Goal: Transaction & Acquisition: Purchase product/service

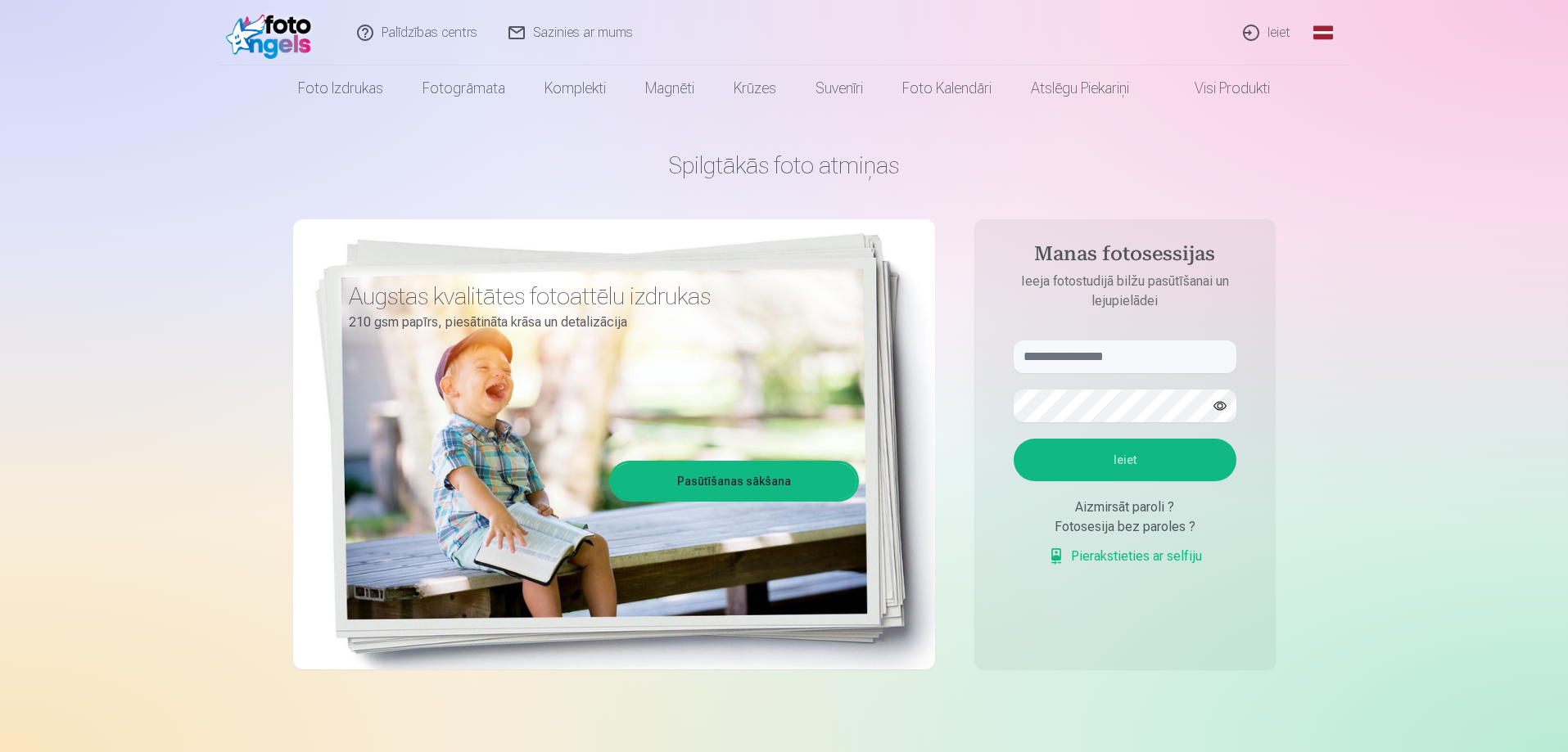
click at [1275, 37] on link "Ieiet" at bounding box center [1267, 32] width 79 height 65
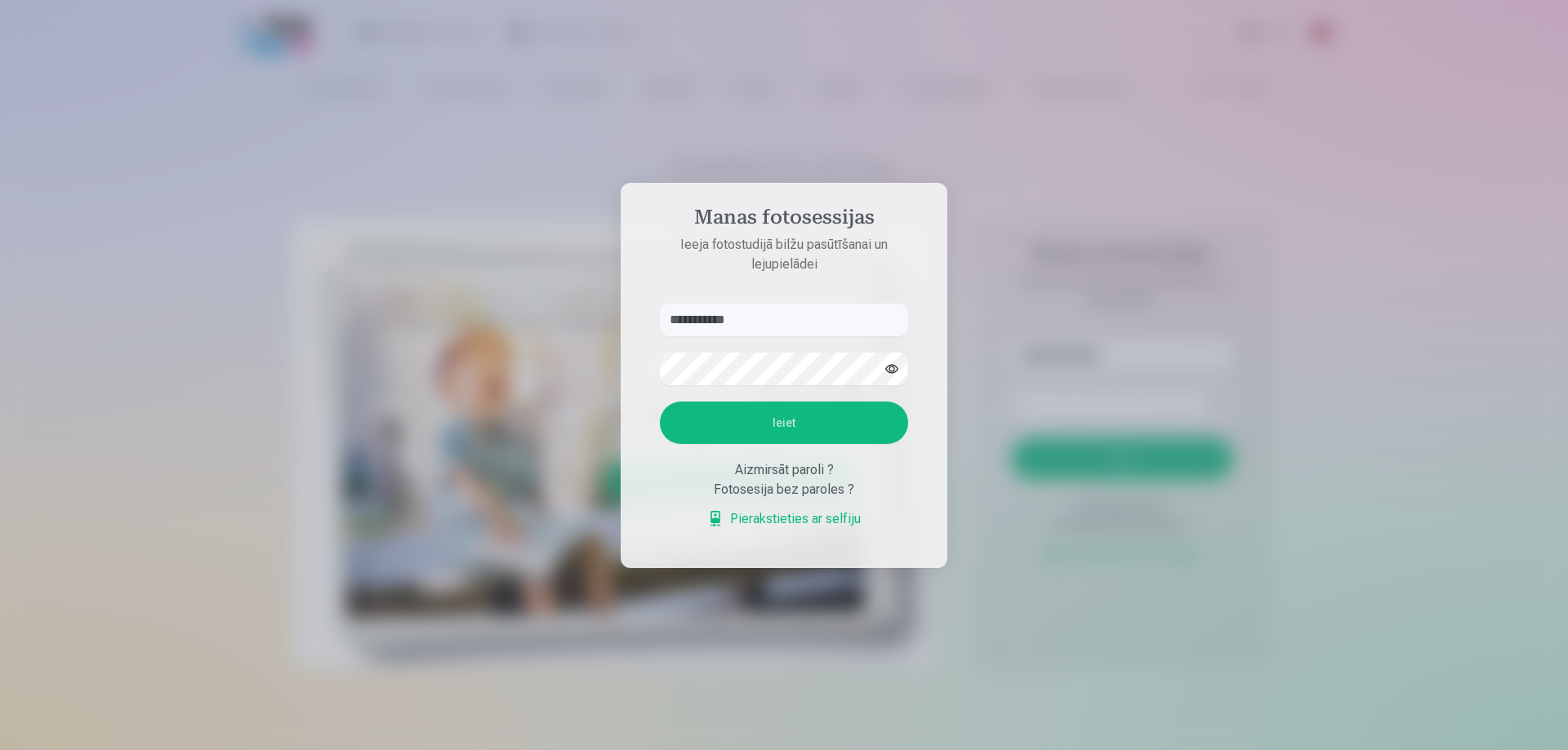
type input "**********"
click at [659, 401] on button "Ieiet" at bounding box center [783, 423] width 248 height 43
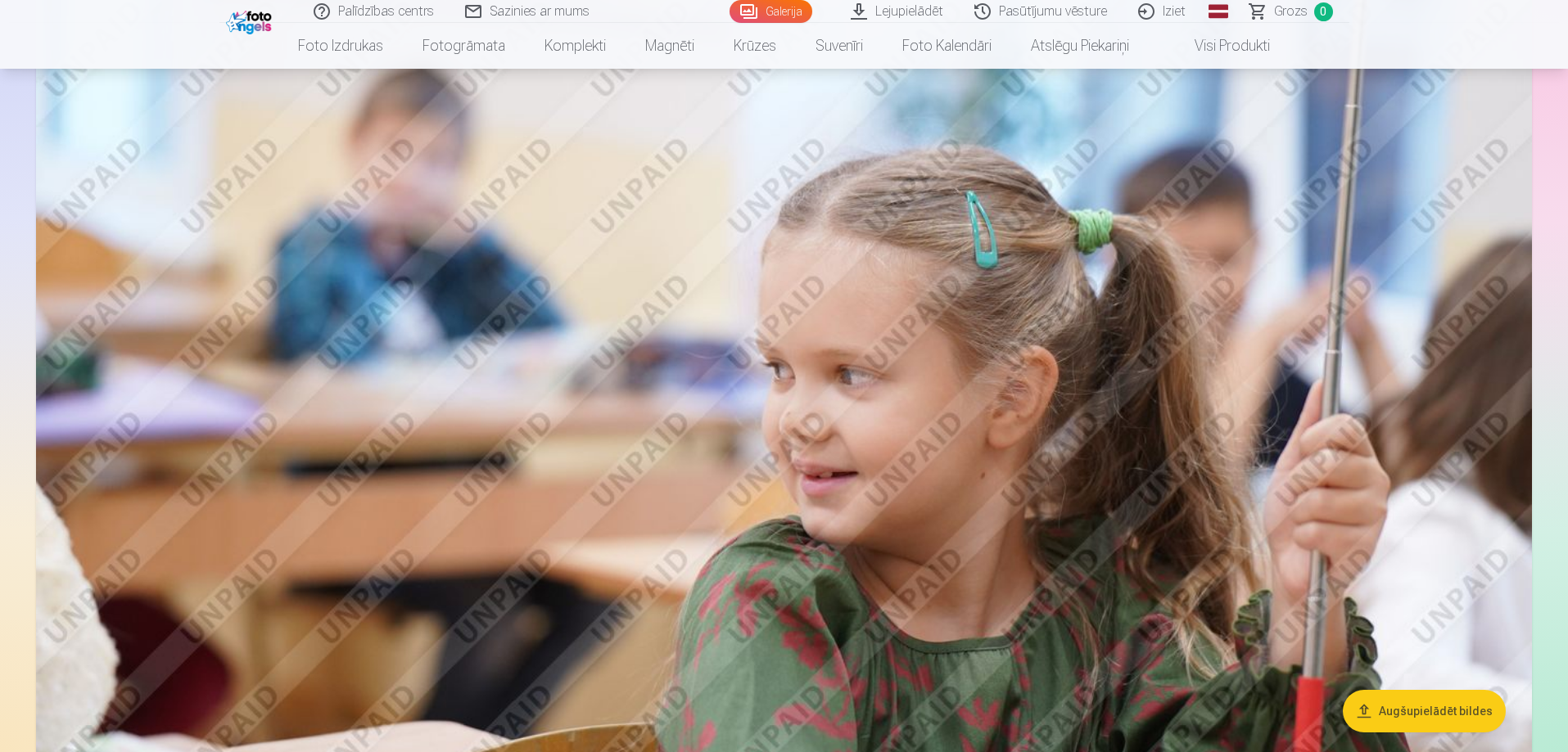
scroll to position [4501, 0]
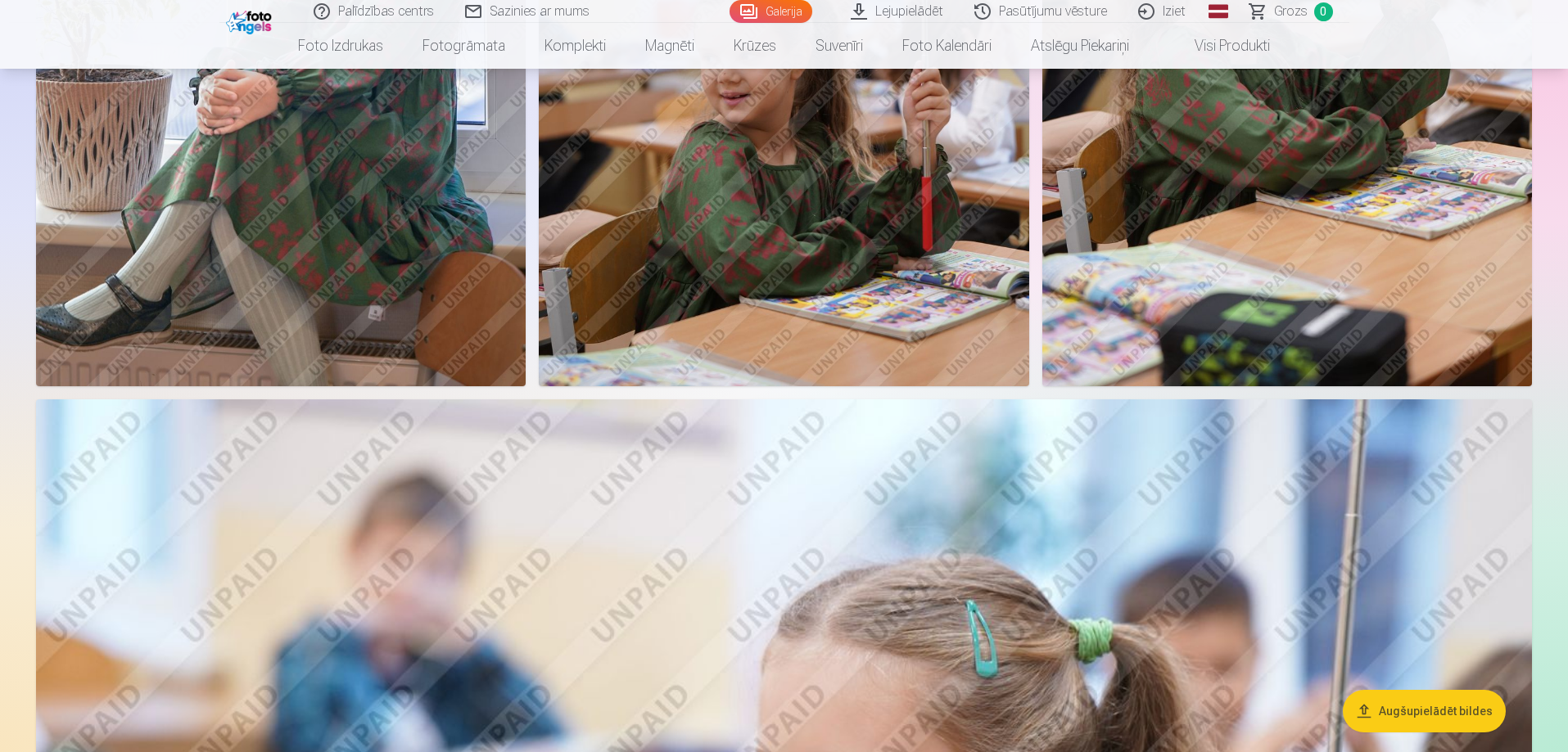
click at [1429, 703] on button "Augšupielādēt bildes" at bounding box center [1424, 711] width 163 height 43
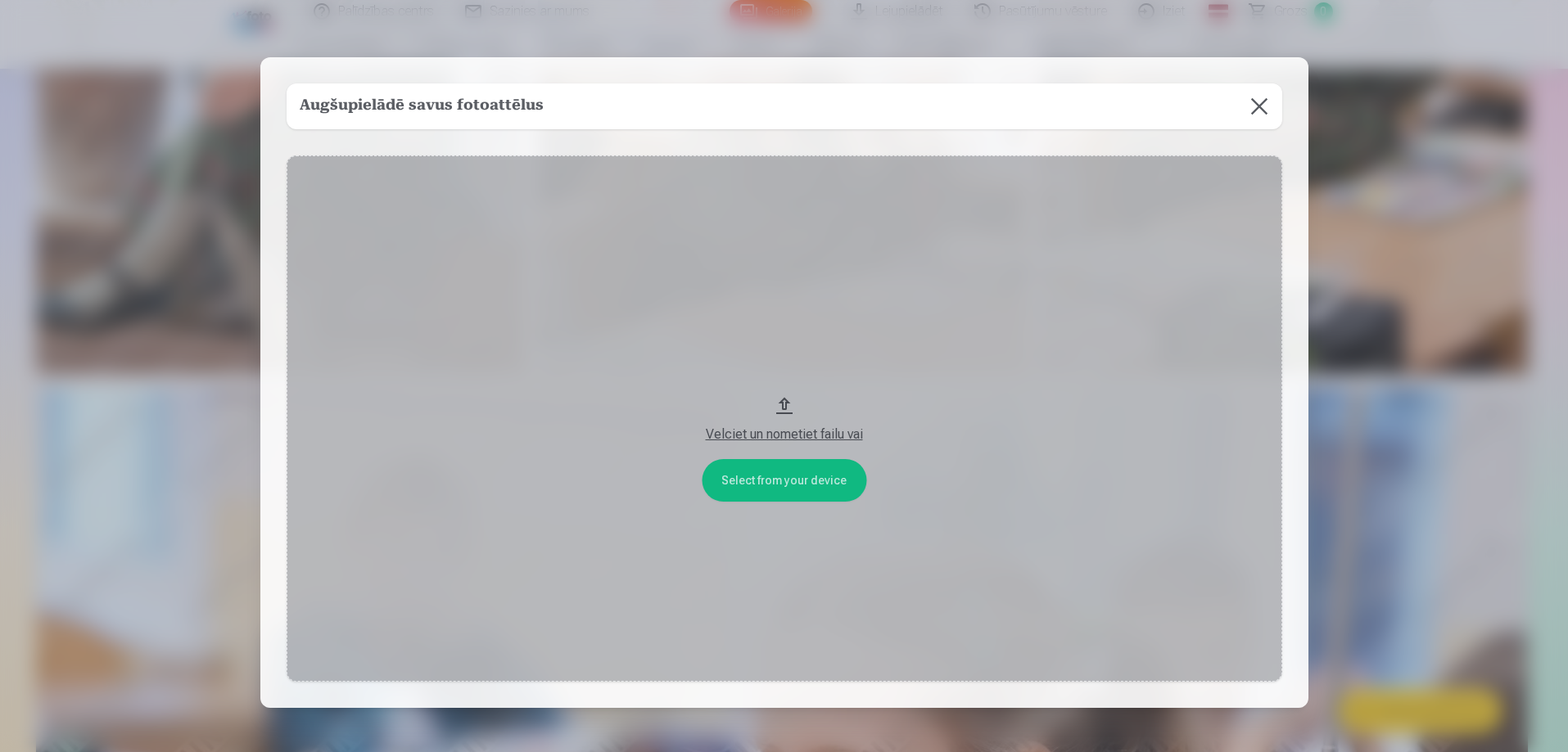
scroll to position [4512, 0]
click at [779, 483] on button "Velciet un nometiet failu vai" at bounding box center [786, 418] width 996 height 526
click at [1255, 114] on button at bounding box center [1260, 106] width 46 height 45
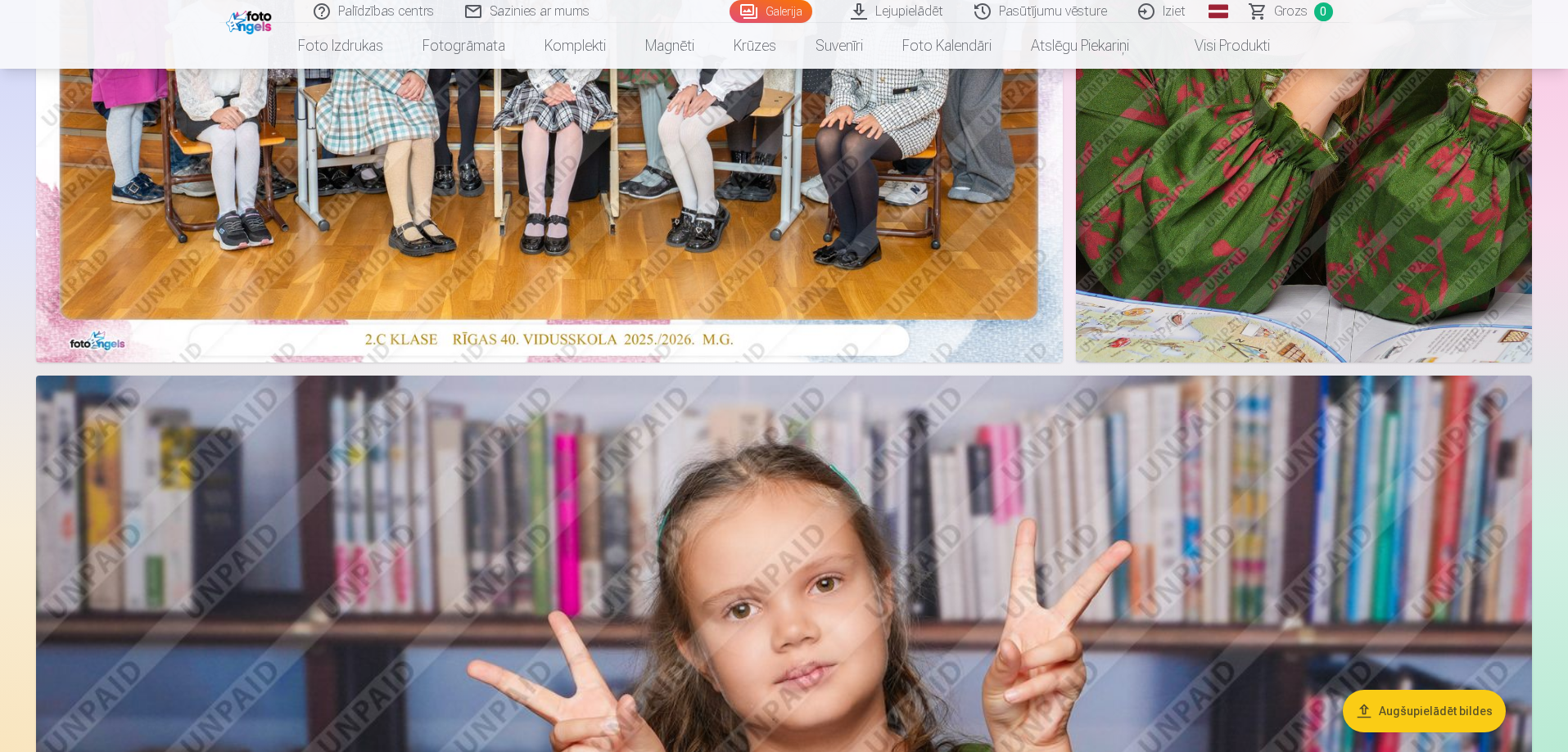
scroll to position [0, 0]
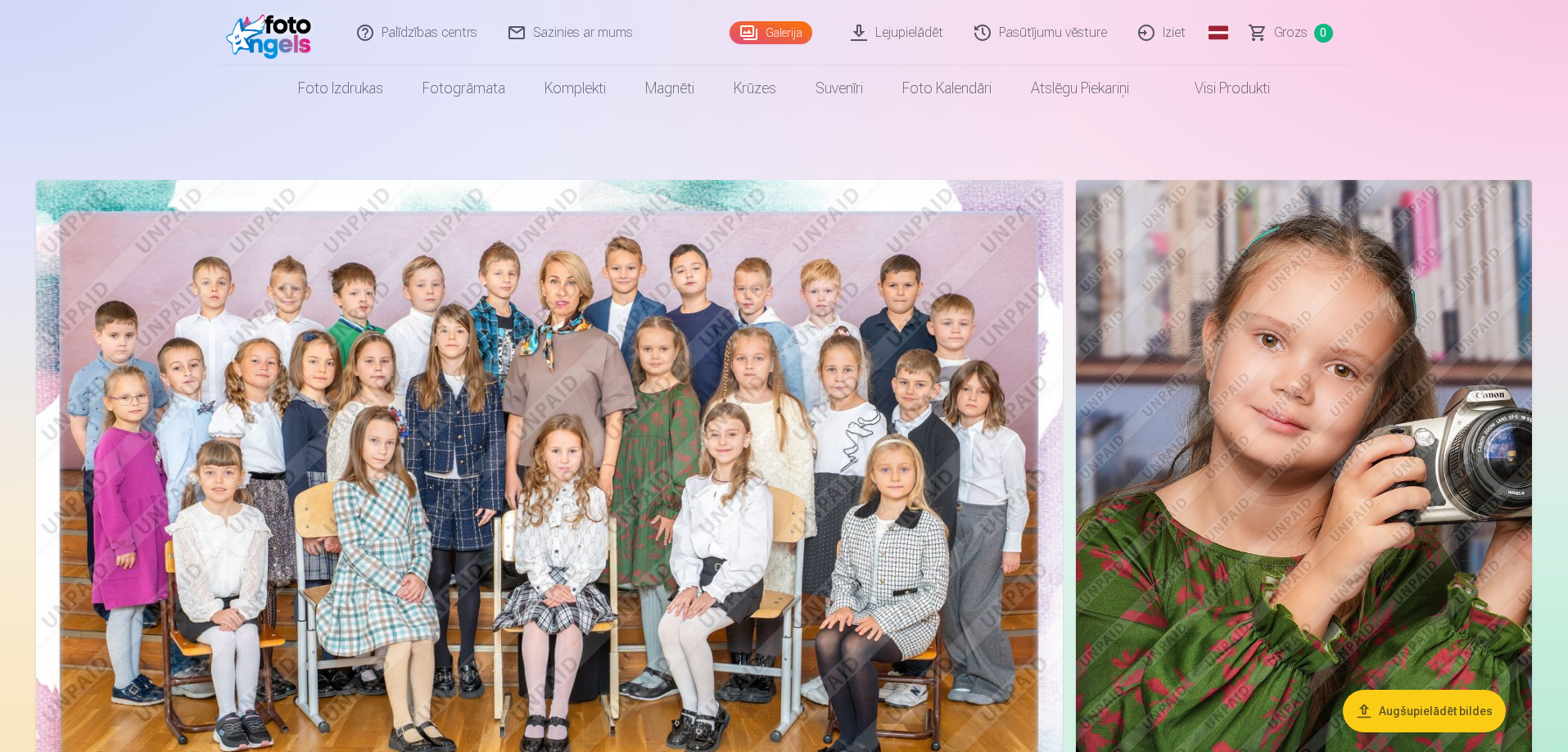
click at [762, 35] on link "Galerija" at bounding box center [770, 33] width 83 height 23
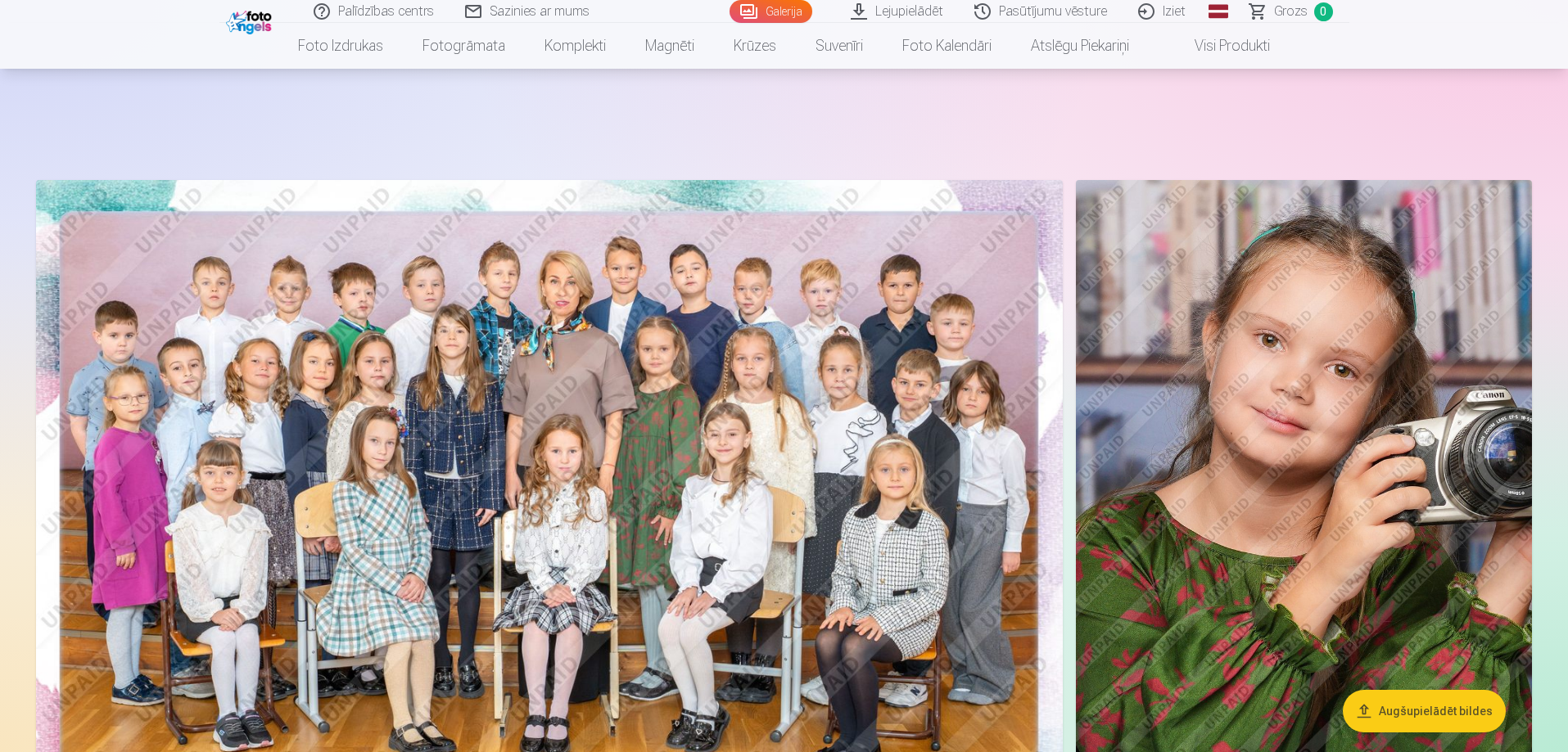
scroll to position [327, 0]
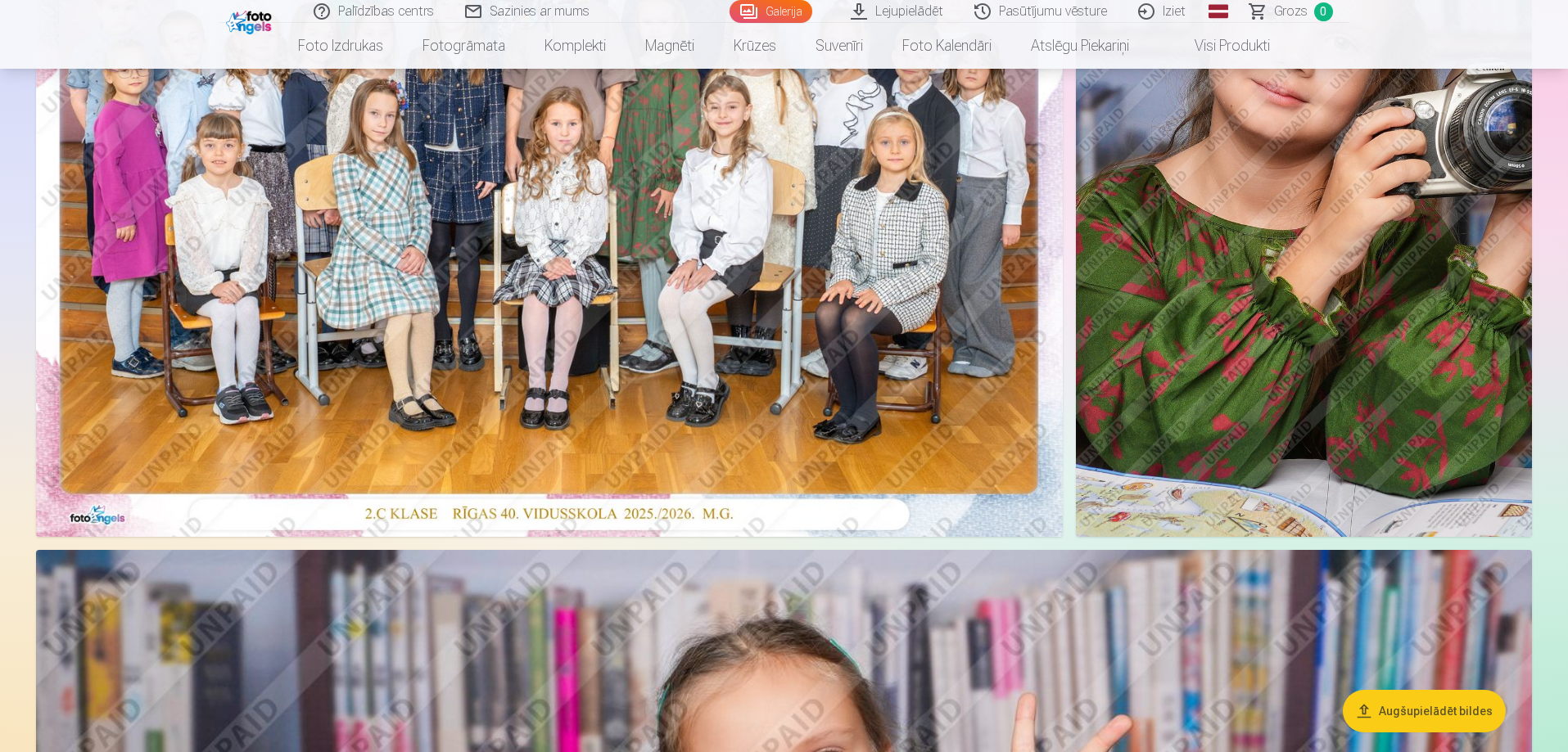
click at [558, 335] on img at bounding box center [549, 194] width 1027 height 684
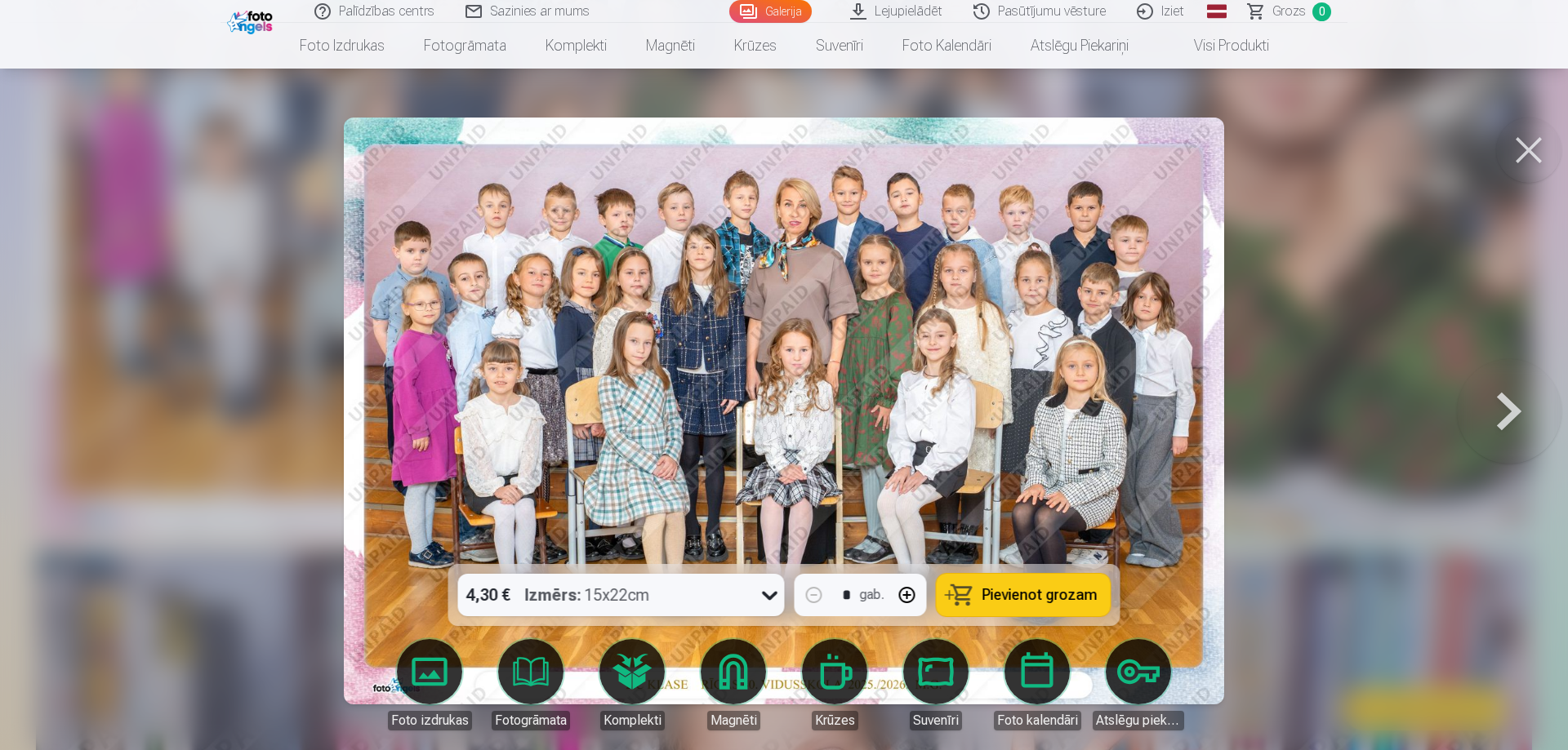
click at [772, 600] on icon at bounding box center [769, 594] width 26 height 26
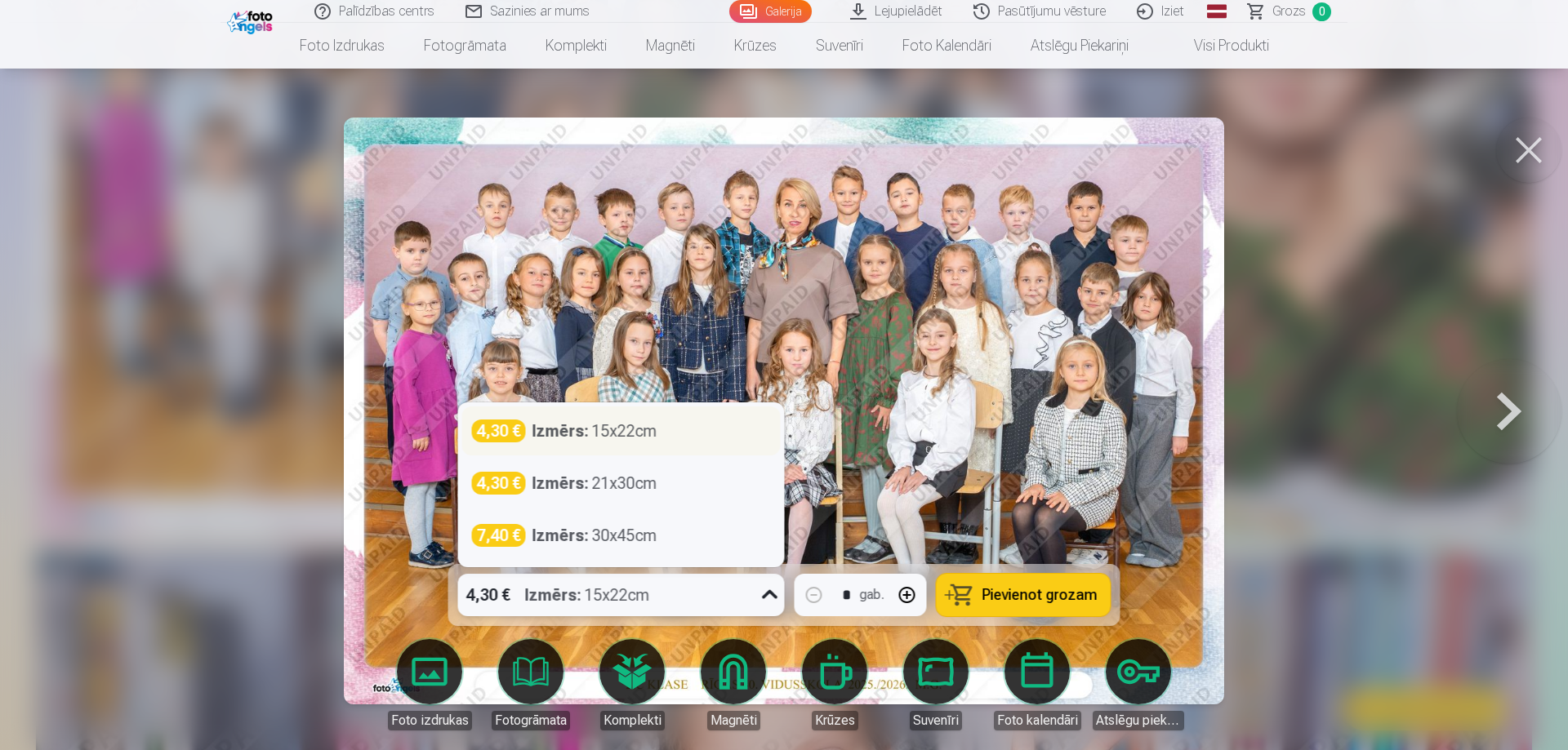
click at [640, 435] on div "Izmērs : 15x22cm" at bounding box center [594, 431] width 125 height 23
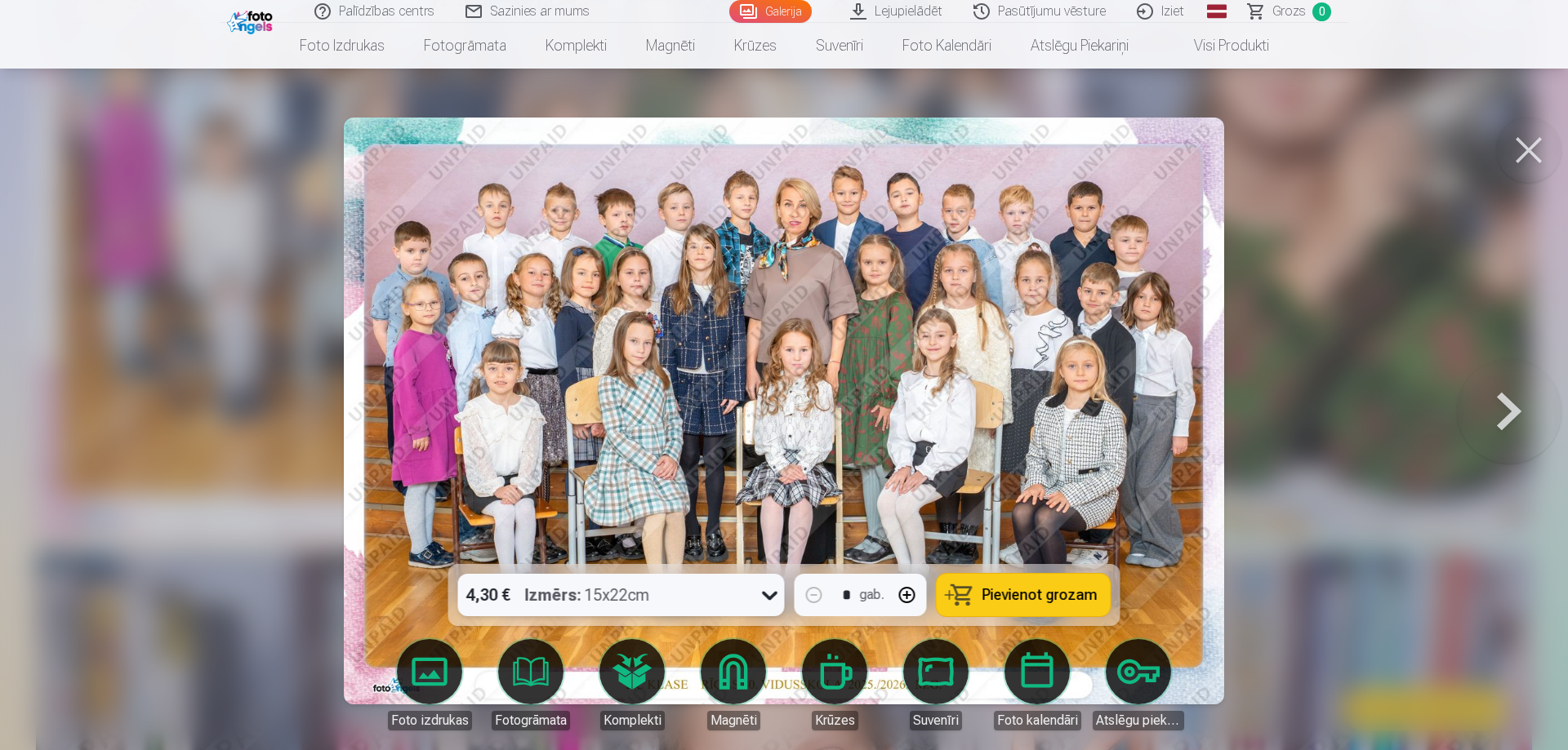
click at [1014, 601] on span "Pievienot grozam" at bounding box center [1039, 595] width 115 height 15
click at [1520, 147] on button at bounding box center [1528, 149] width 65 height 65
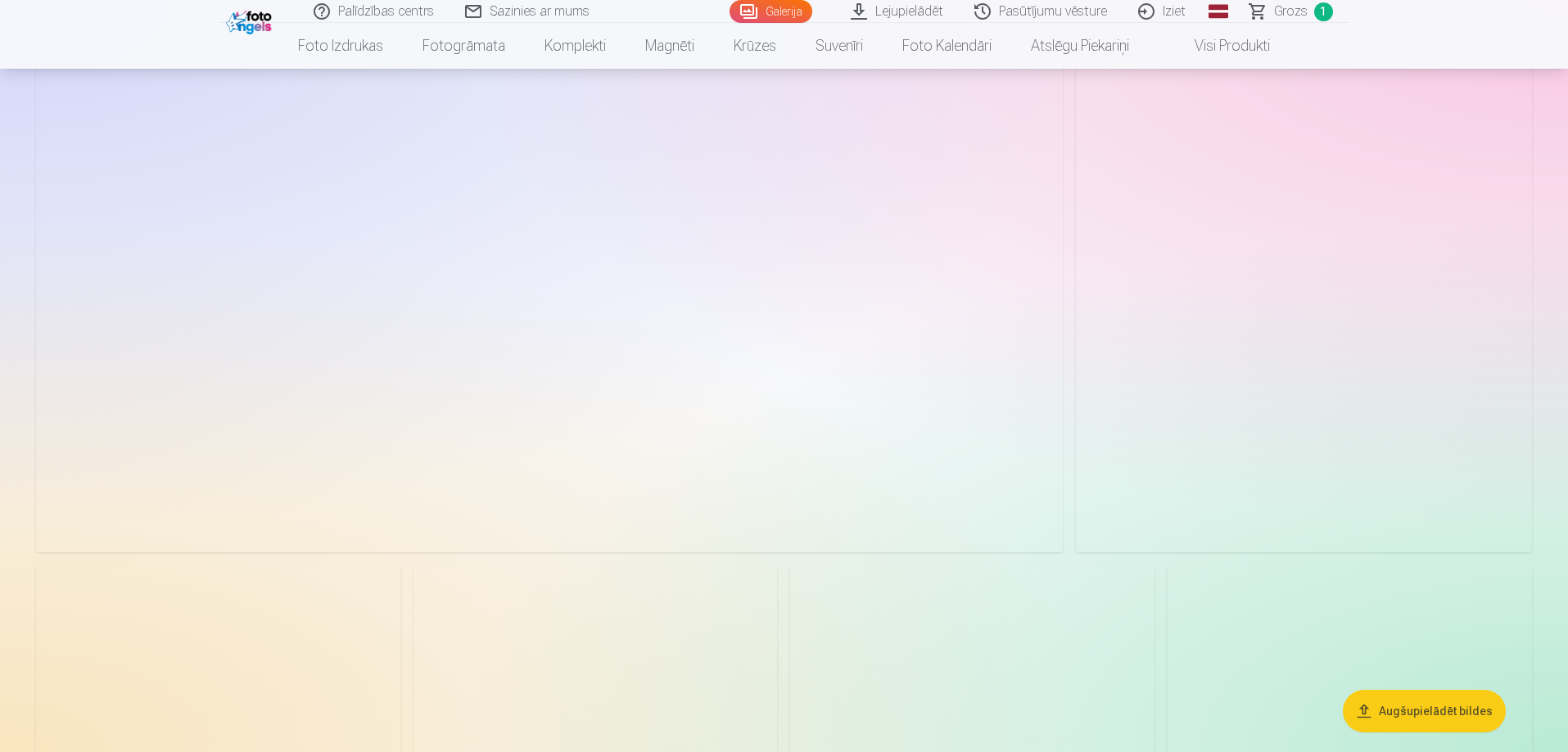
scroll to position [2864, 0]
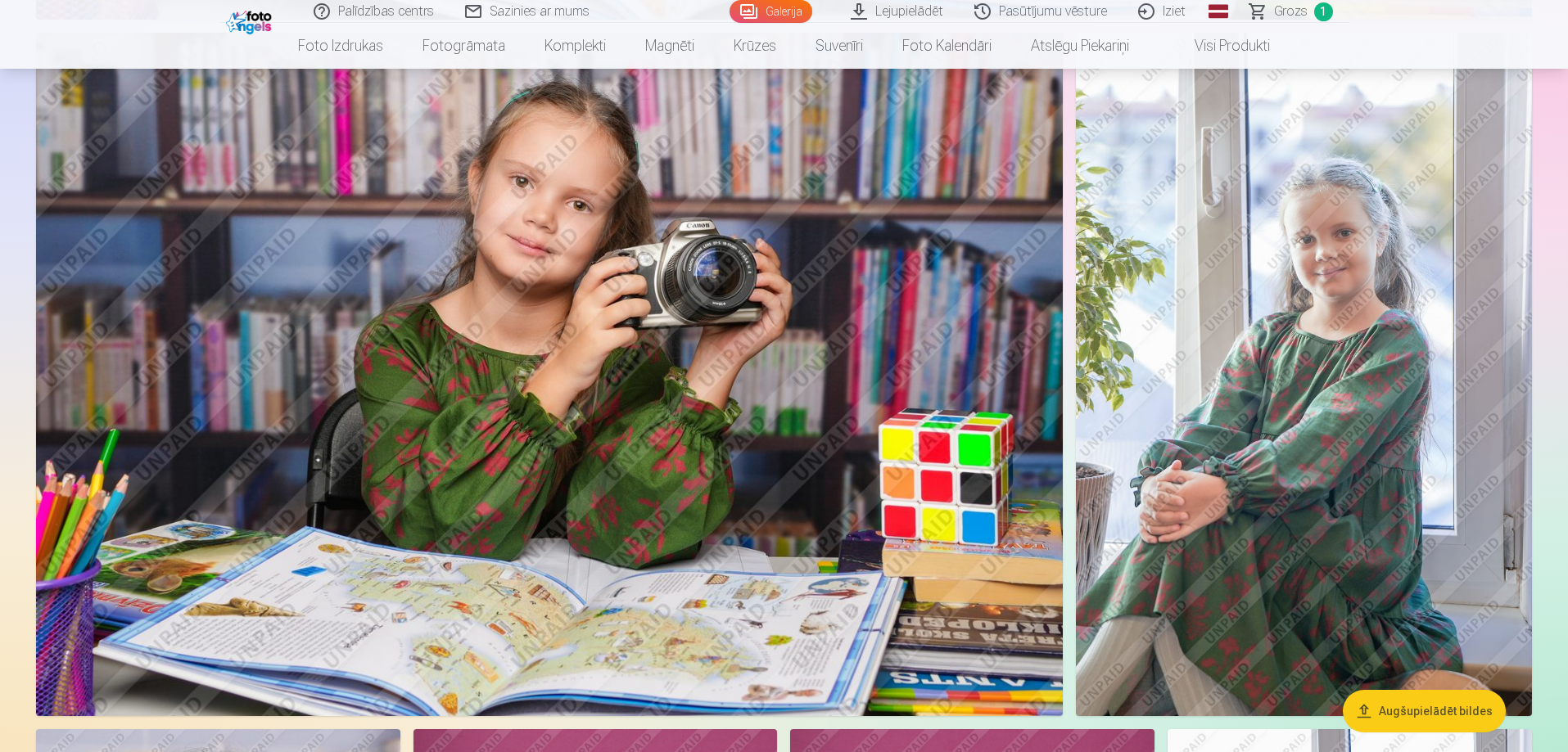
click at [564, 501] on img at bounding box center [549, 375] width 1027 height 683
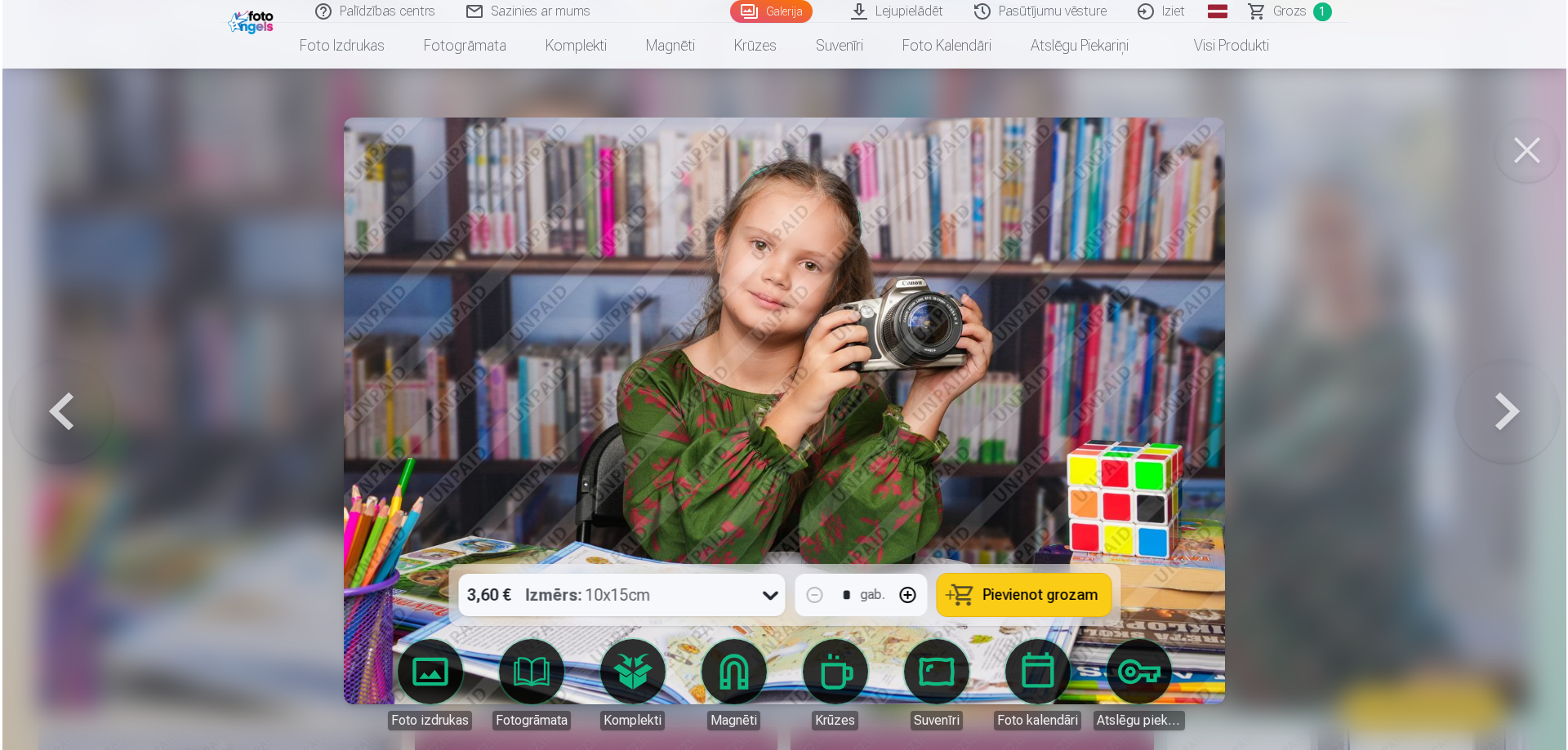
scroll to position [2862, 0]
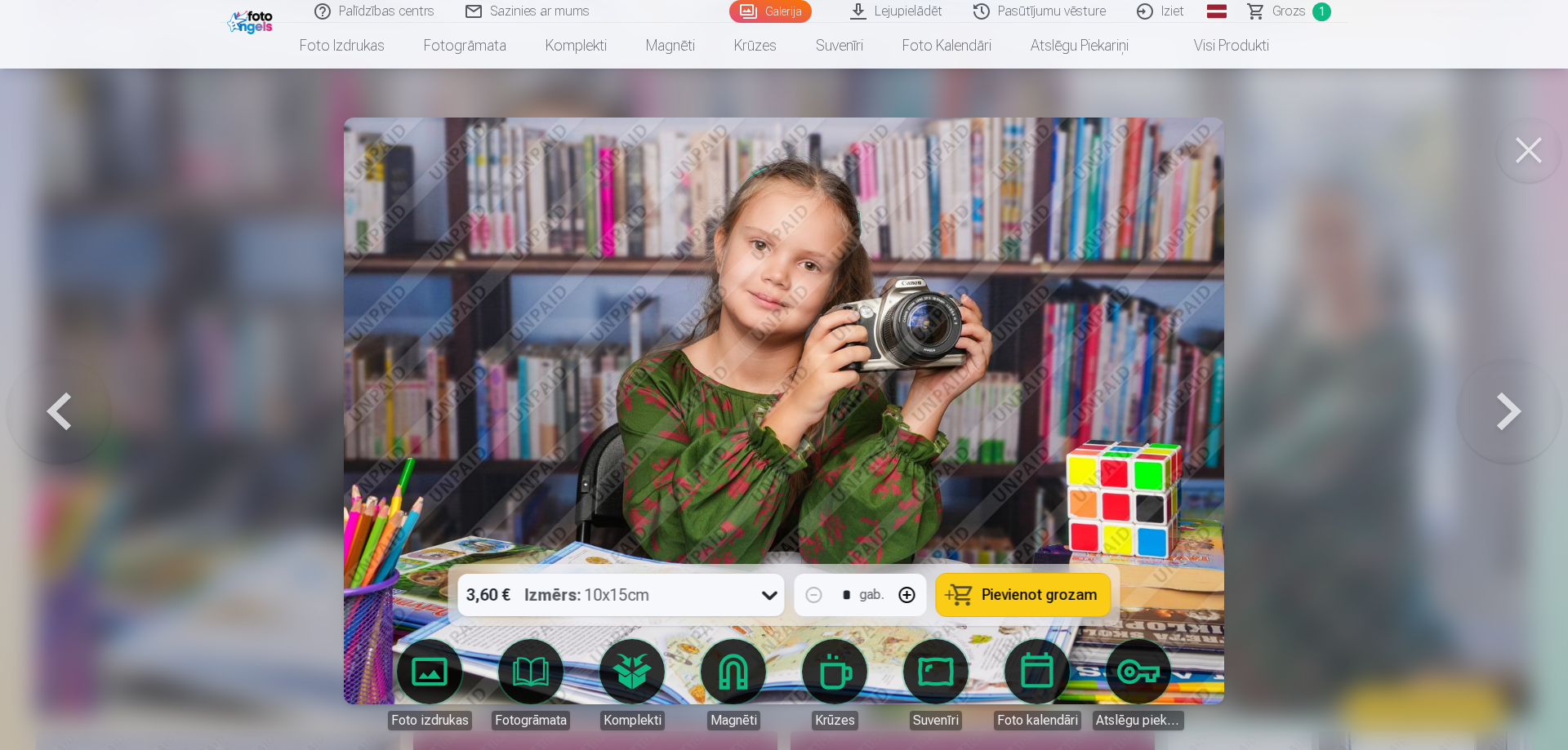
click at [1017, 584] on button "Pievienot grozam" at bounding box center [1022, 595] width 174 height 43
click at [1508, 157] on button at bounding box center [1528, 149] width 65 height 65
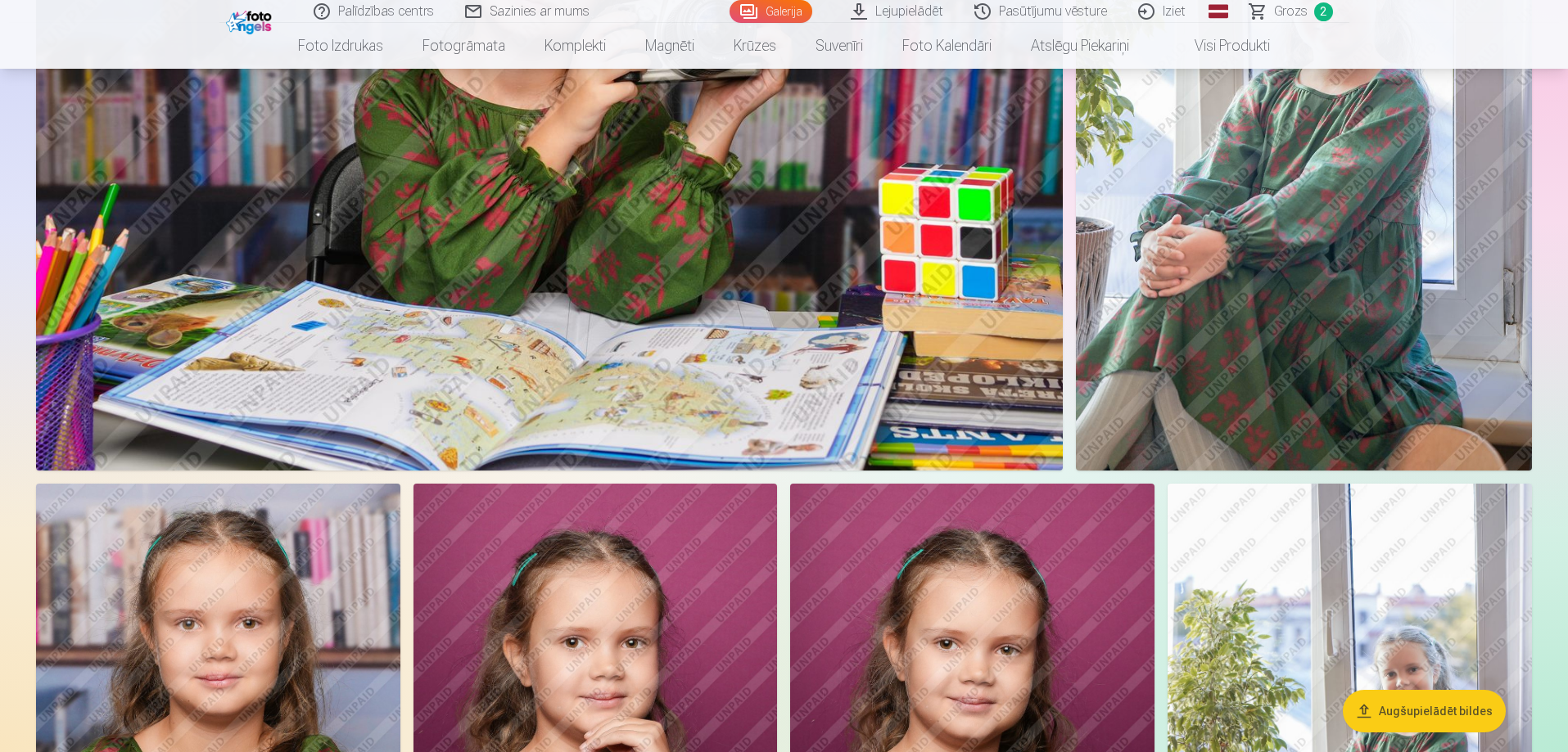
scroll to position [2946, 0]
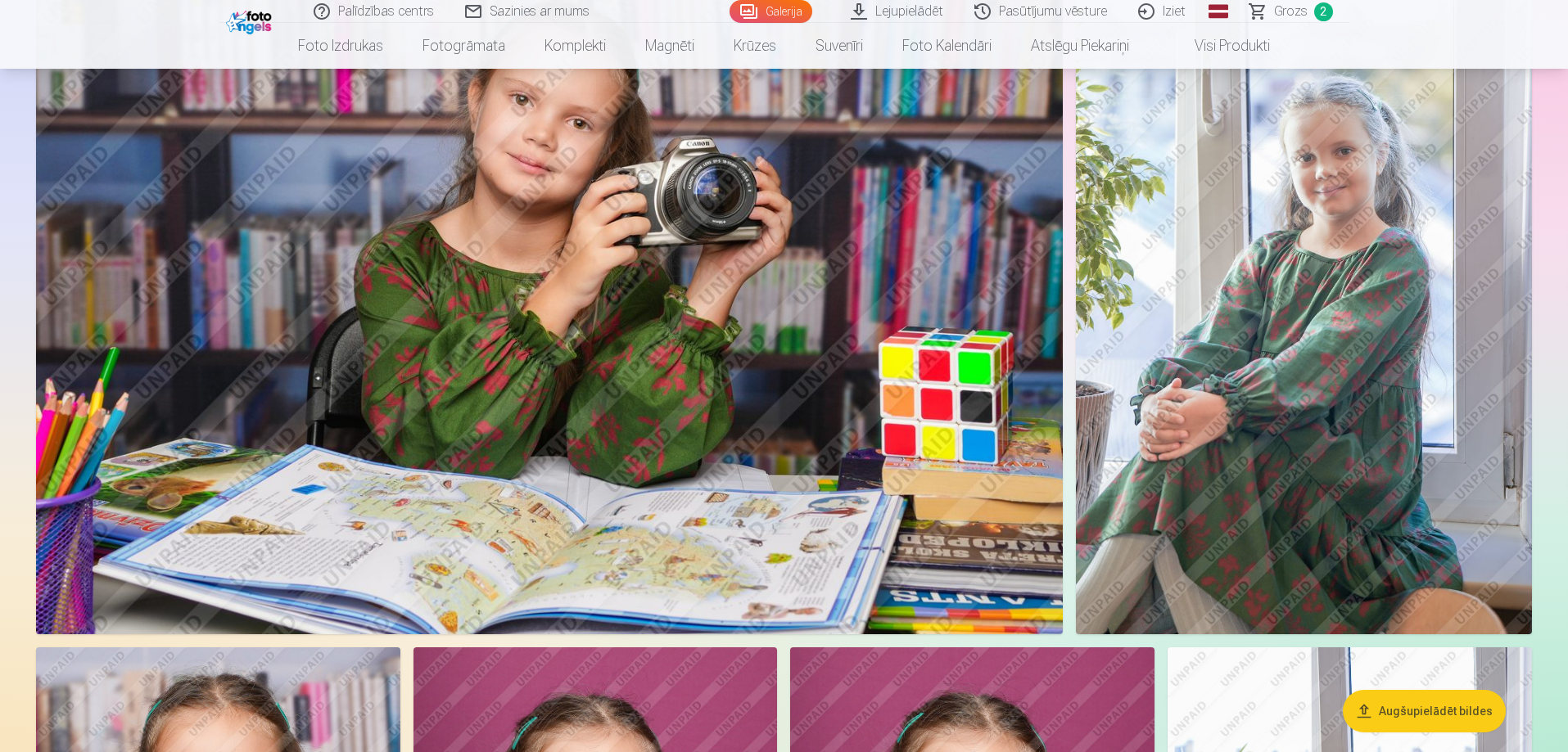
click at [1282, 373] on img at bounding box center [1304, 293] width 456 height 683
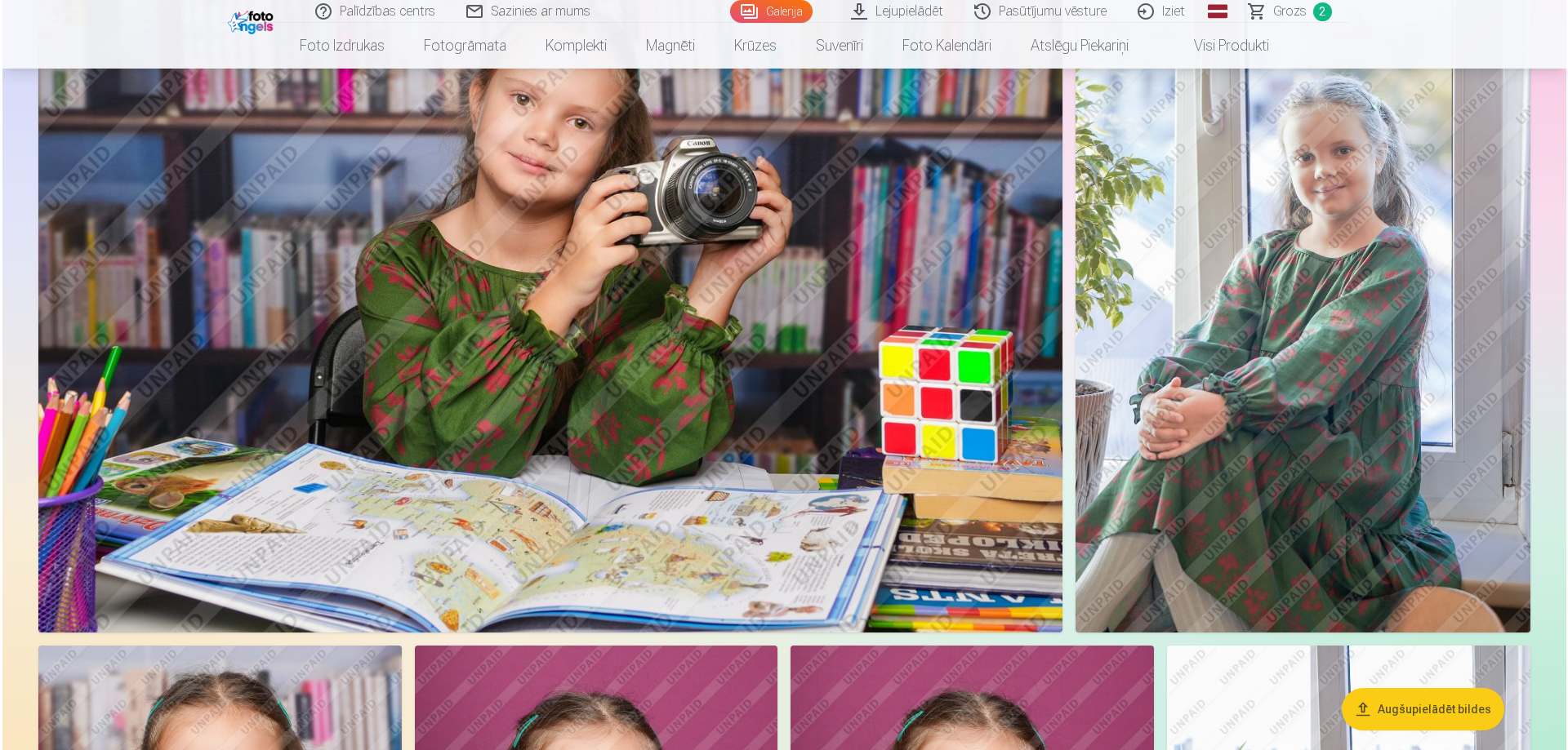
scroll to position [2946, 0]
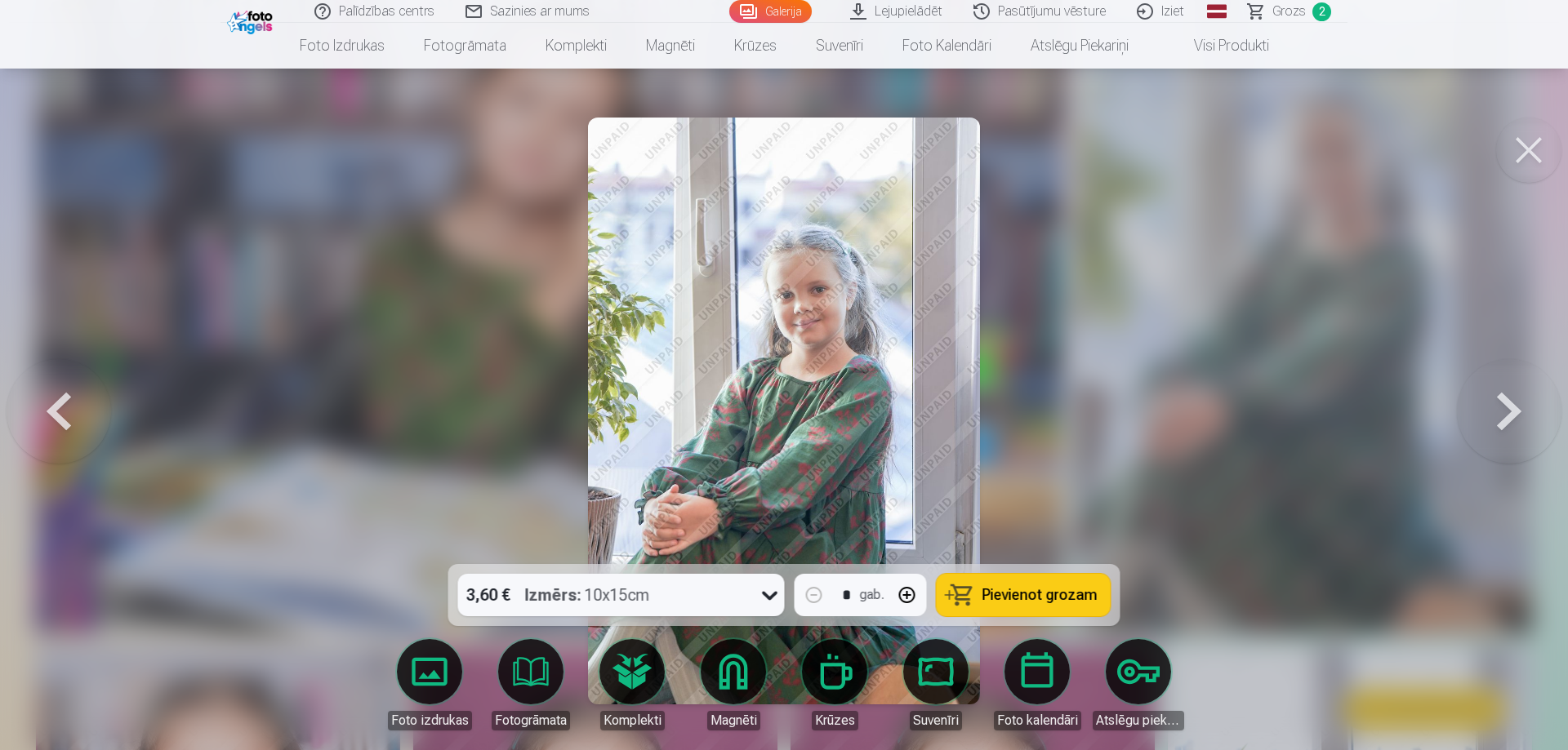
click at [1034, 601] on span "Pievienot grozam" at bounding box center [1039, 595] width 115 height 15
click at [1539, 149] on button at bounding box center [1528, 149] width 65 height 65
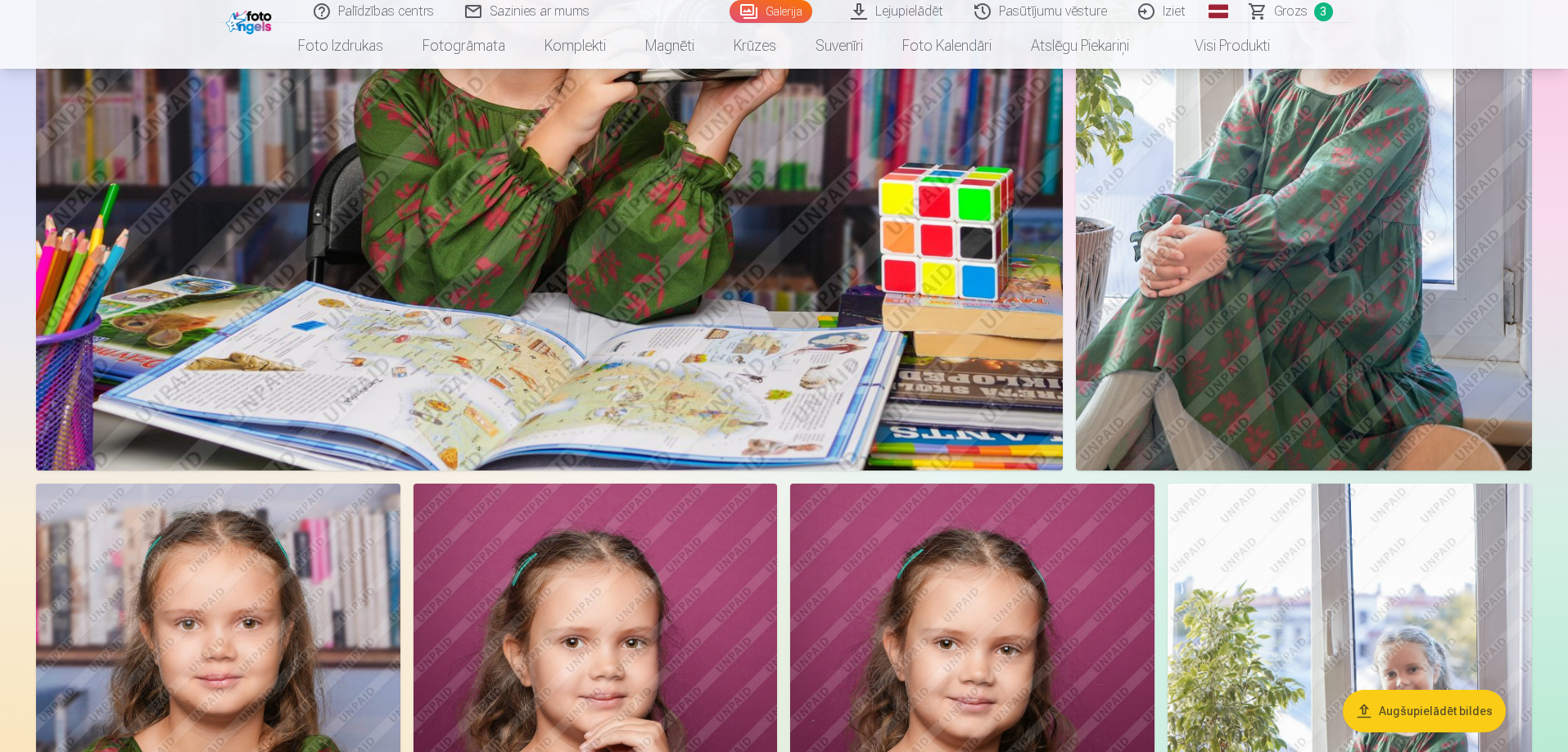
scroll to position [3437, 0]
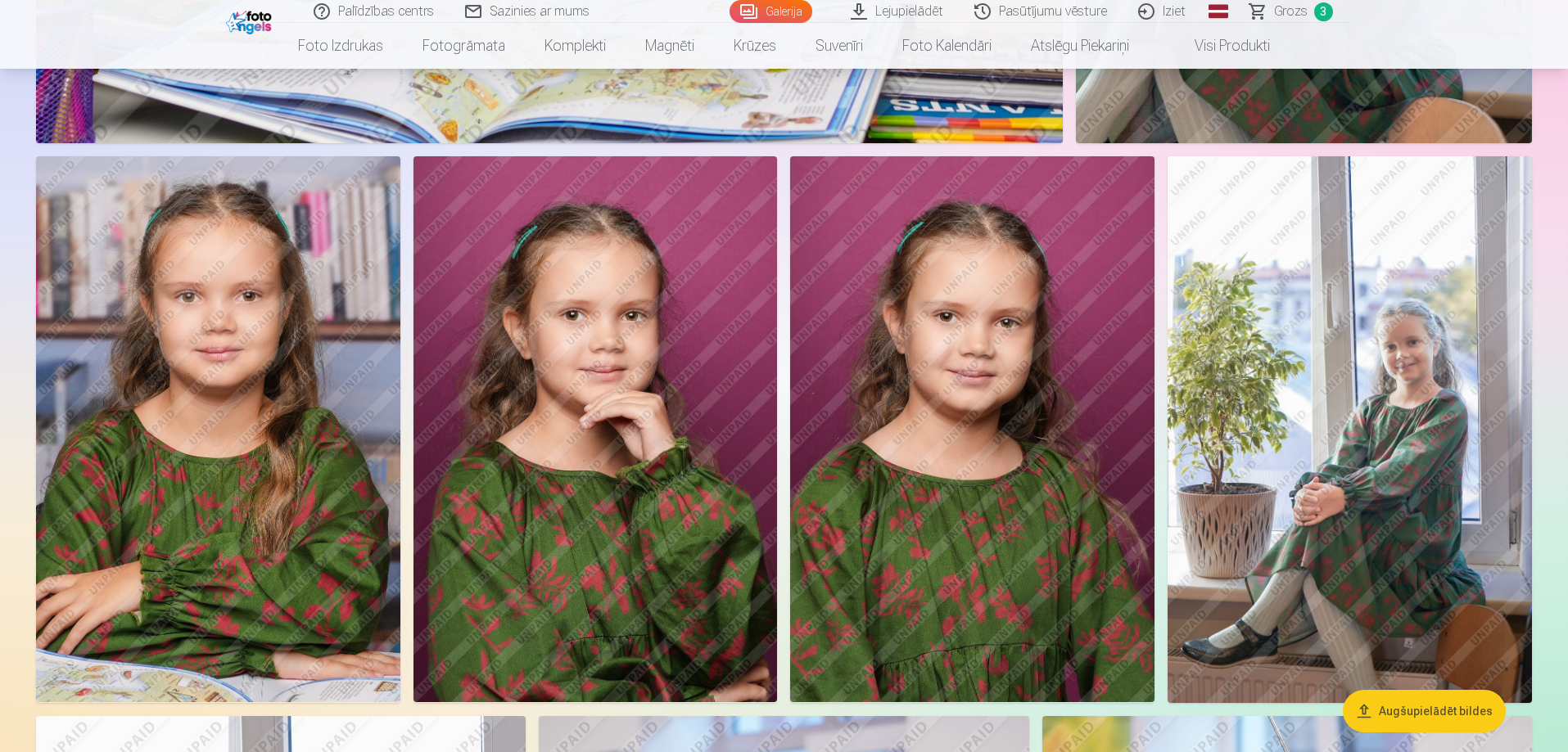
click at [610, 465] on img at bounding box center [595, 429] width 364 height 546
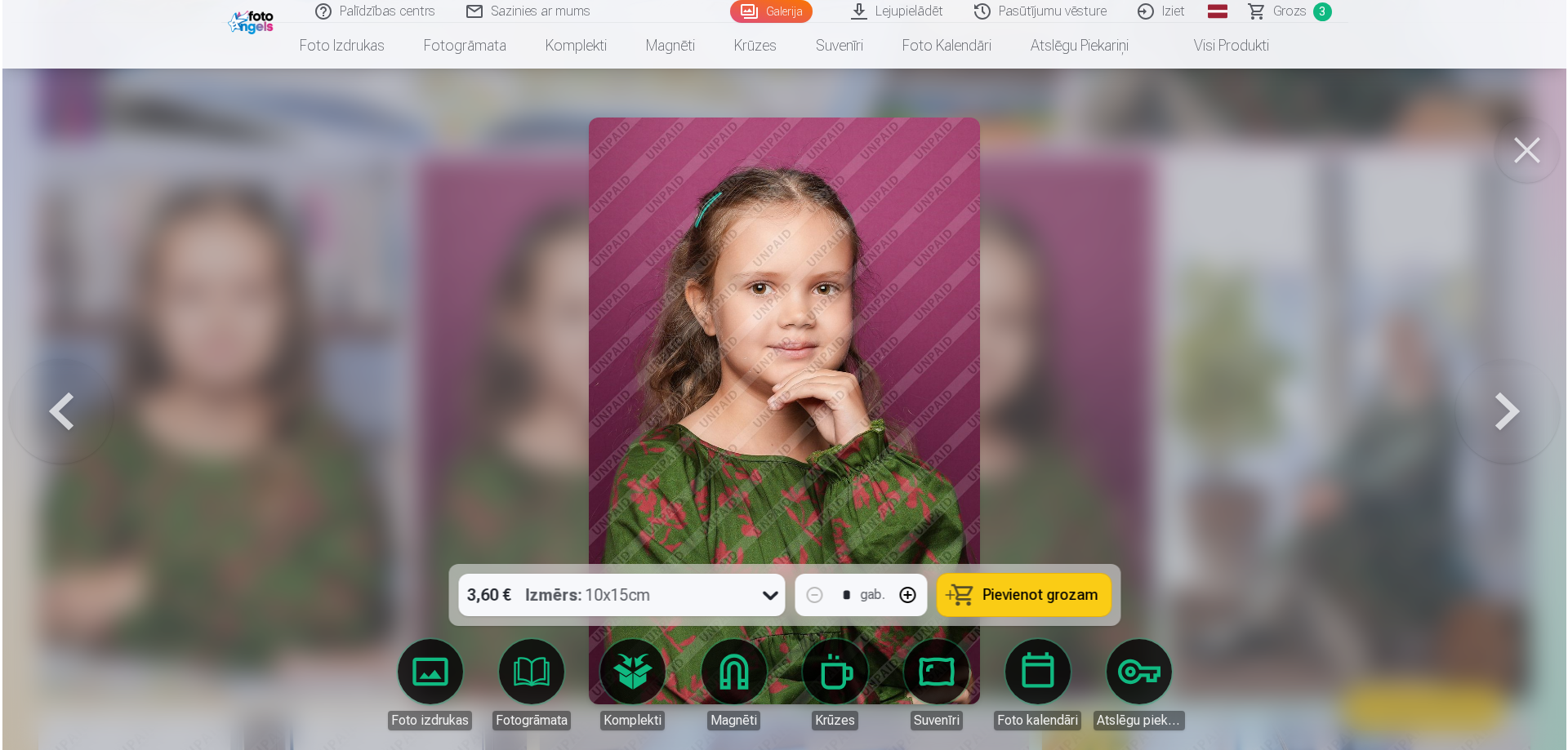
scroll to position [3436, 0]
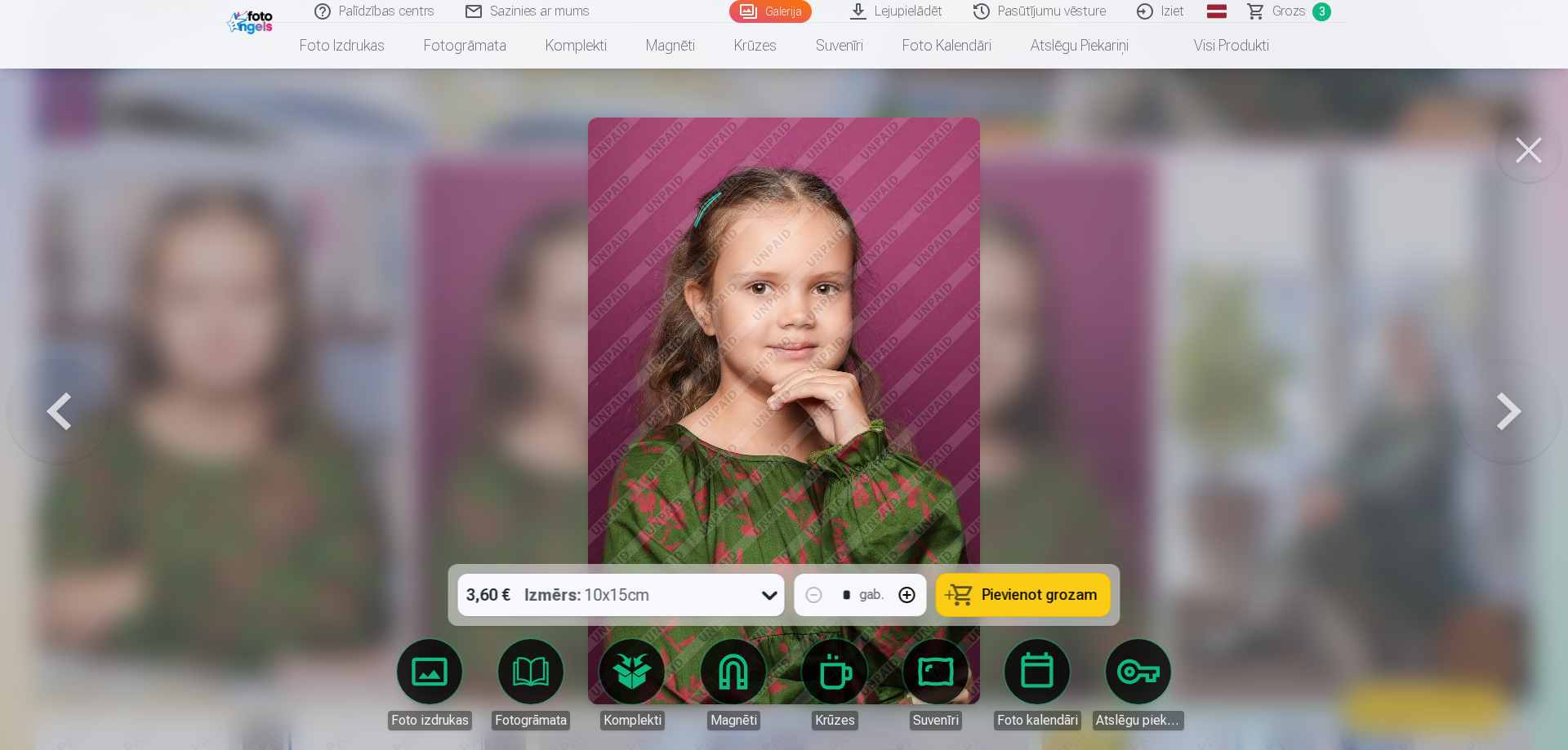
click at [1034, 596] on span "Pievienot grozam" at bounding box center [1039, 595] width 115 height 15
click at [1526, 155] on button at bounding box center [1528, 149] width 65 height 65
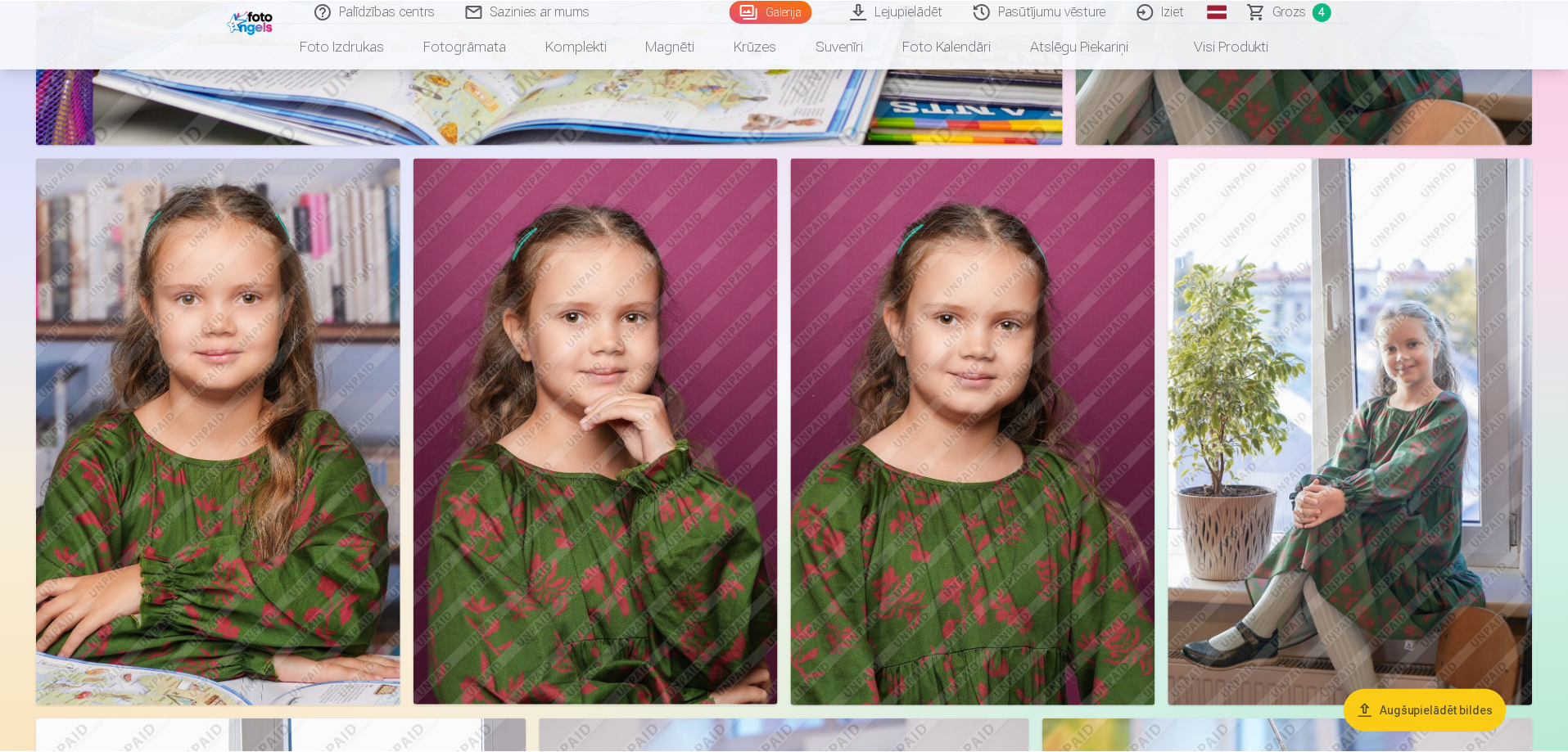
scroll to position [3437, 0]
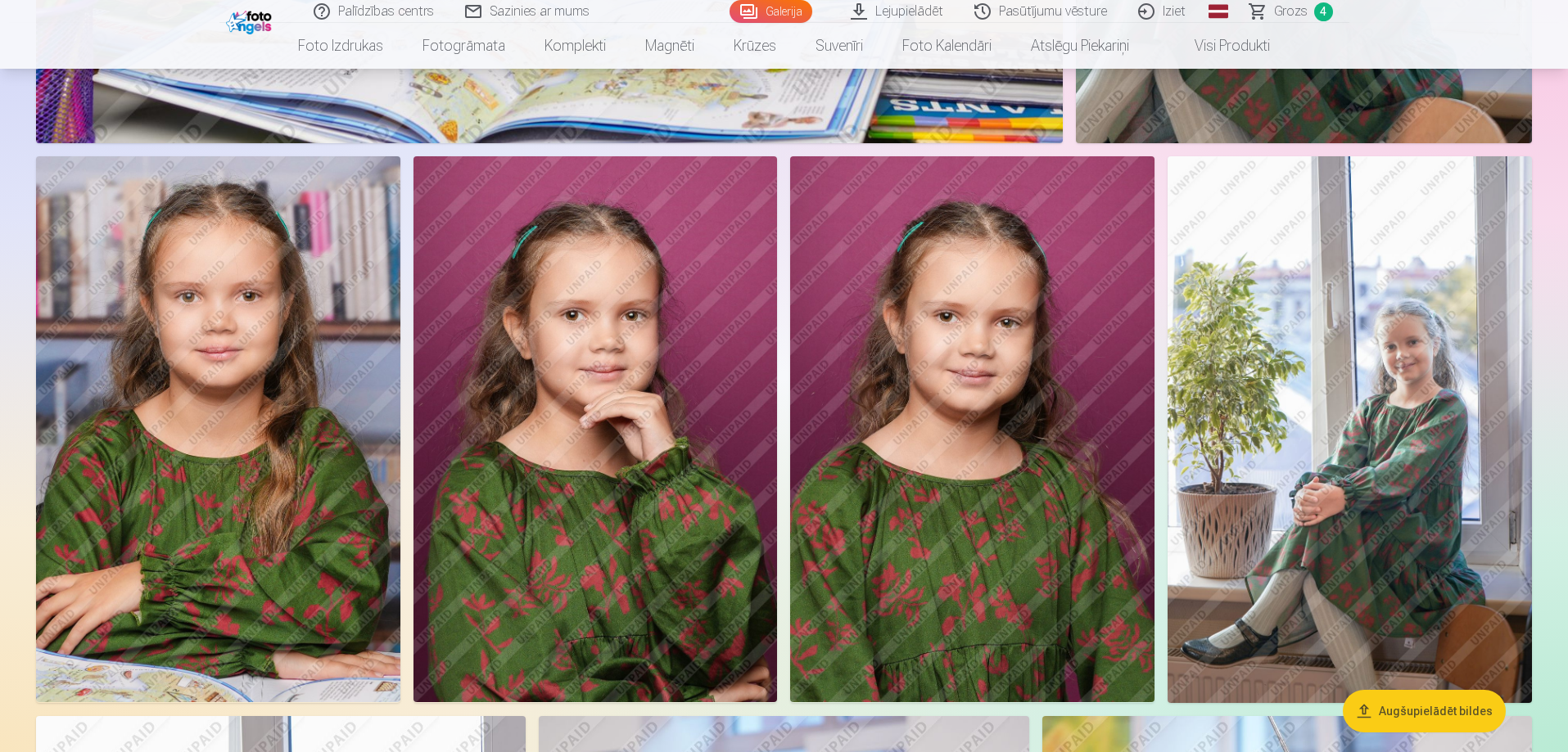
click at [1381, 483] on img at bounding box center [1349, 429] width 364 height 547
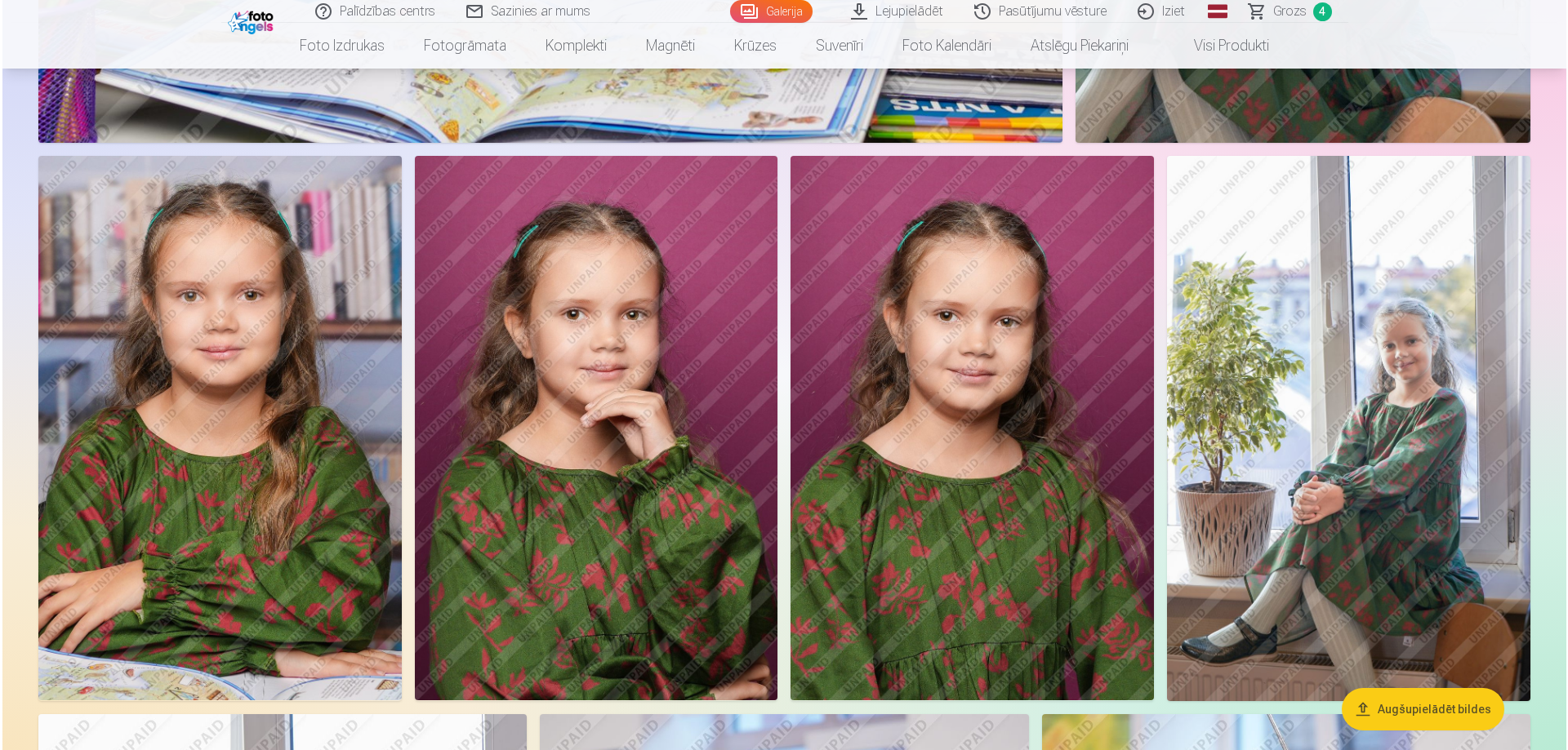
scroll to position [3436, 0]
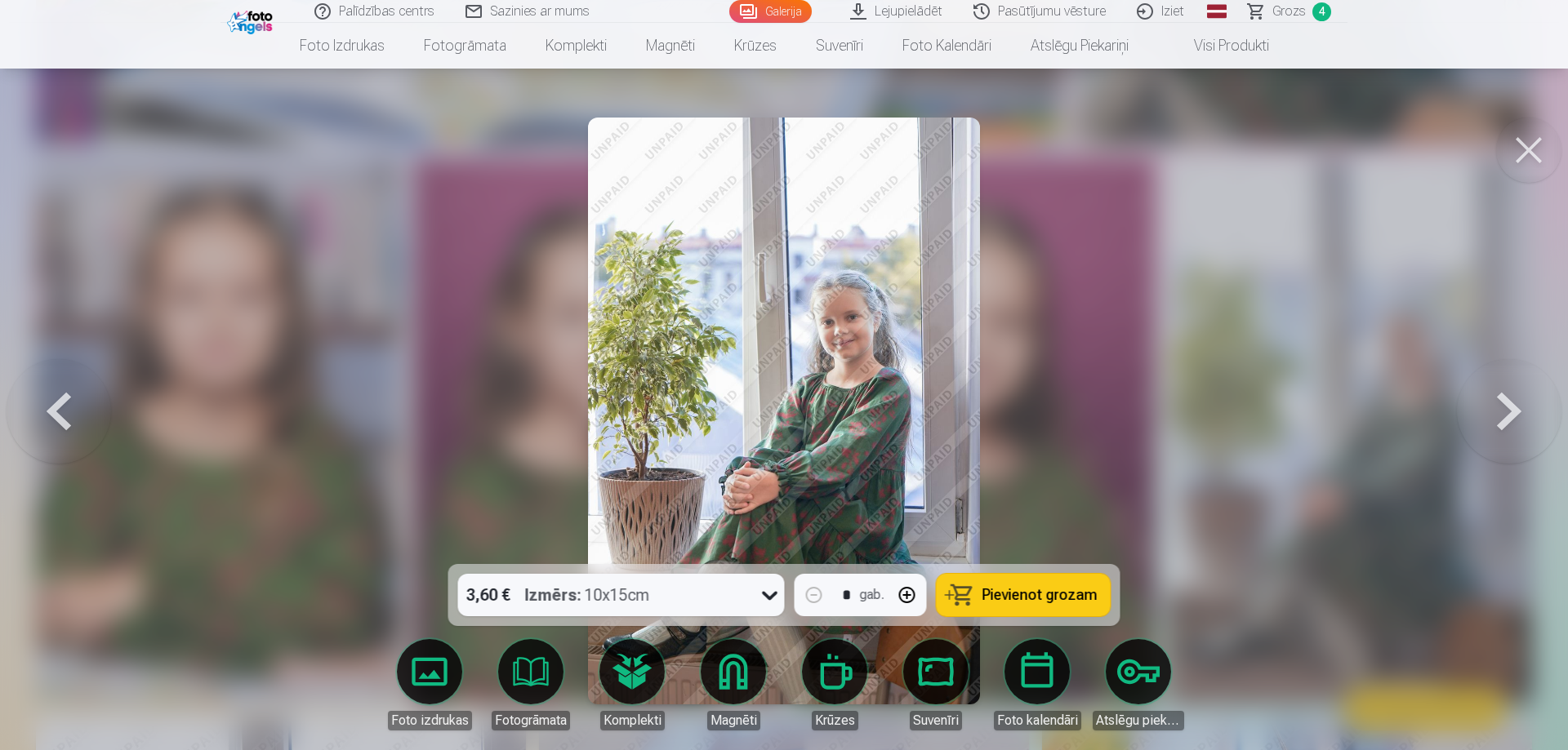
click at [995, 596] on span "Pievienot grozam" at bounding box center [1039, 595] width 115 height 15
drag, startPoint x: 1518, startPoint y: 153, endPoint x: 1497, endPoint y: 140, distance: 24.7
click at [1518, 153] on button at bounding box center [1528, 149] width 65 height 65
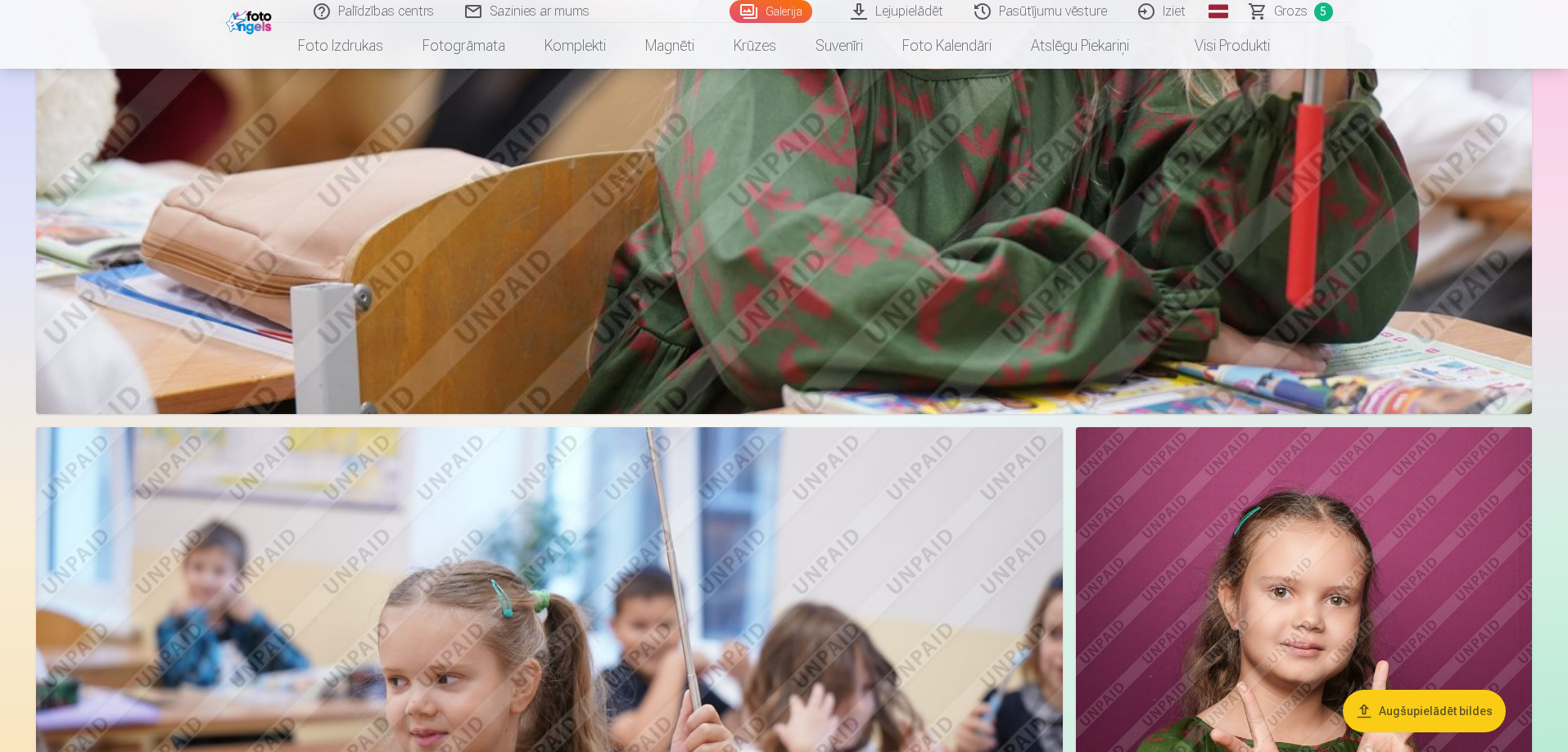
scroll to position [5893, 0]
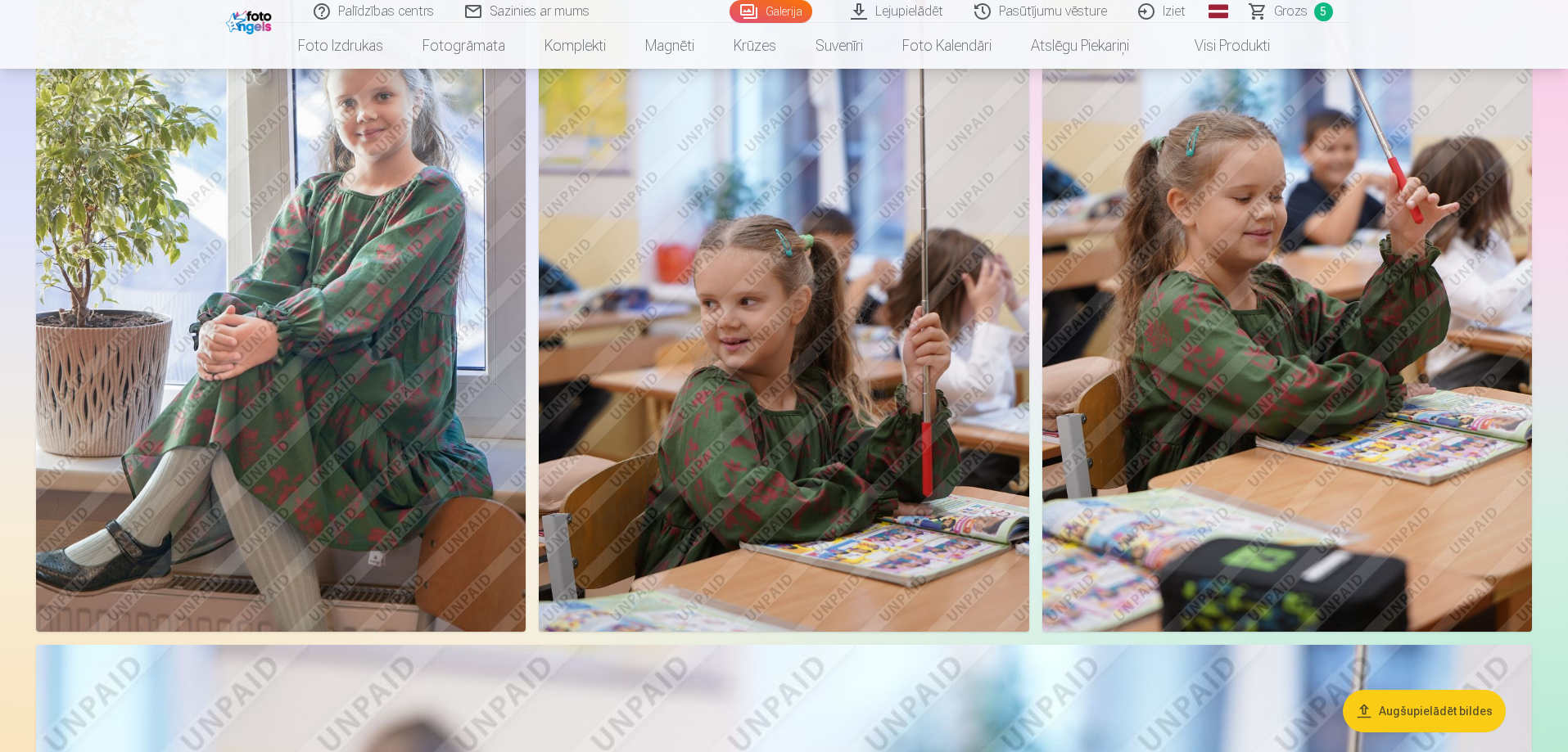
click at [797, 442] on img at bounding box center [784, 265] width 490 height 735
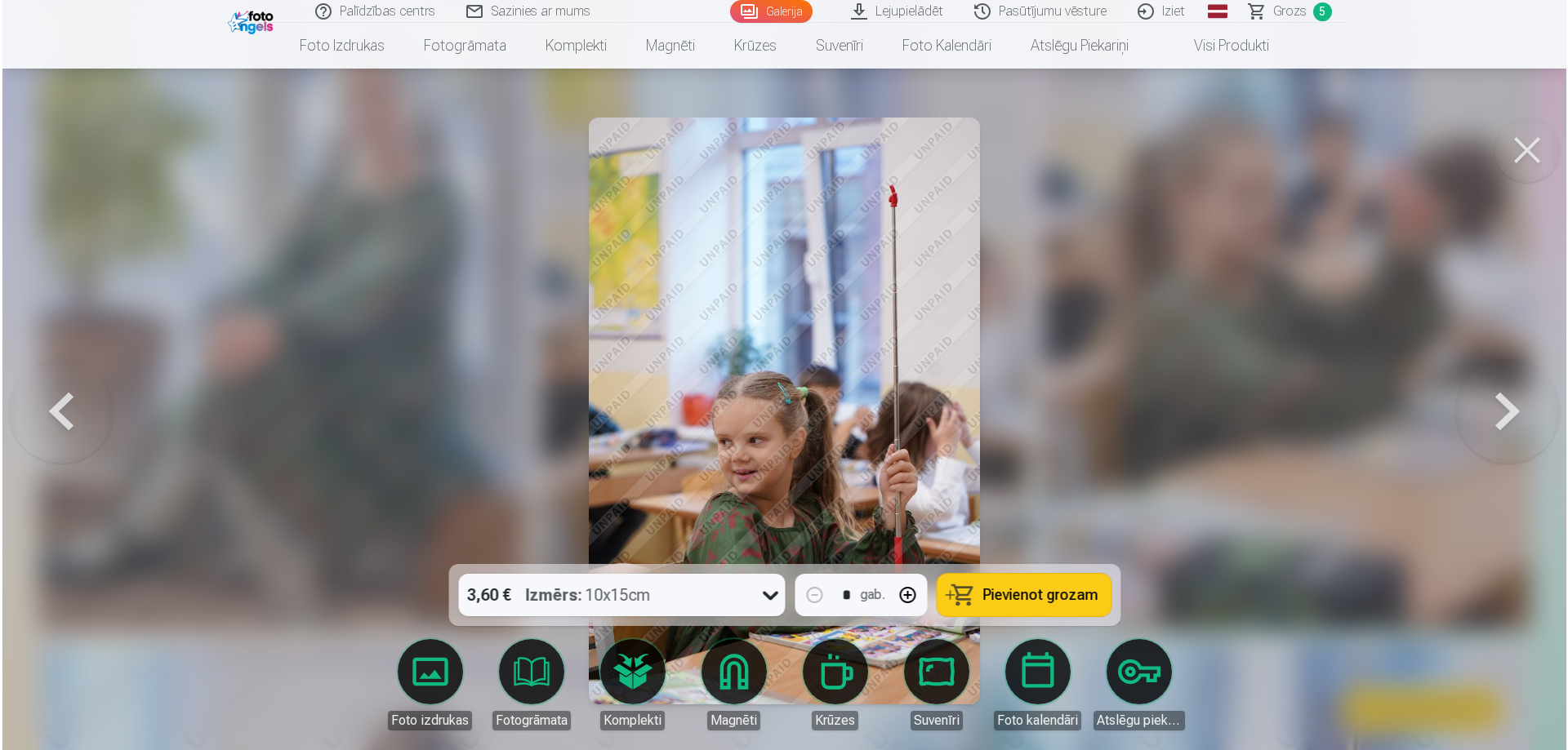
scroll to position [4255, 0]
click at [1034, 596] on span "Pievienot grozam" at bounding box center [1039, 595] width 115 height 15
click at [1546, 141] on button at bounding box center [1528, 149] width 65 height 65
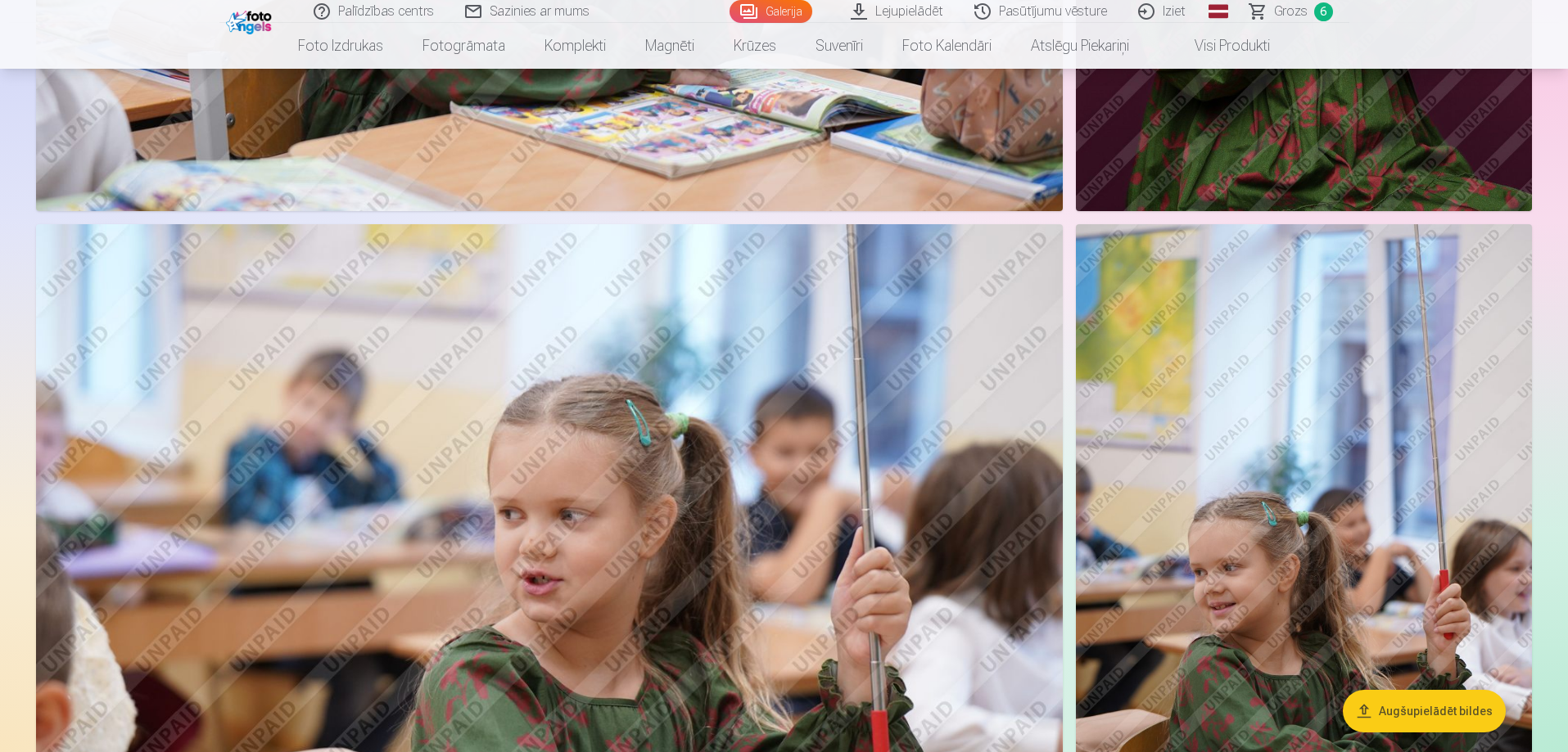
scroll to position [6711, 0]
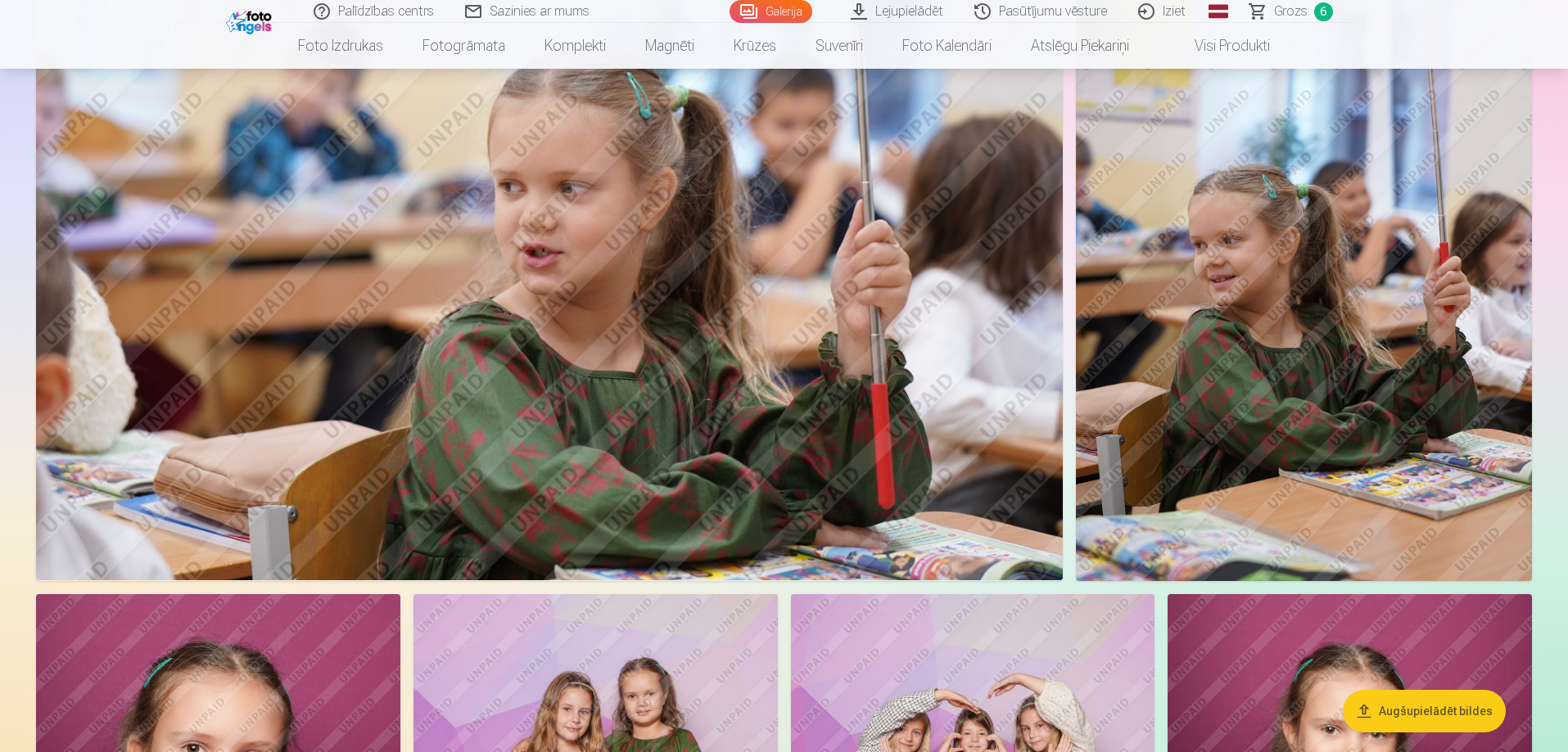
click at [1319, 359] on img at bounding box center [1304, 238] width 456 height 684
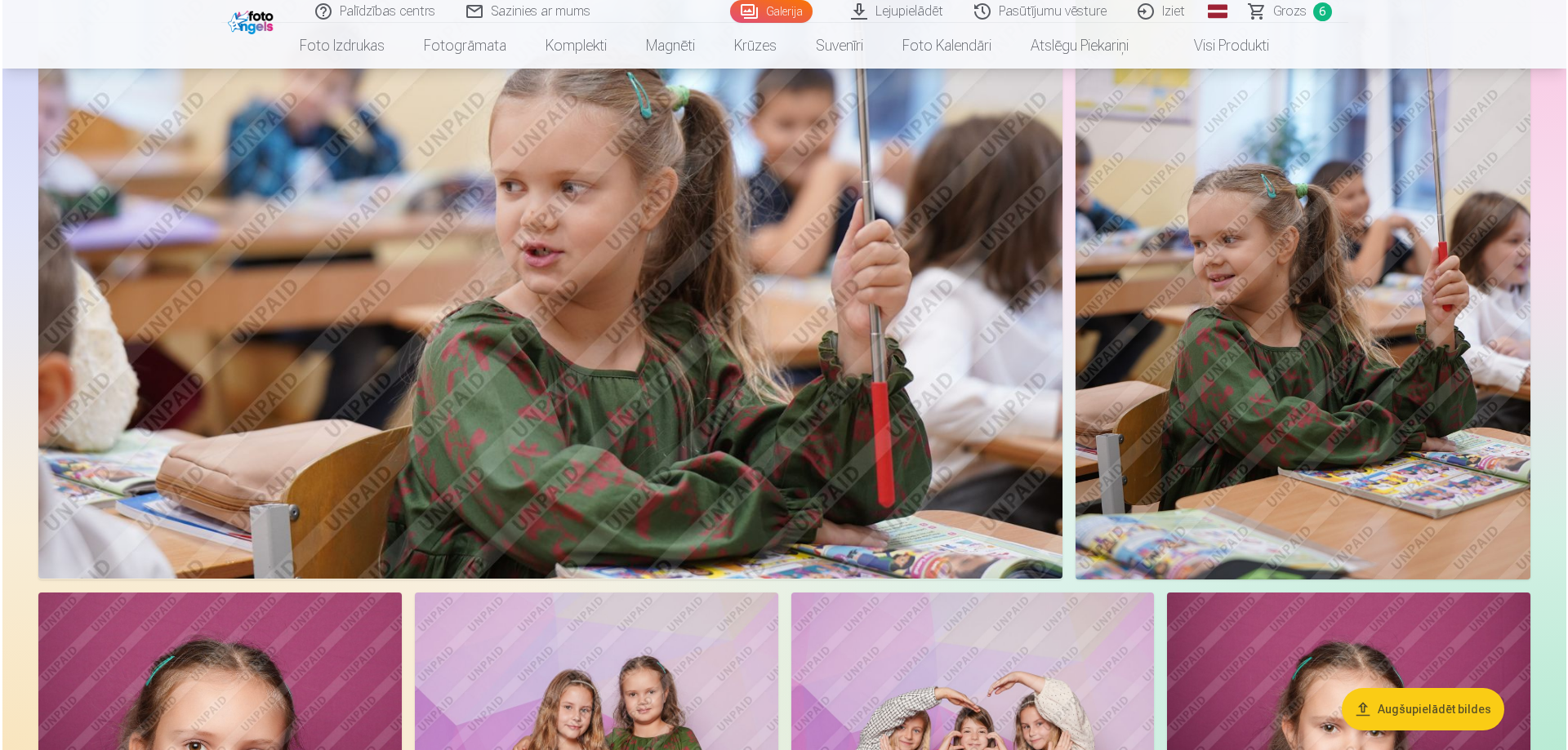
scroll to position [6711, 0]
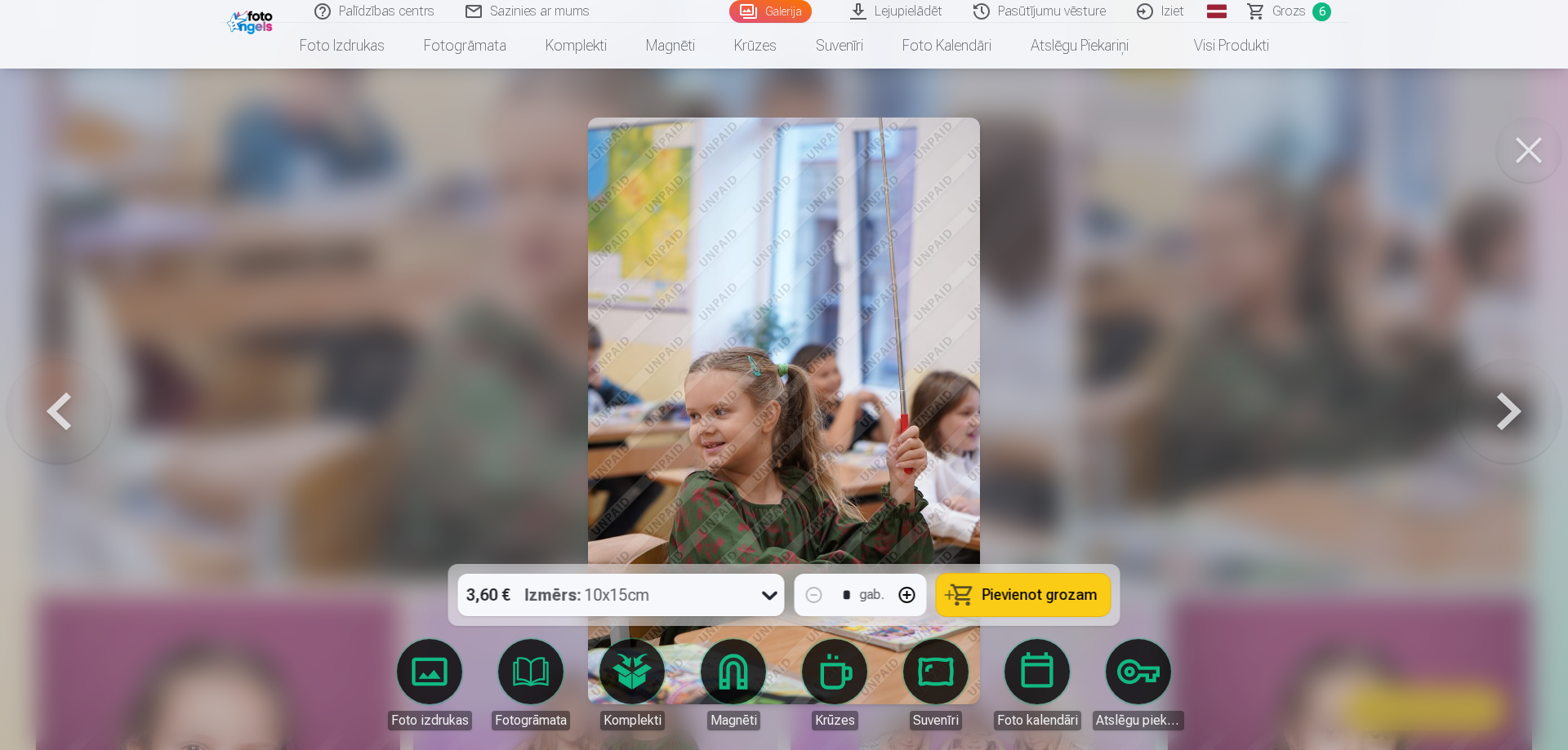
click at [1007, 601] on span "Pievienot grozam" at bounding box center [1039, 595] width 115 height 15
click at [1532, 162] on button at bounding box center [1528, 149] width 65 height 65
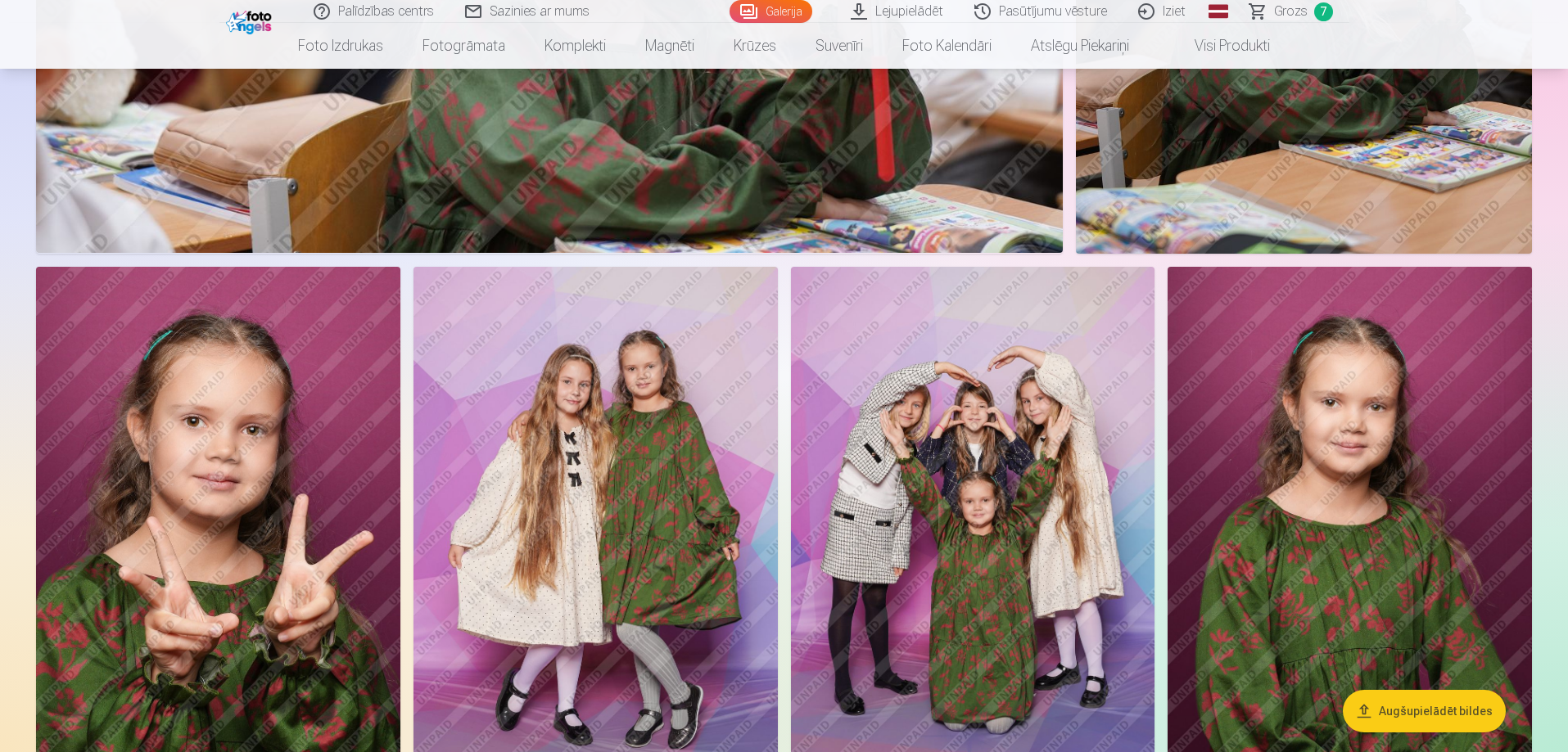
scroll to position [7284, 0]
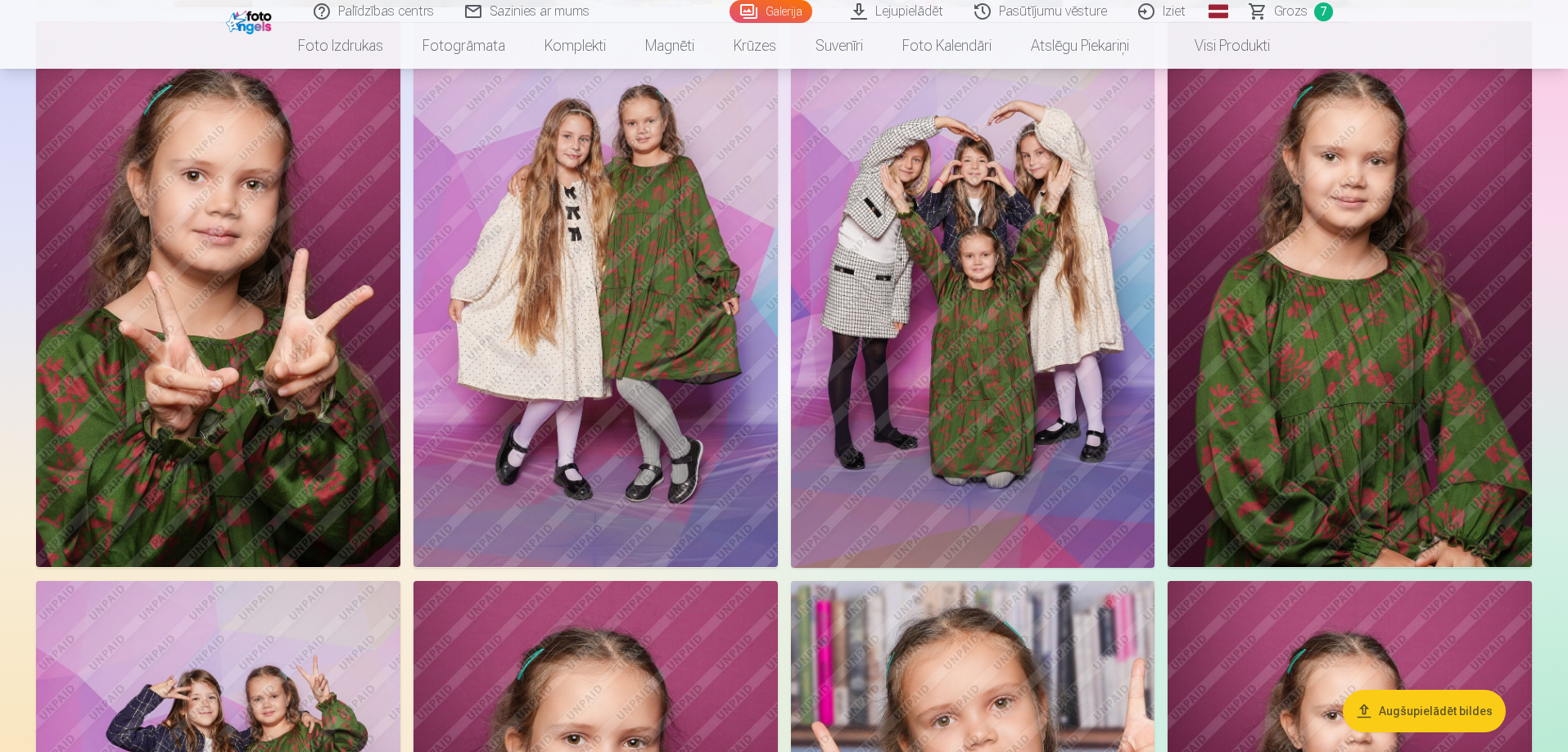
click at [1245, 386] on img at bounding box center [1349, 294] width 364 height 546
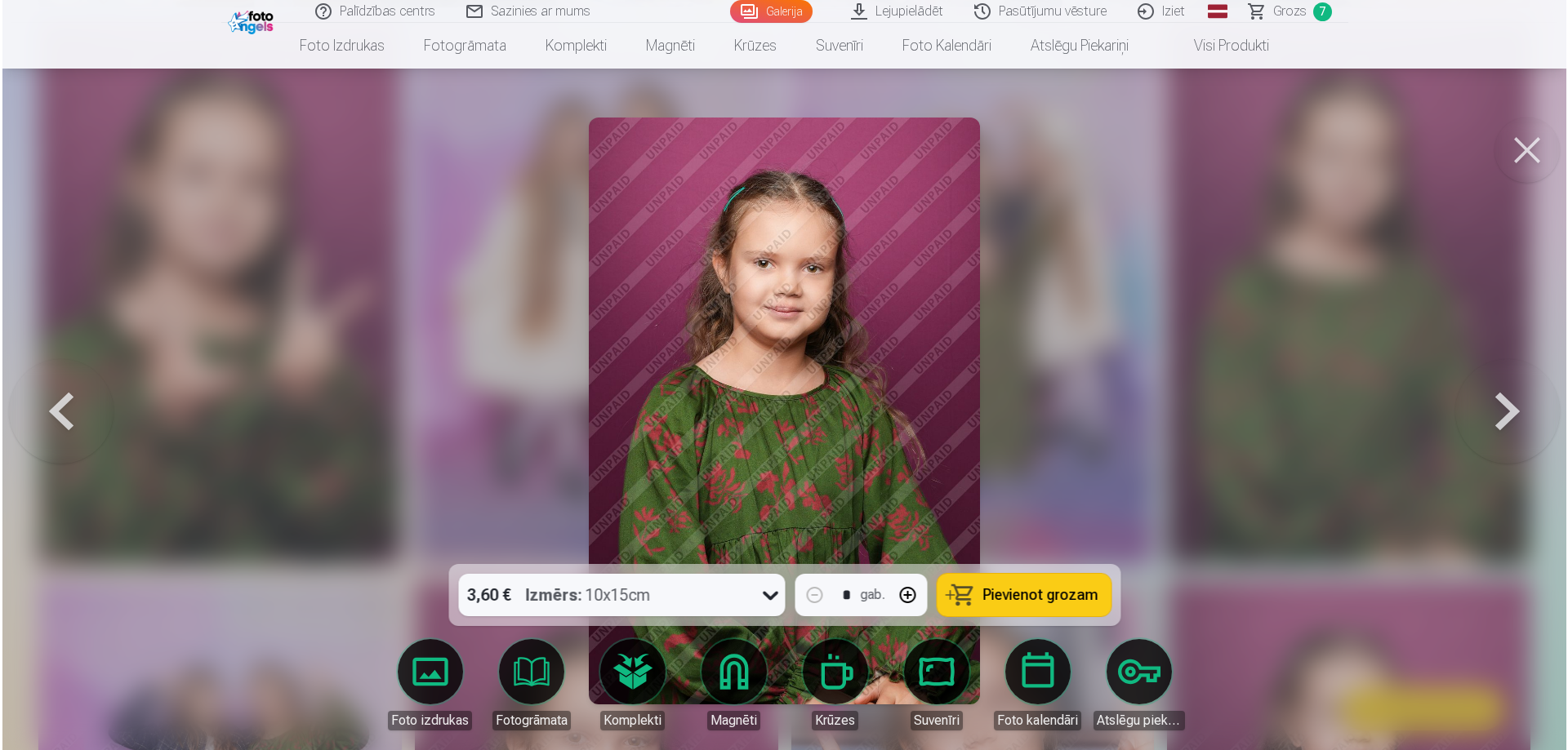
scroll to position [7282, 0]
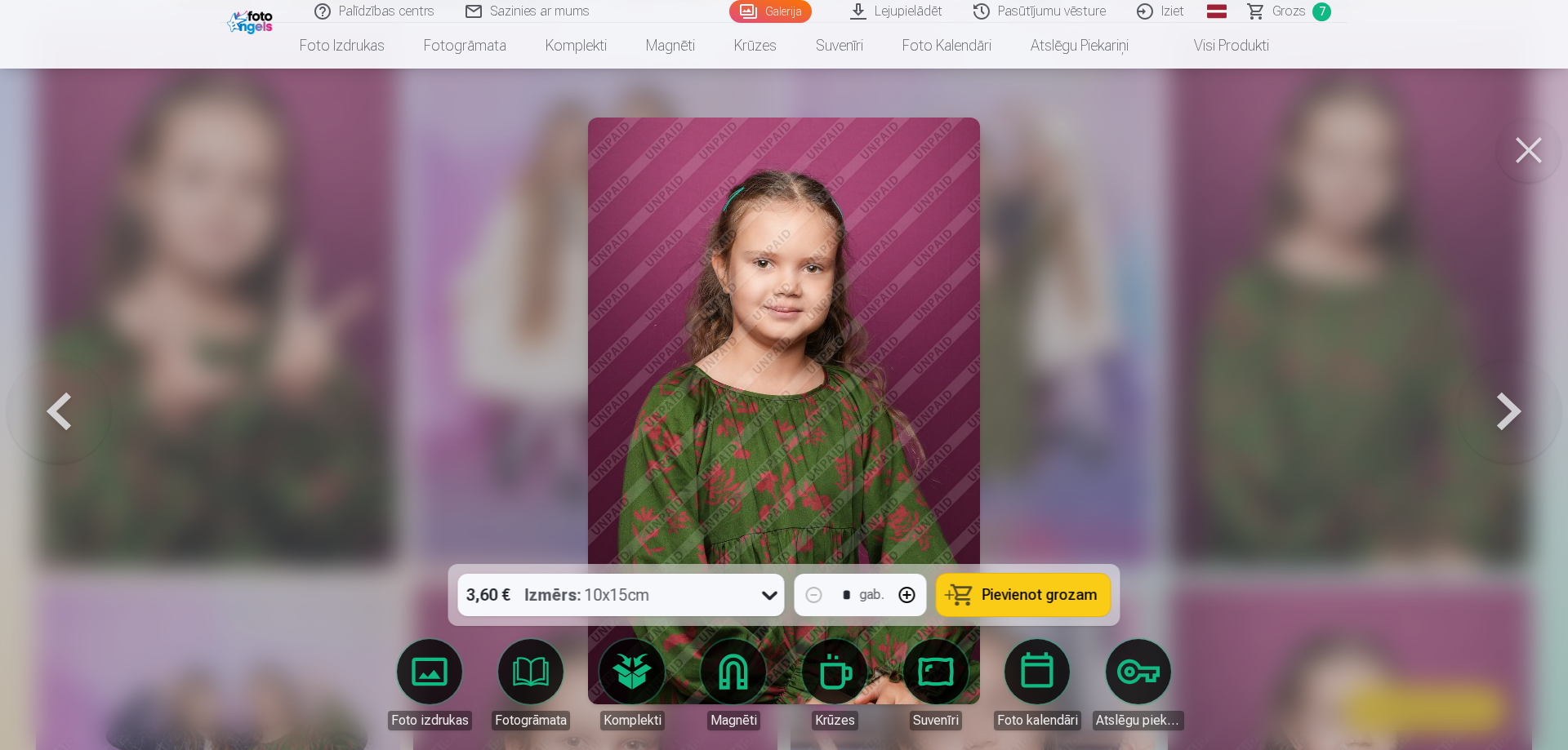
click at [1511, 157] on button at bounding box center [1528, 149] width 65 height 65
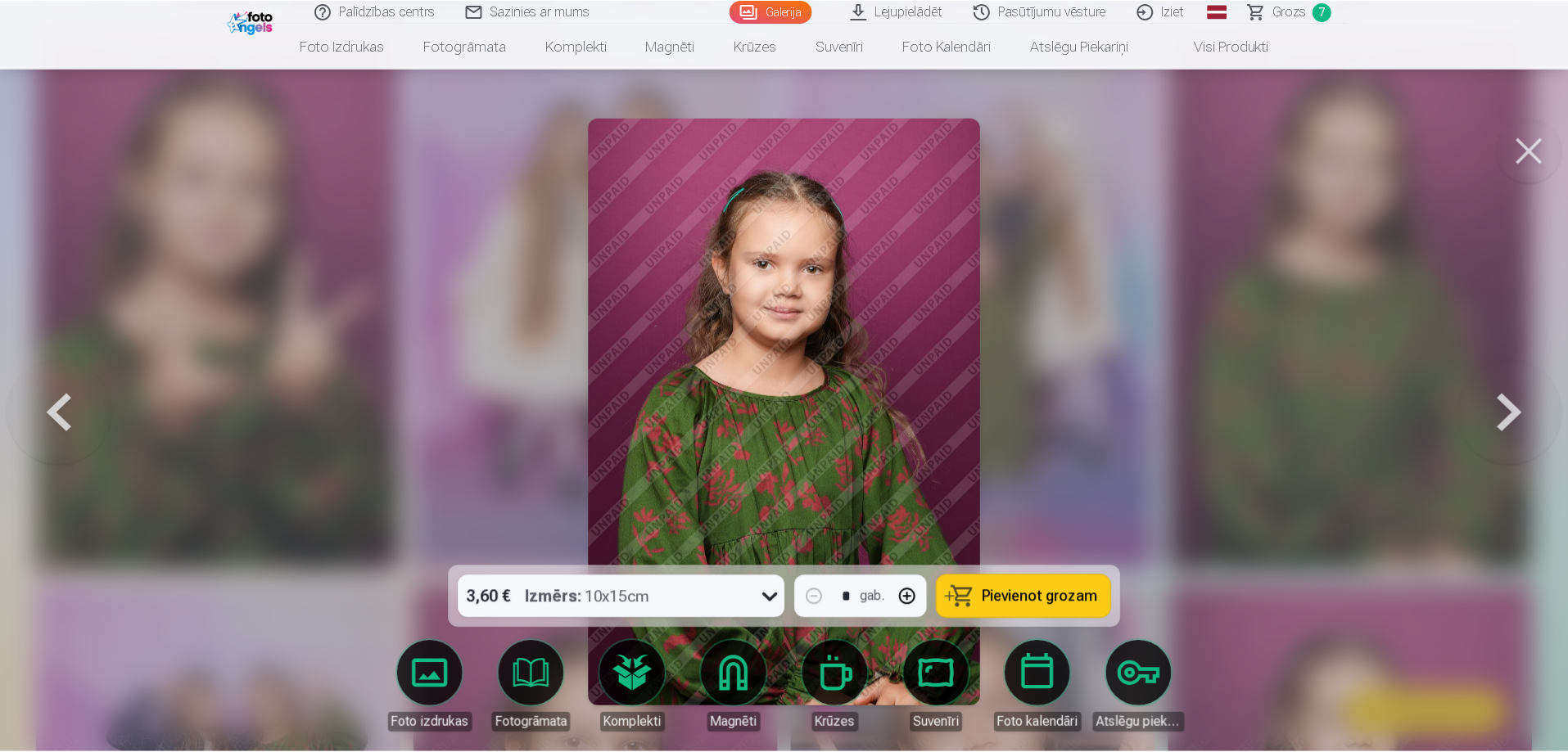
scroll to position [7284, 0]
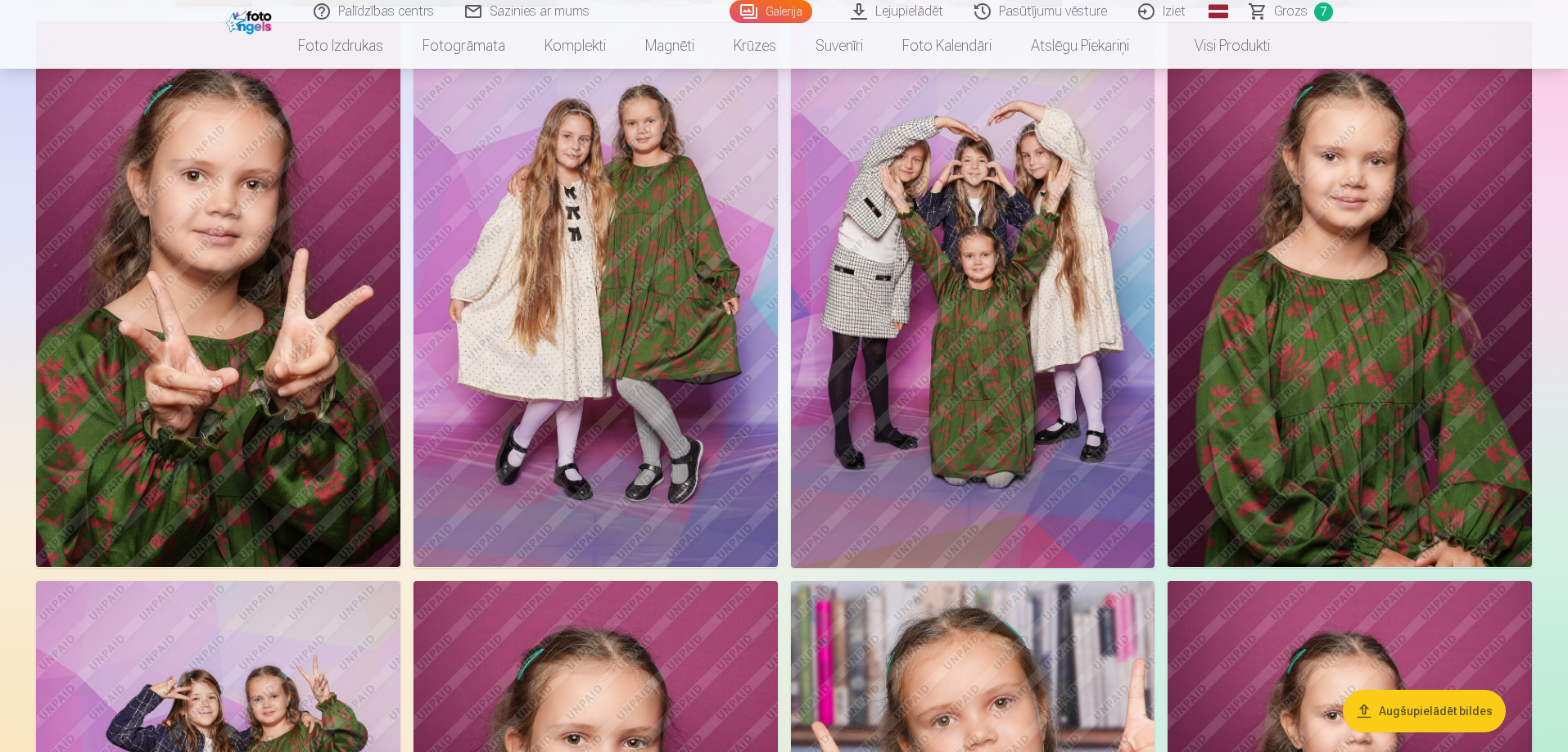
click at [554, 343] on img at bounding box center [595, 294] width 364 height 546
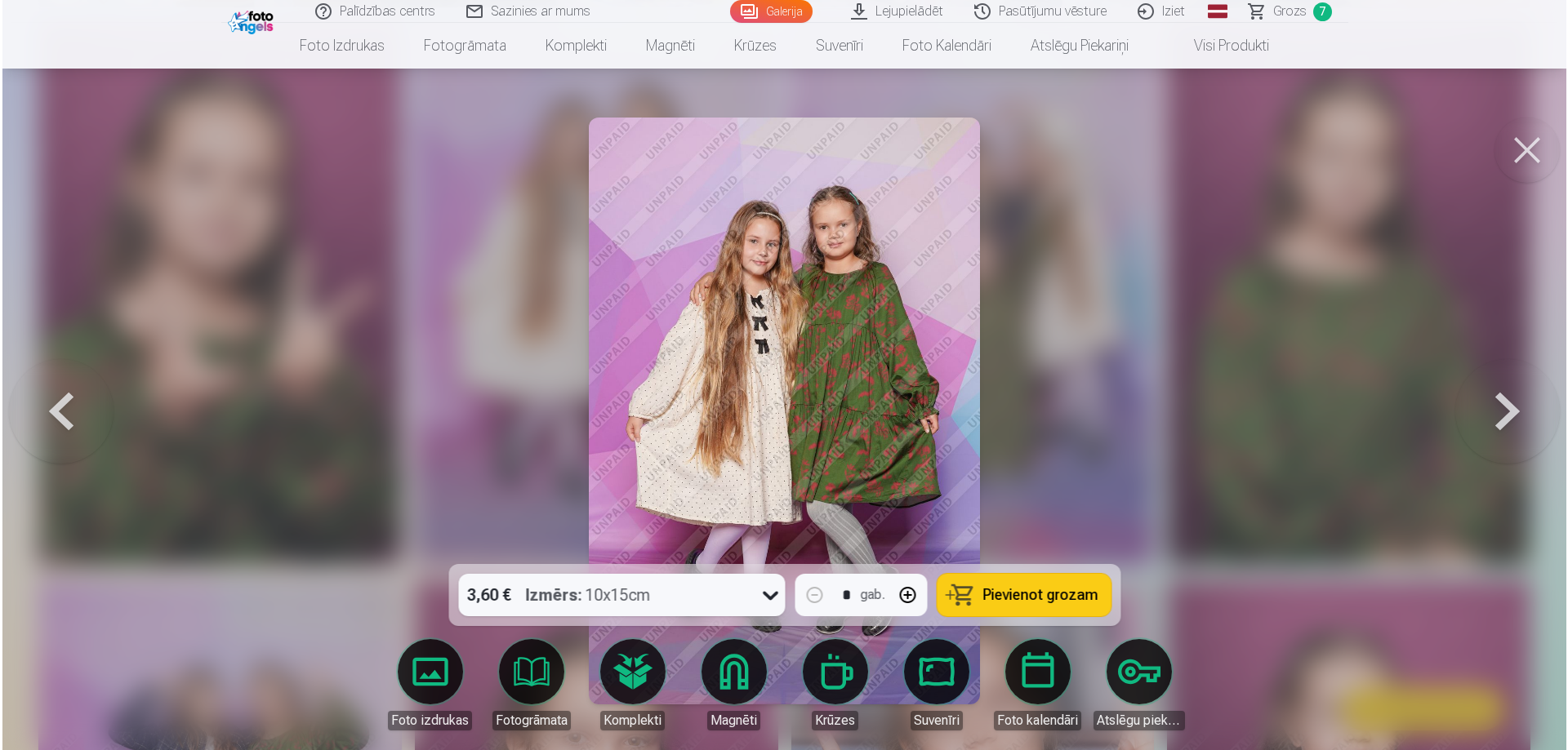
scroll to position [7282, 0]
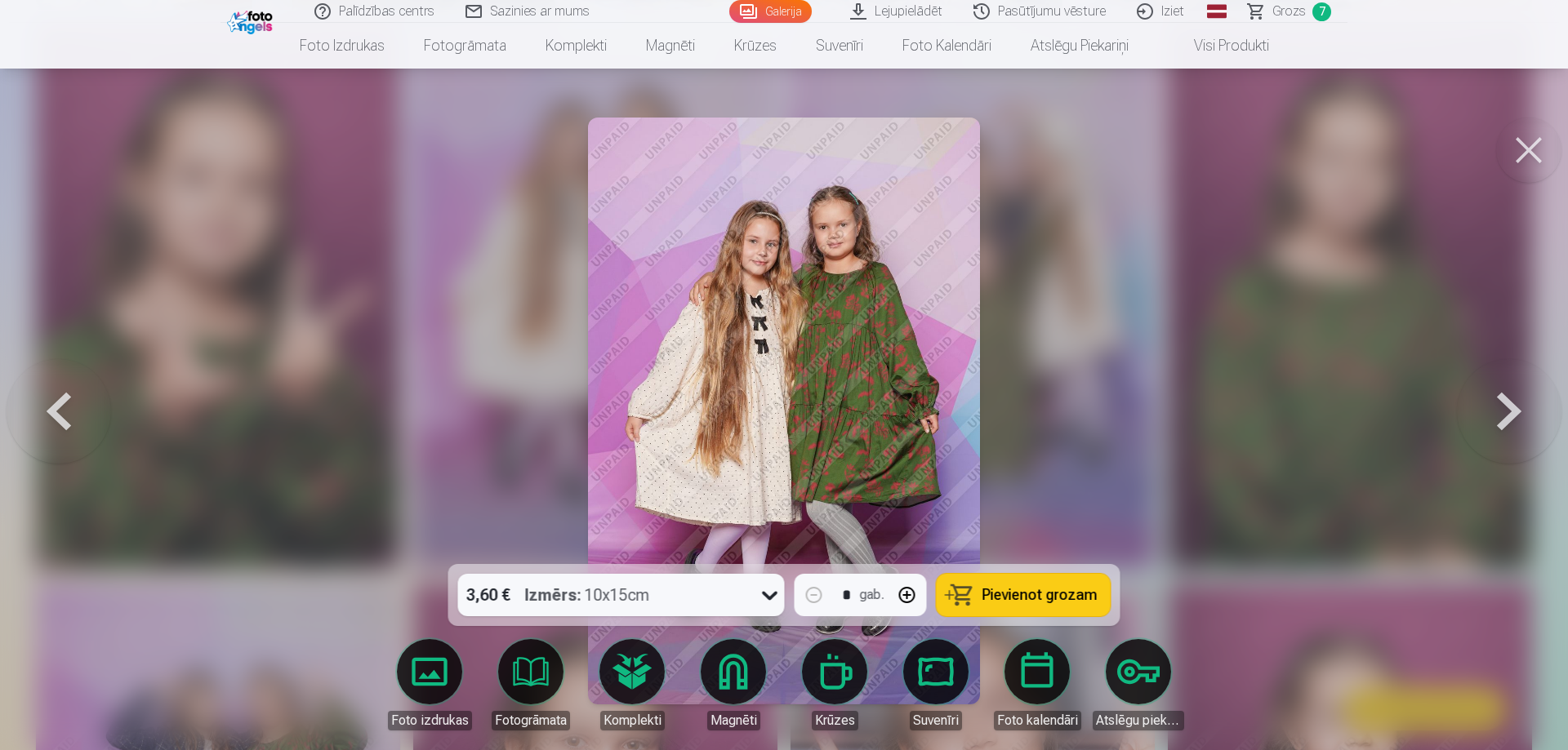
click at [1049, 593] on span "Pievienot grozam" at bounding box center [1039, 595] width 115 height 15
click at [1519, 132] on button at bounding box center [1528, 149] width 65 height 65
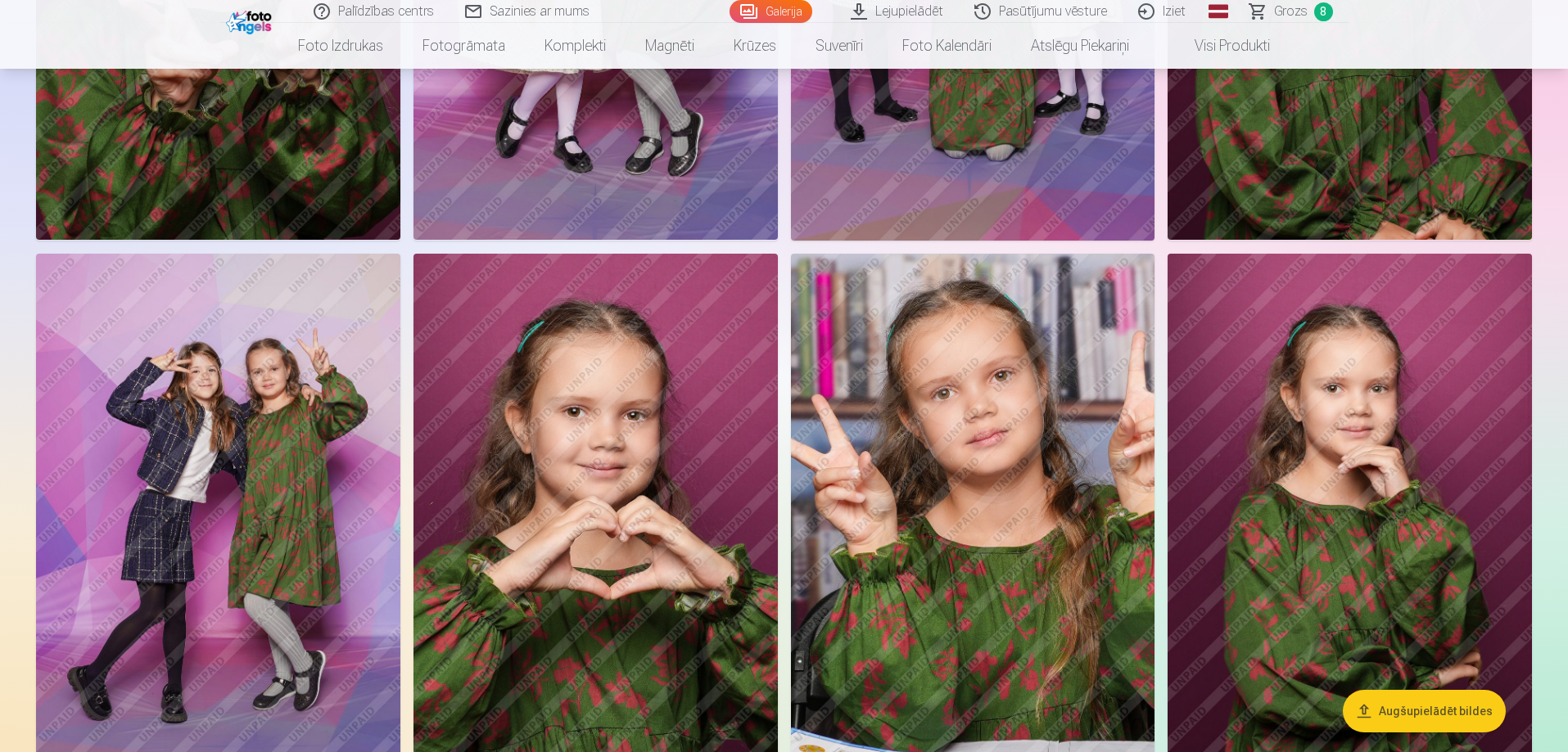
scroll to position [7284, 0]
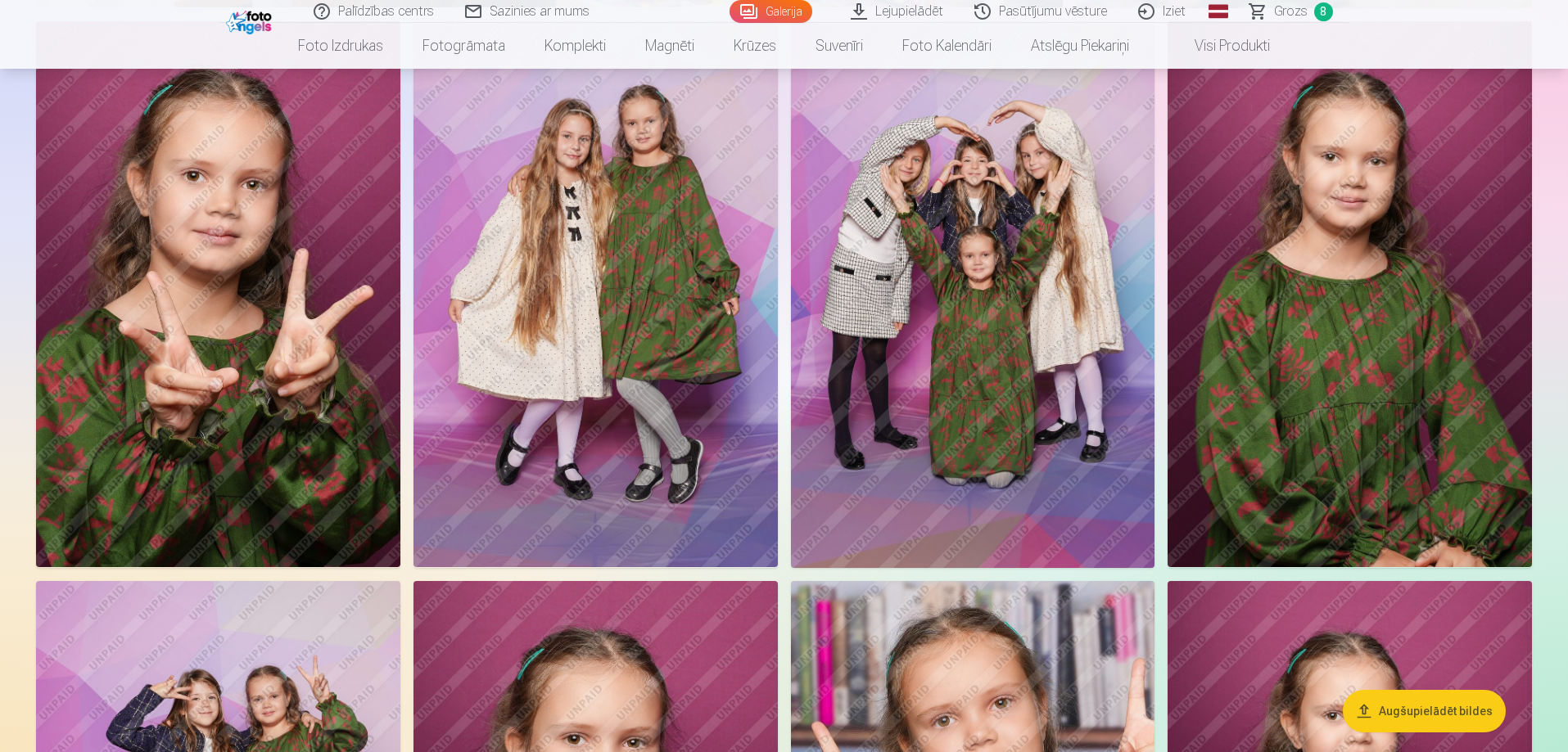
click at [1015, 298] on img at bounding box center [973, 294] width 364 height 546
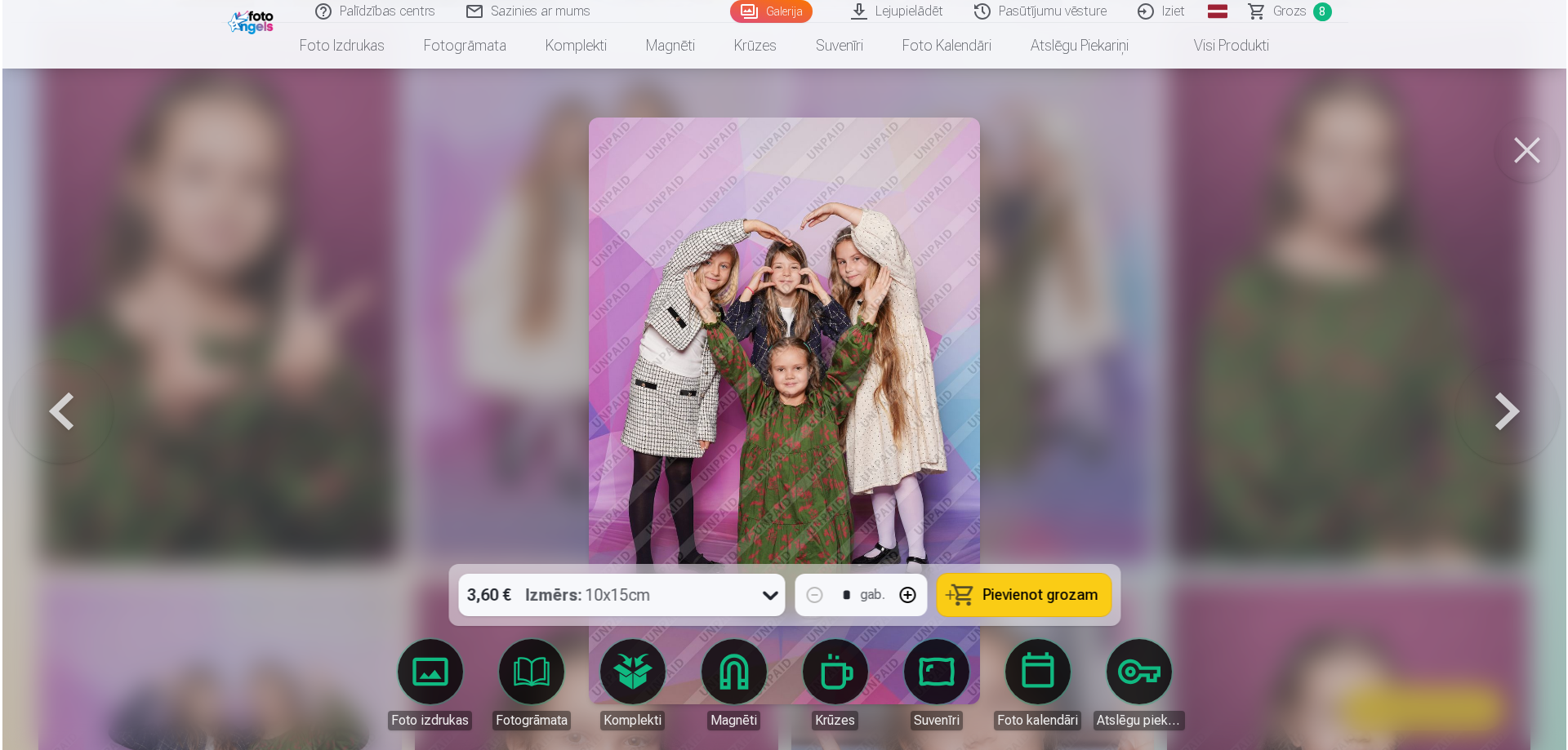
scroll to position [7282, 0]
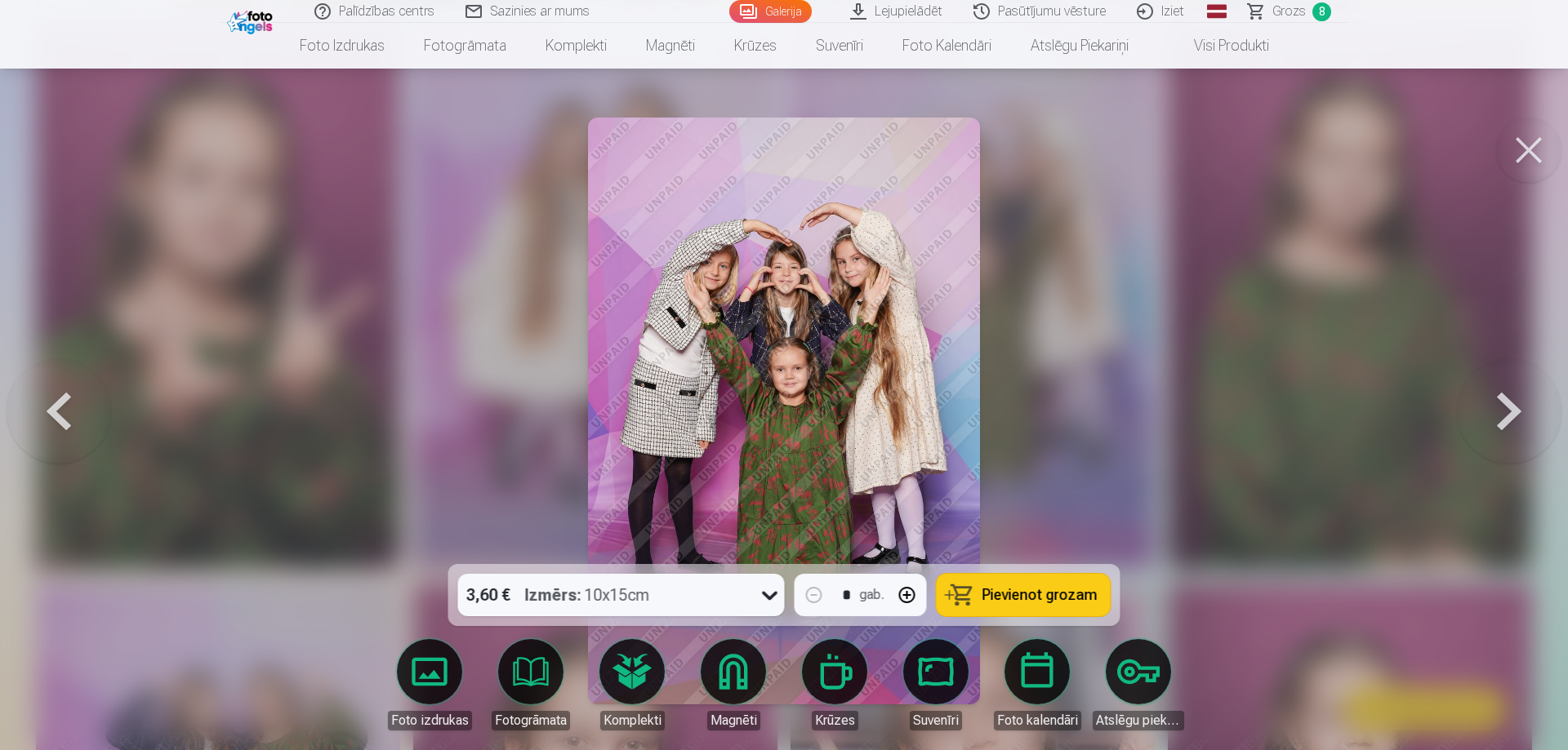
click at [1544, 149] on button at bounding box center [1528, 149] width 65 height 65
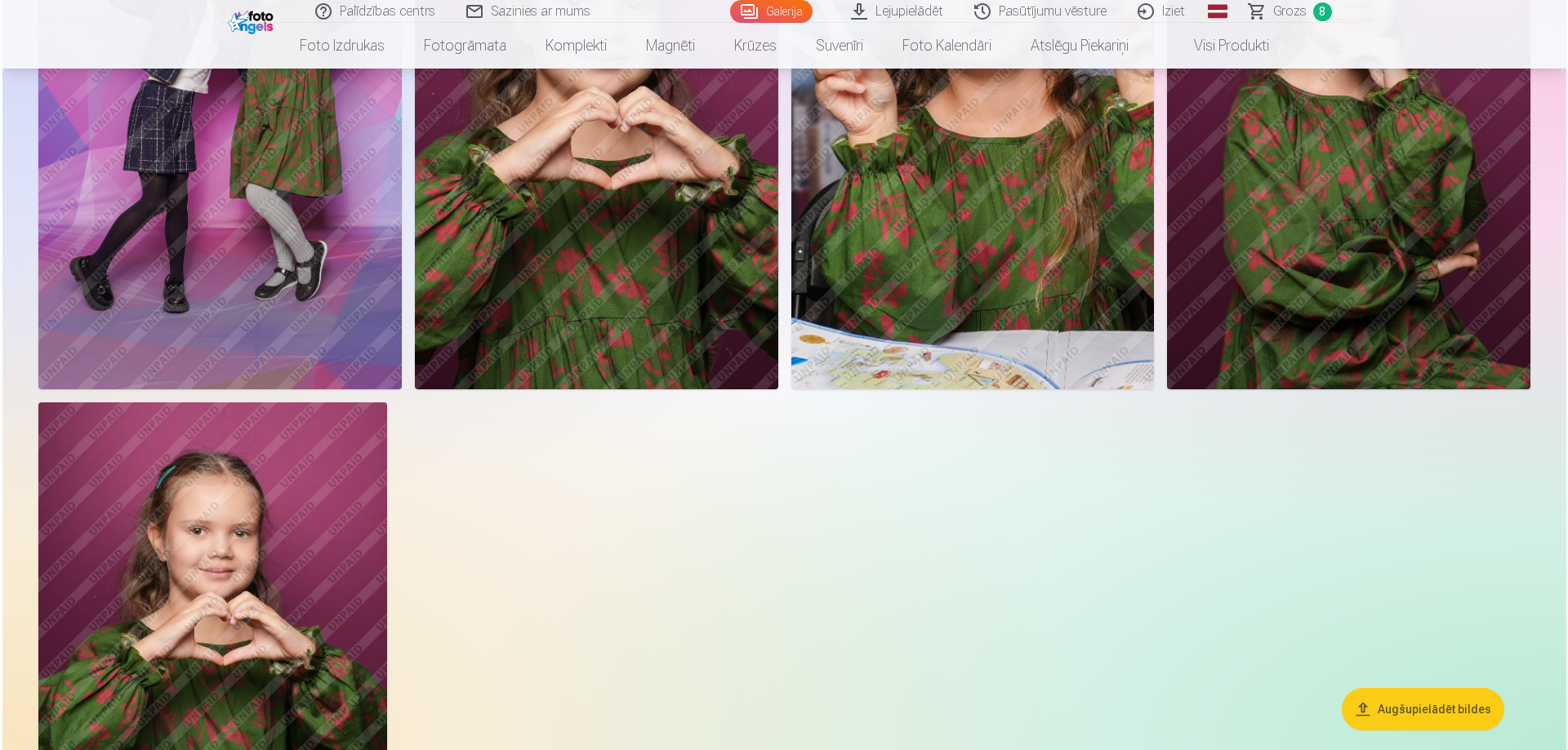
scroll to position [7836, 0]
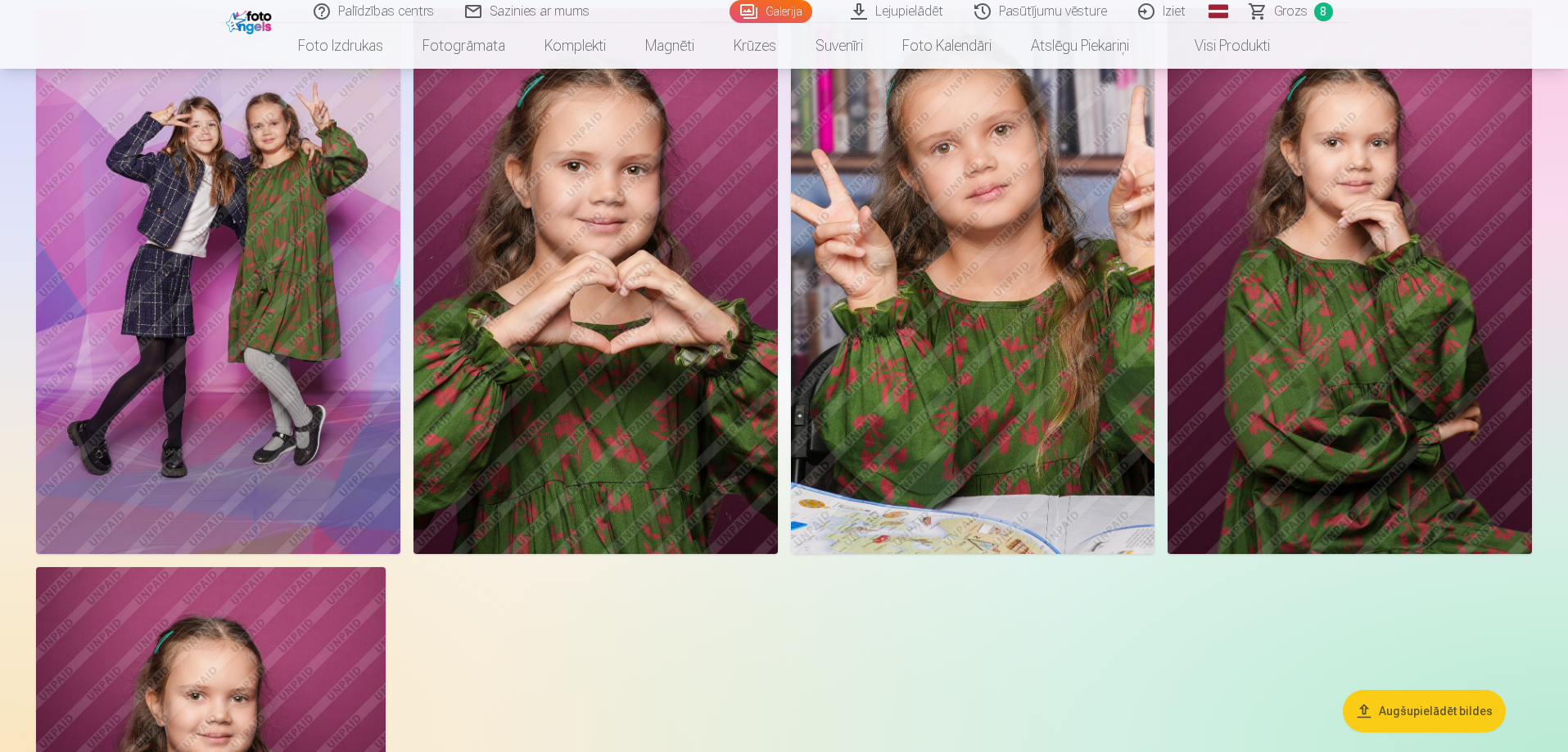
click at [247, 367] on img at bounding box center [218, 281] width 364 height 547
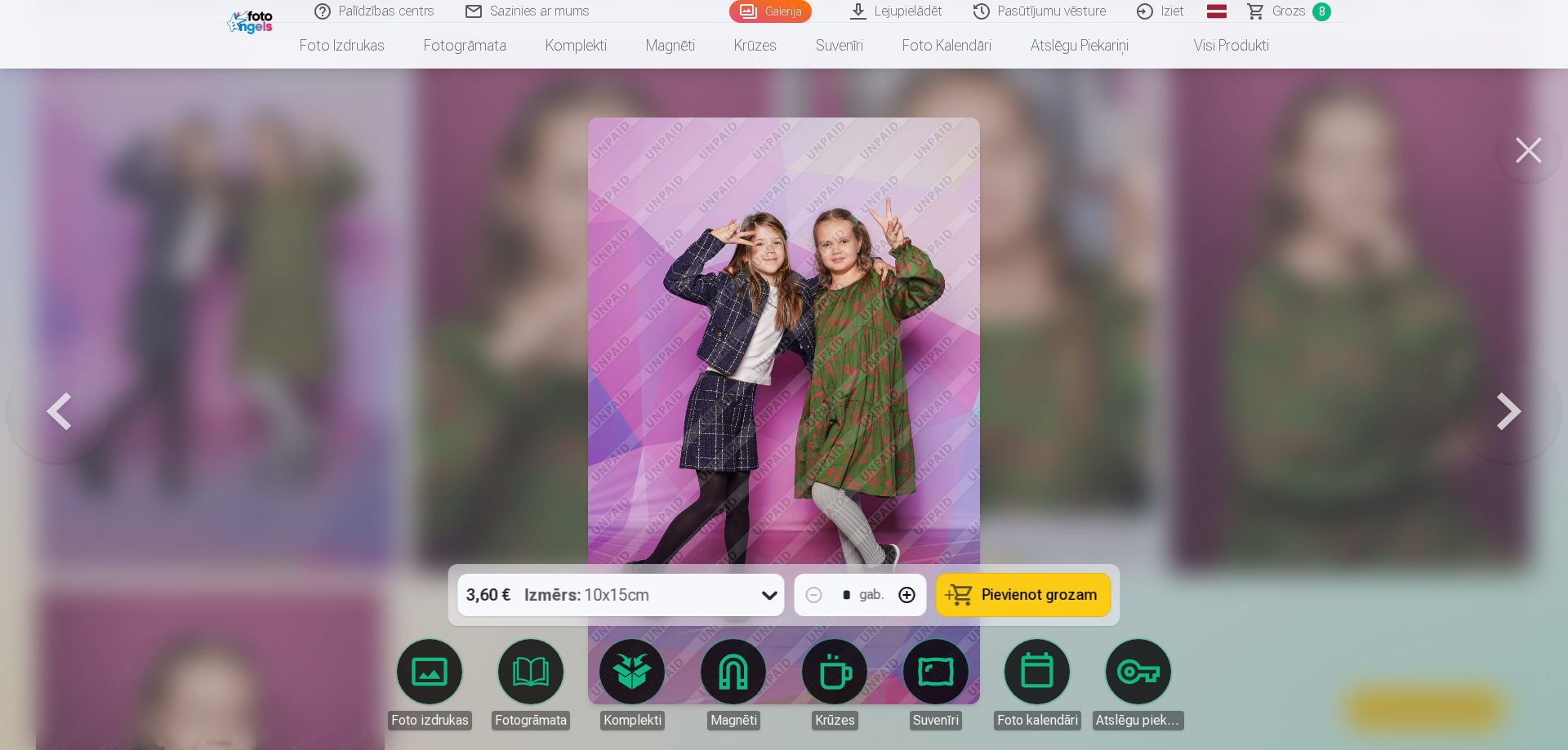
click at [1535, 158] on button at bounding box center [1528, 149] width 65 height 65
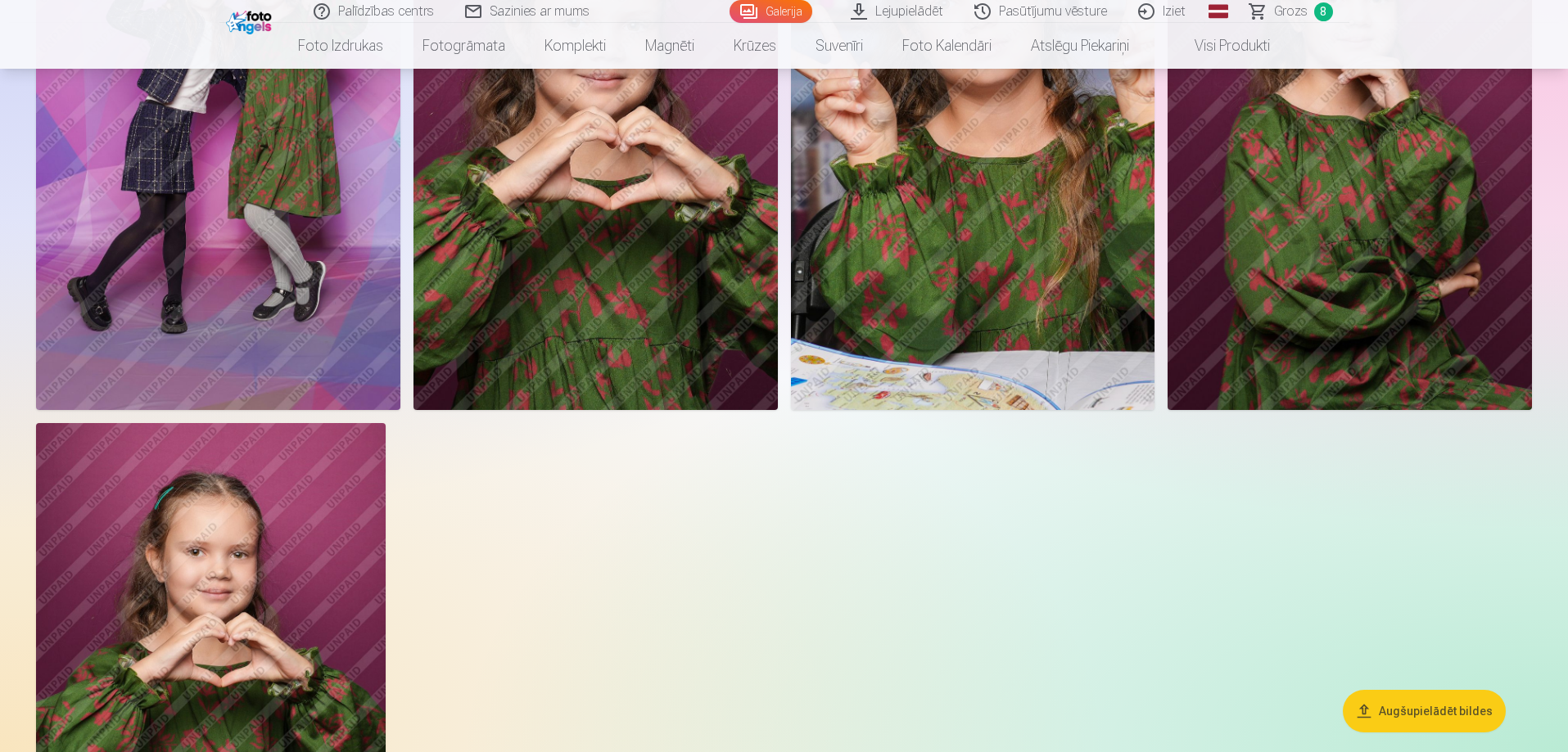
scroll to position [7919, 0]
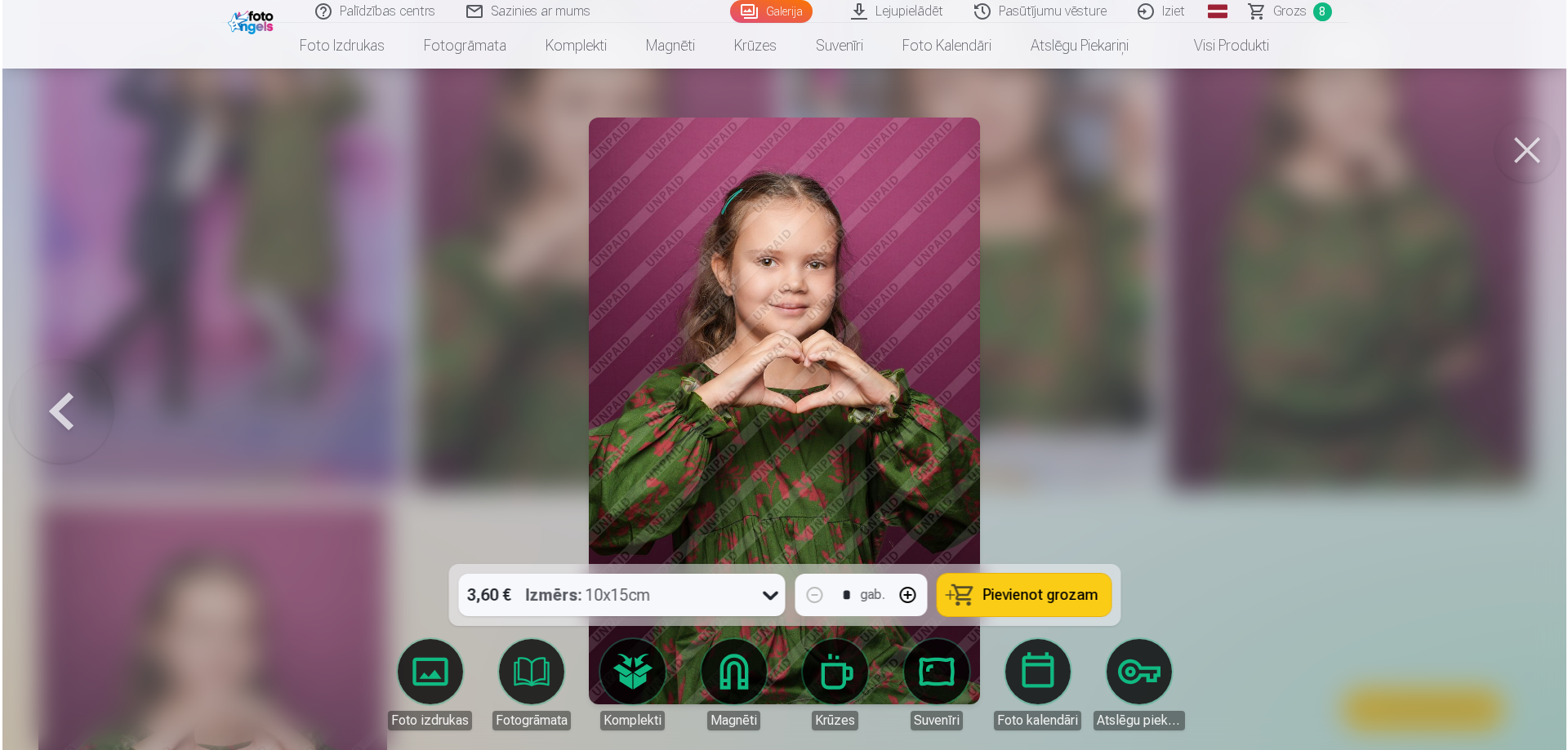
scroll to position [7918, 0]
click at [999, 585] on button "Pievienot grozam" at bounding box center [1022, 595] width 174 height 43
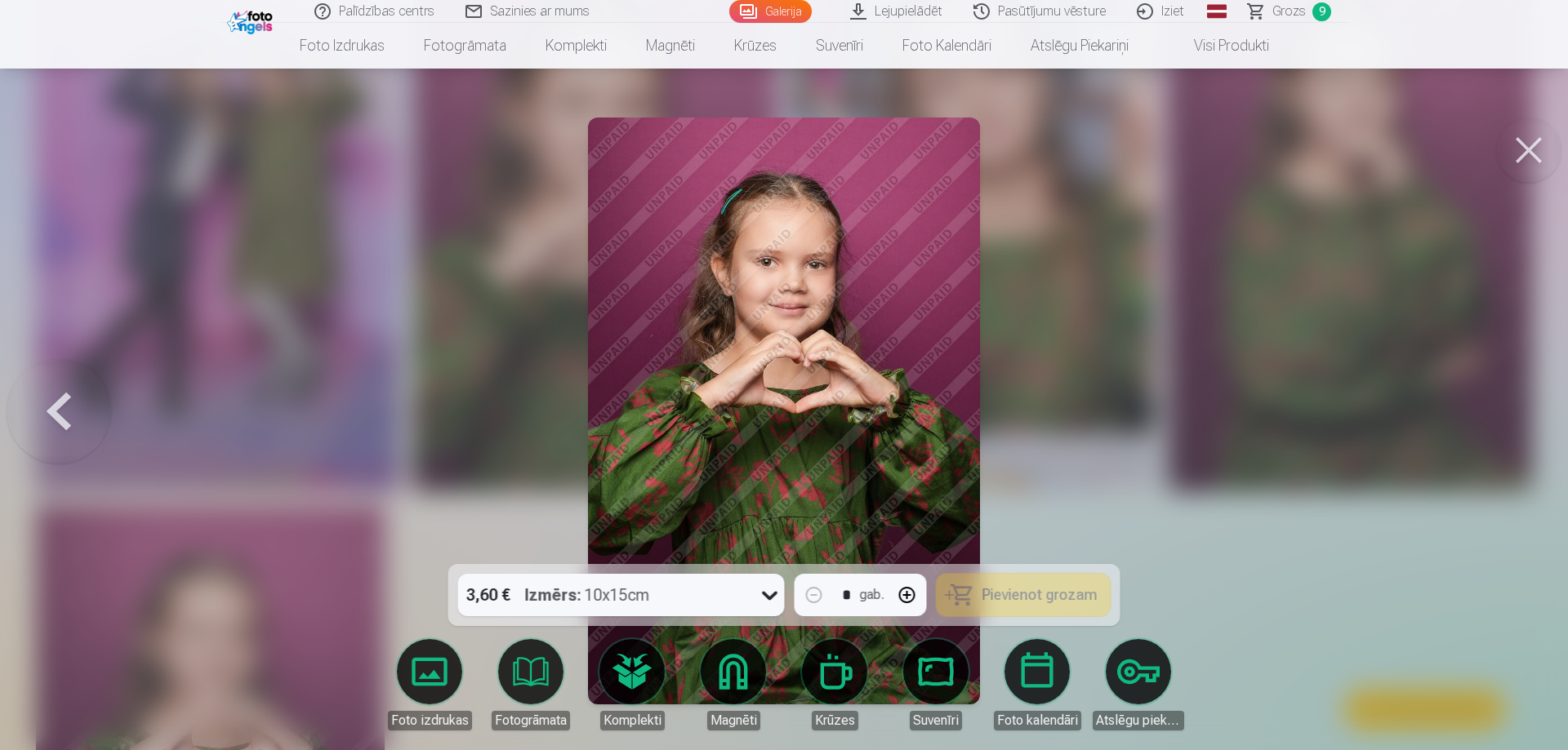
click at [1533, 157] on button at bounding box center [1528, 149] width 65 height 65
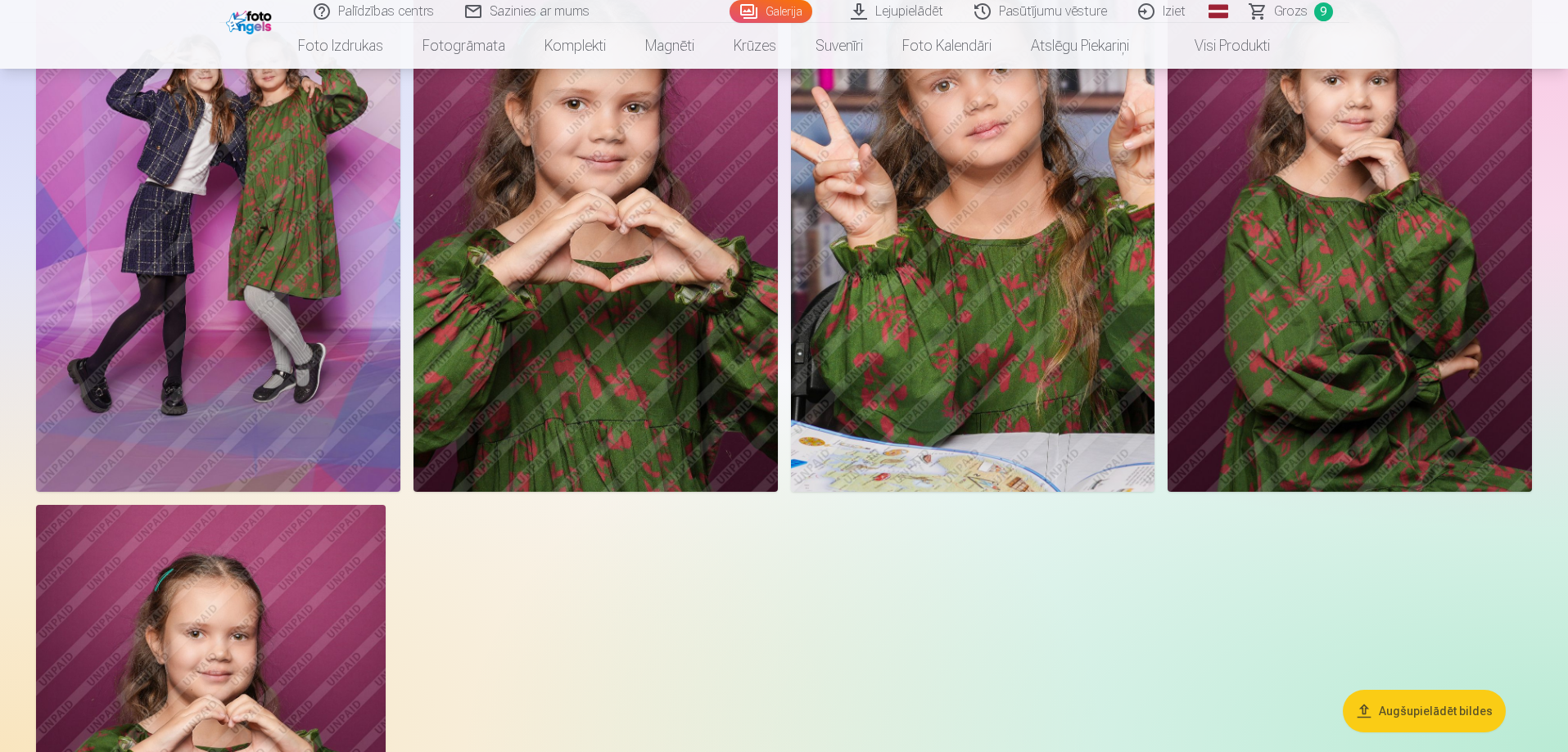
scroll to position [7756, 0]
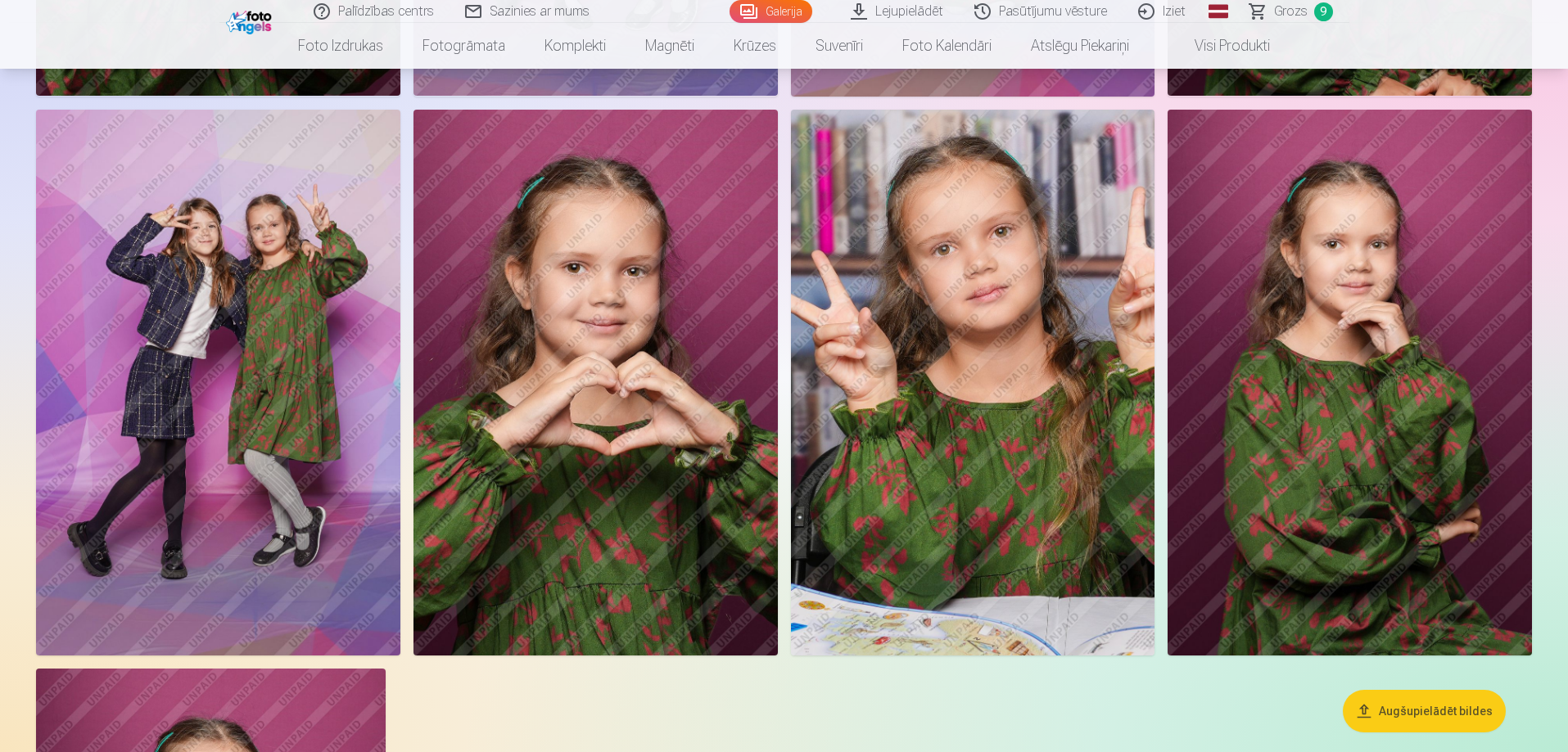
click at [1317, 325] on img at bounding box center [1349, 383] width 364 height 546
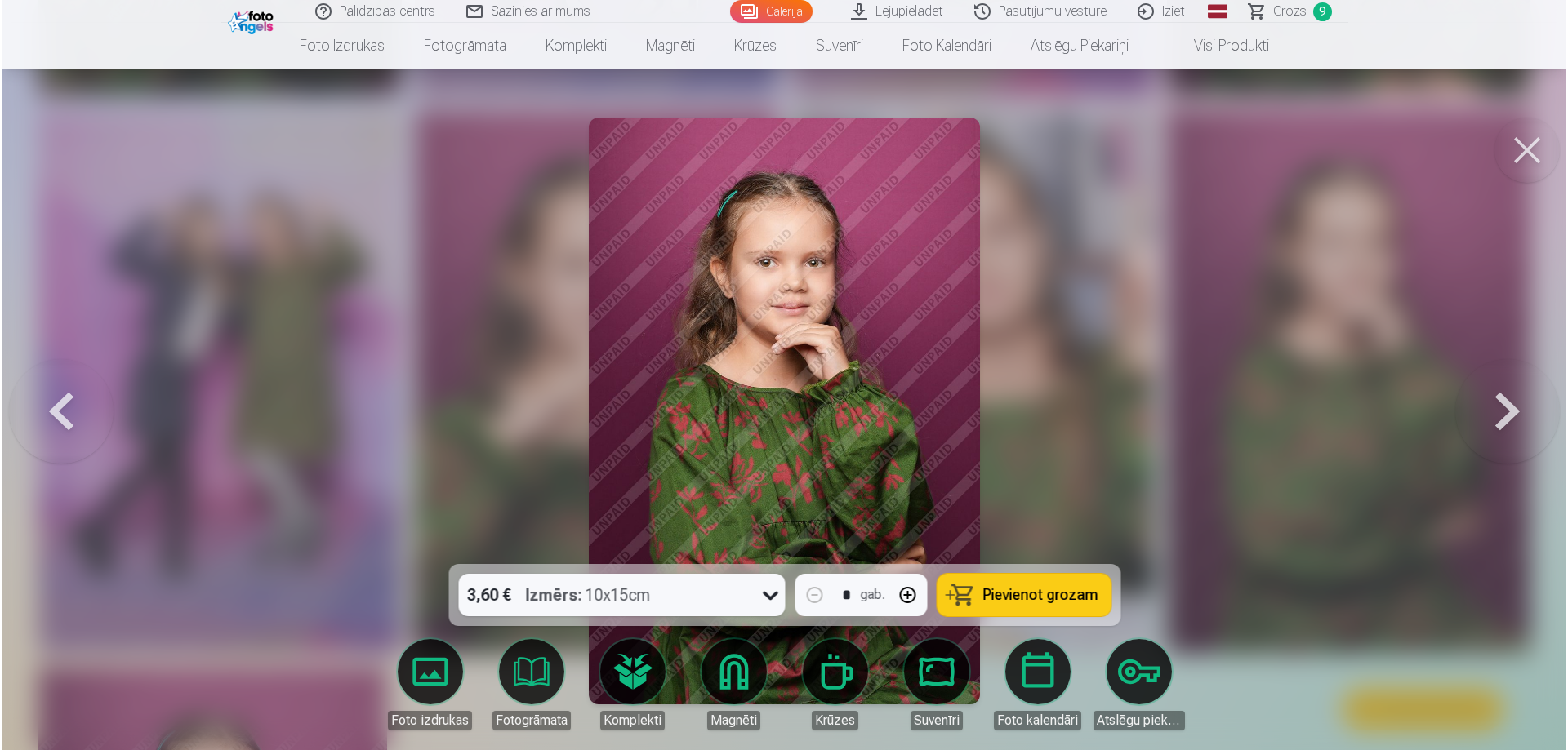
scroll to position [7754, 0]
click at [1073, 593] on span "Pievienot grozam" at bounding box center [1039, 595] width 115 height 15
click at [1542, 151] on button at bounding box center [1528, 149] width 65 height 65
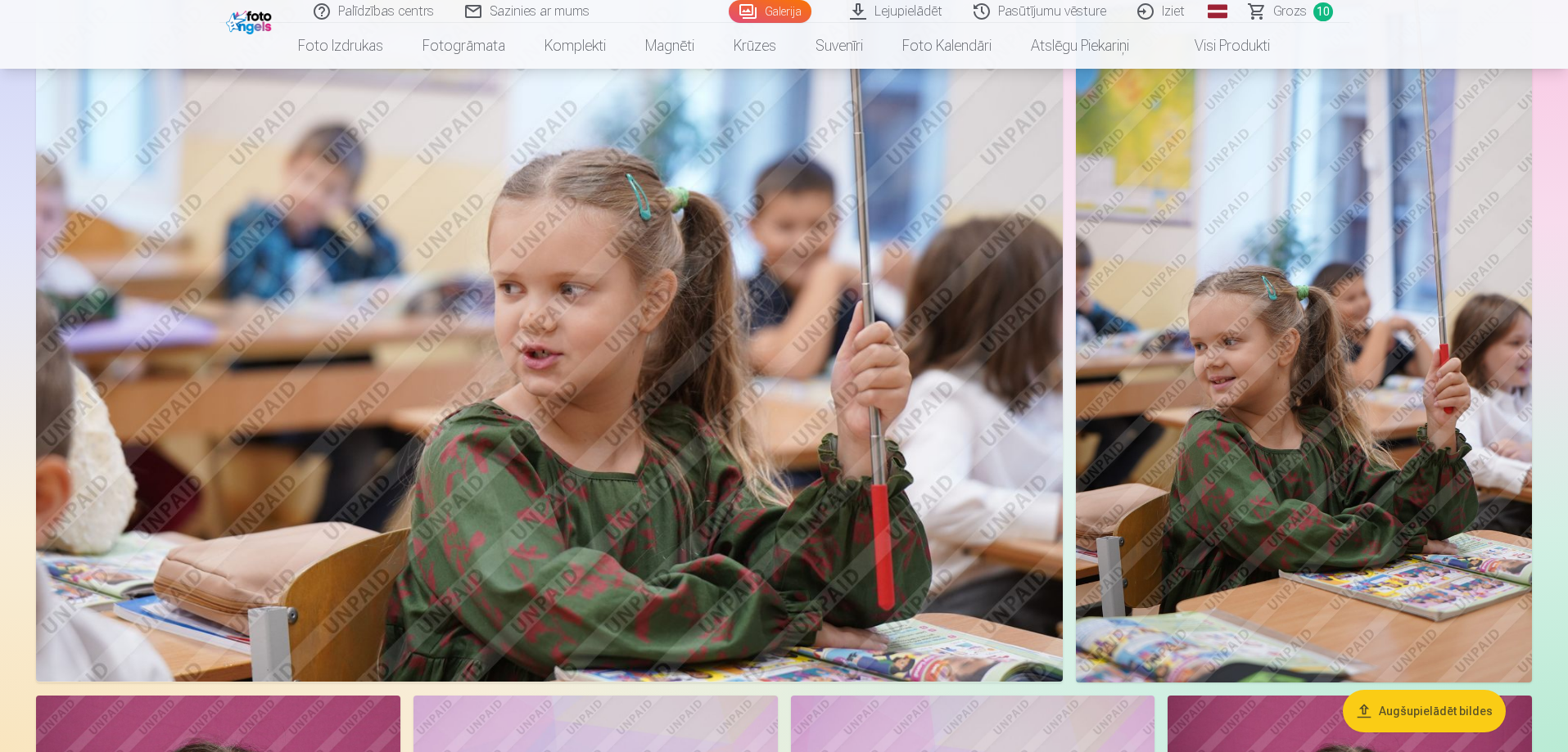
scroll to position [6119, 0]
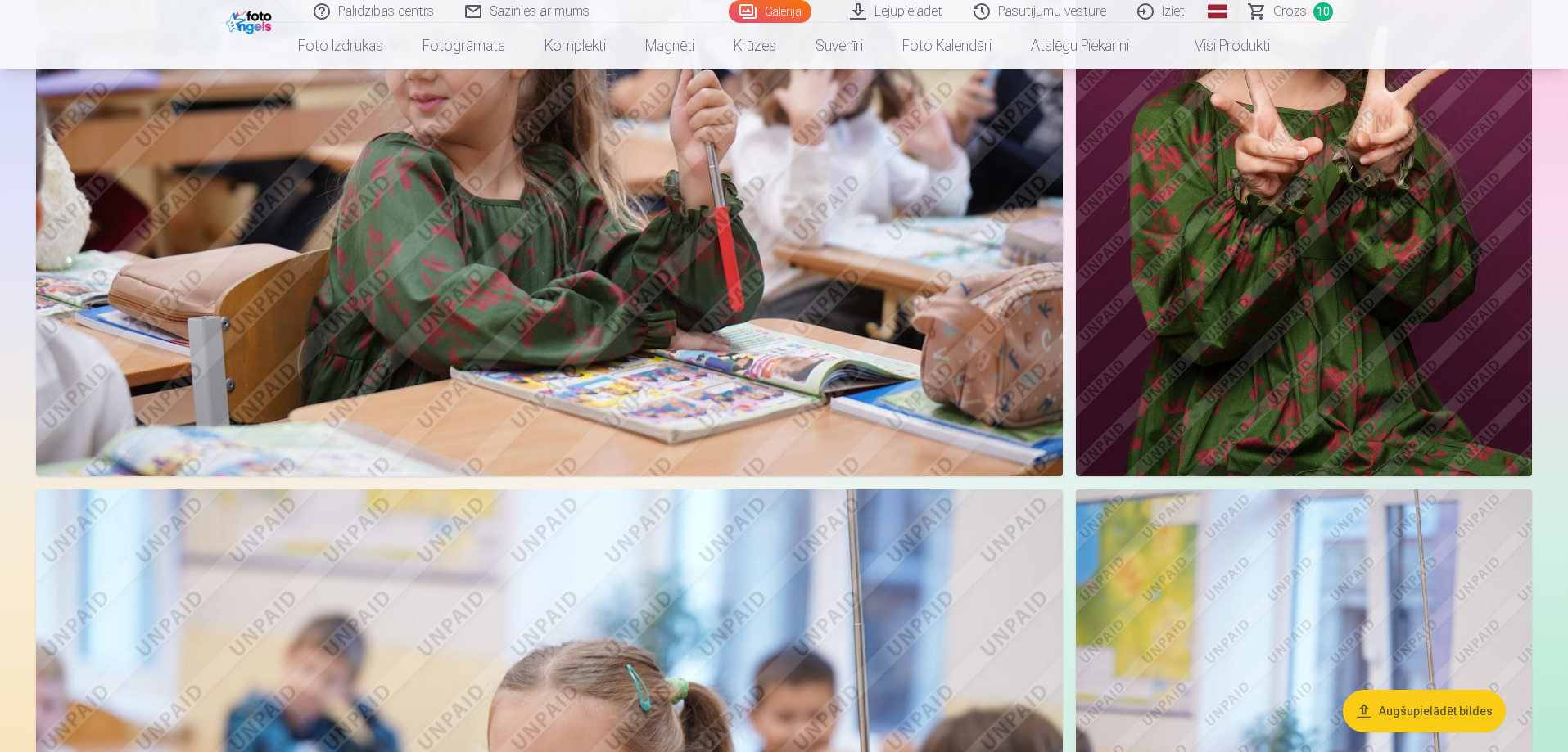
click at [1307, 12] on link "Grozs 10" at bounding box center [1291, 12] width 115 height 23
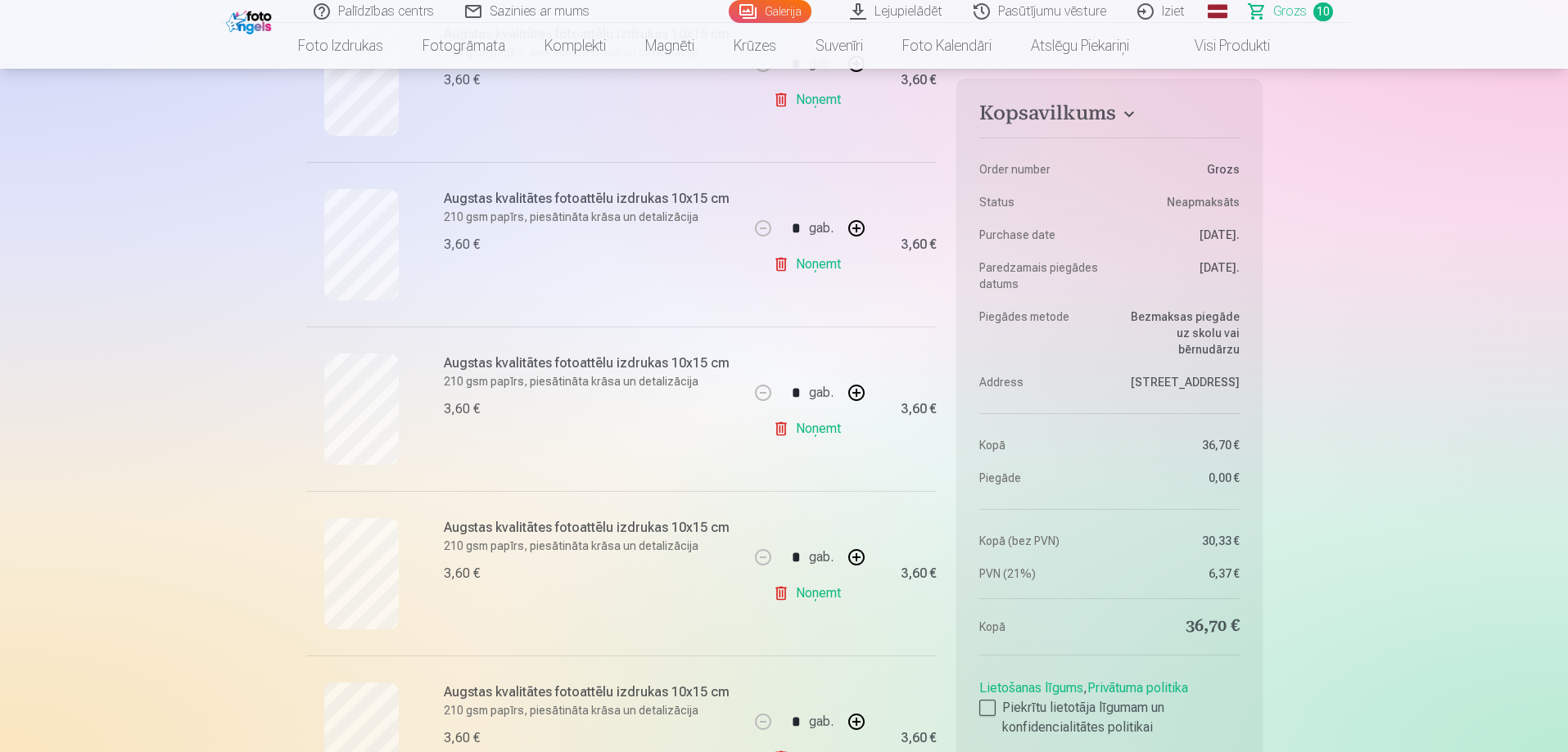
scroll to position [1145, 0]
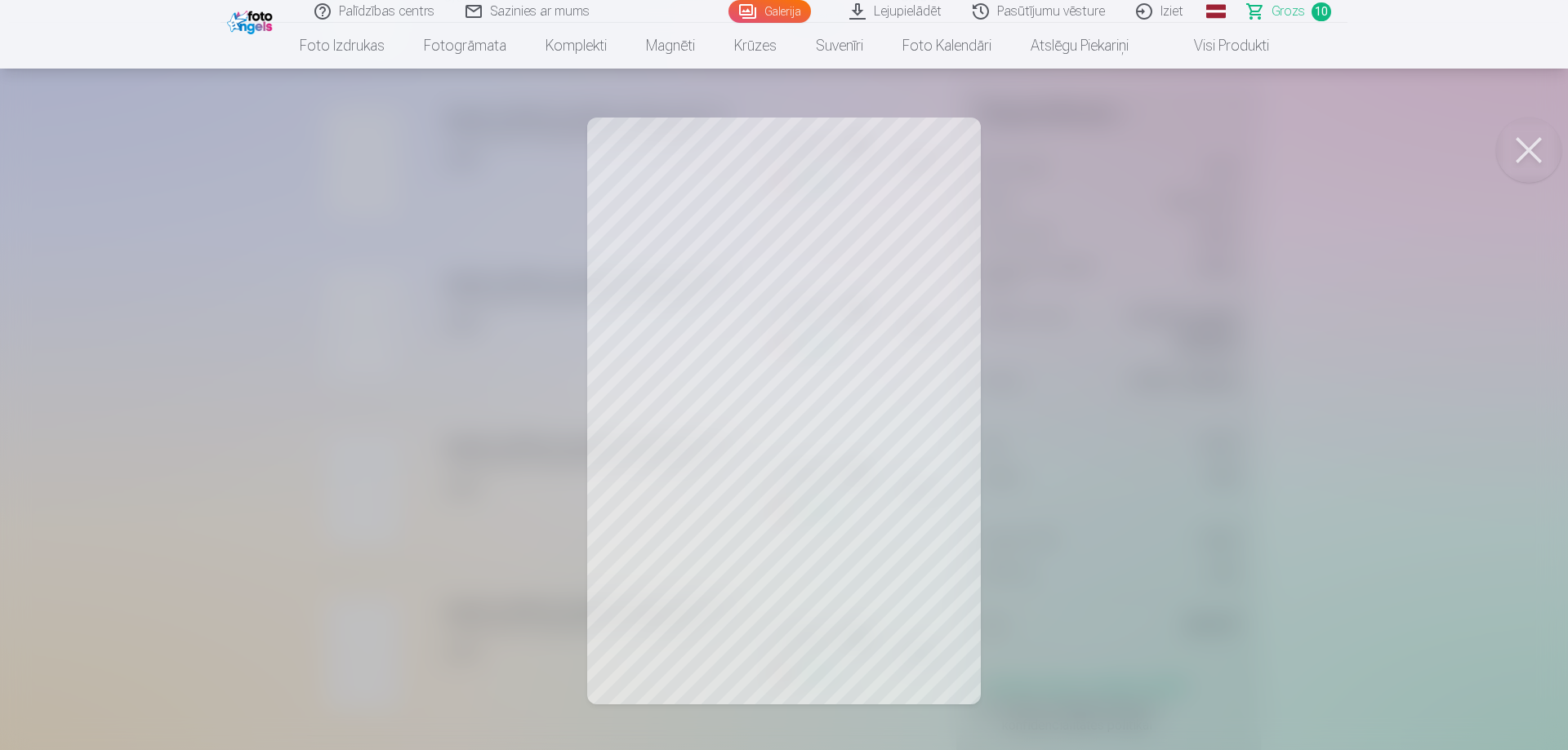
click at [1529, 149] on button at bounding box center [1528, 149] width 65 height 65
click at [1521, 143] on button at bounding box center [1528, 149] width 65 height 65
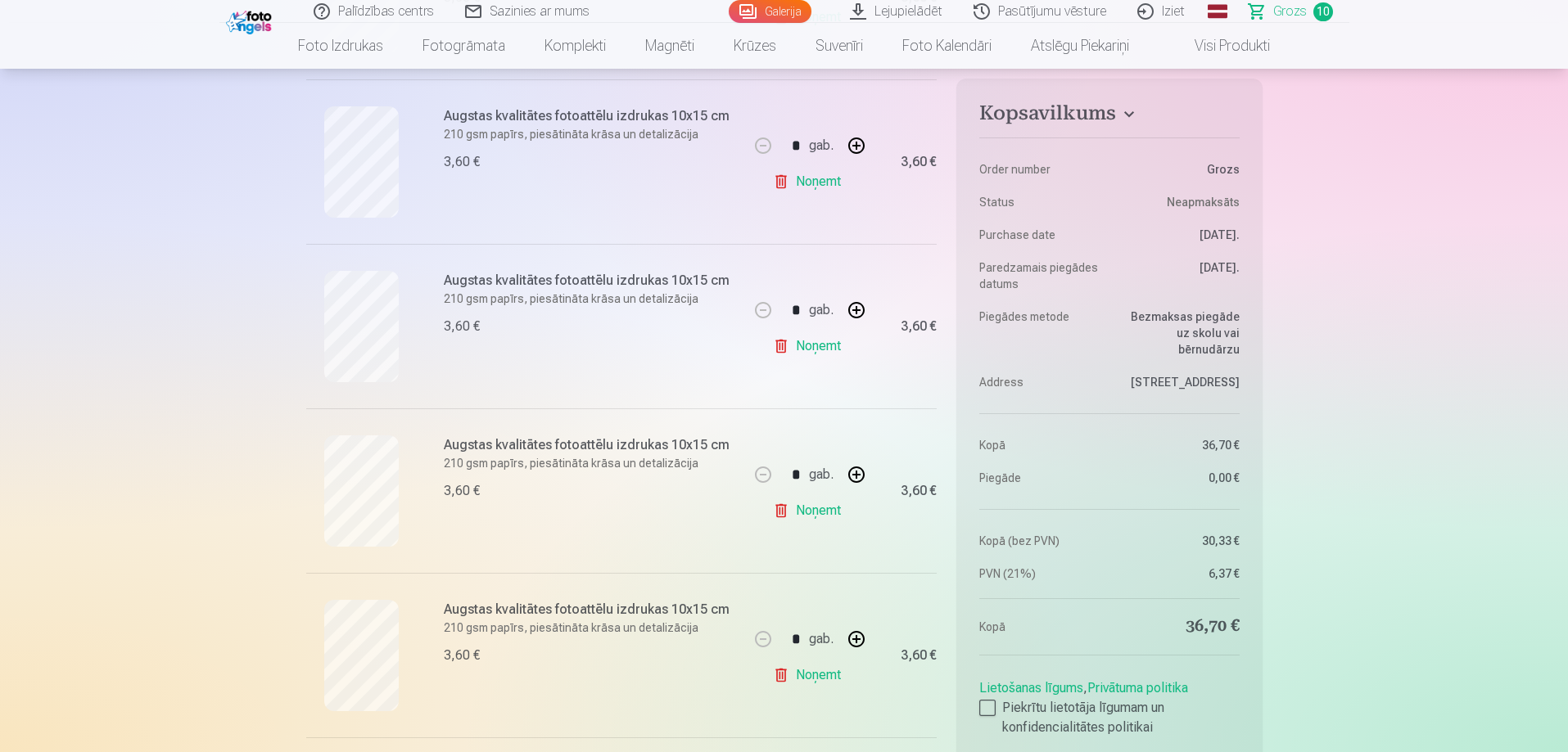
scroll to position [1064, 0]
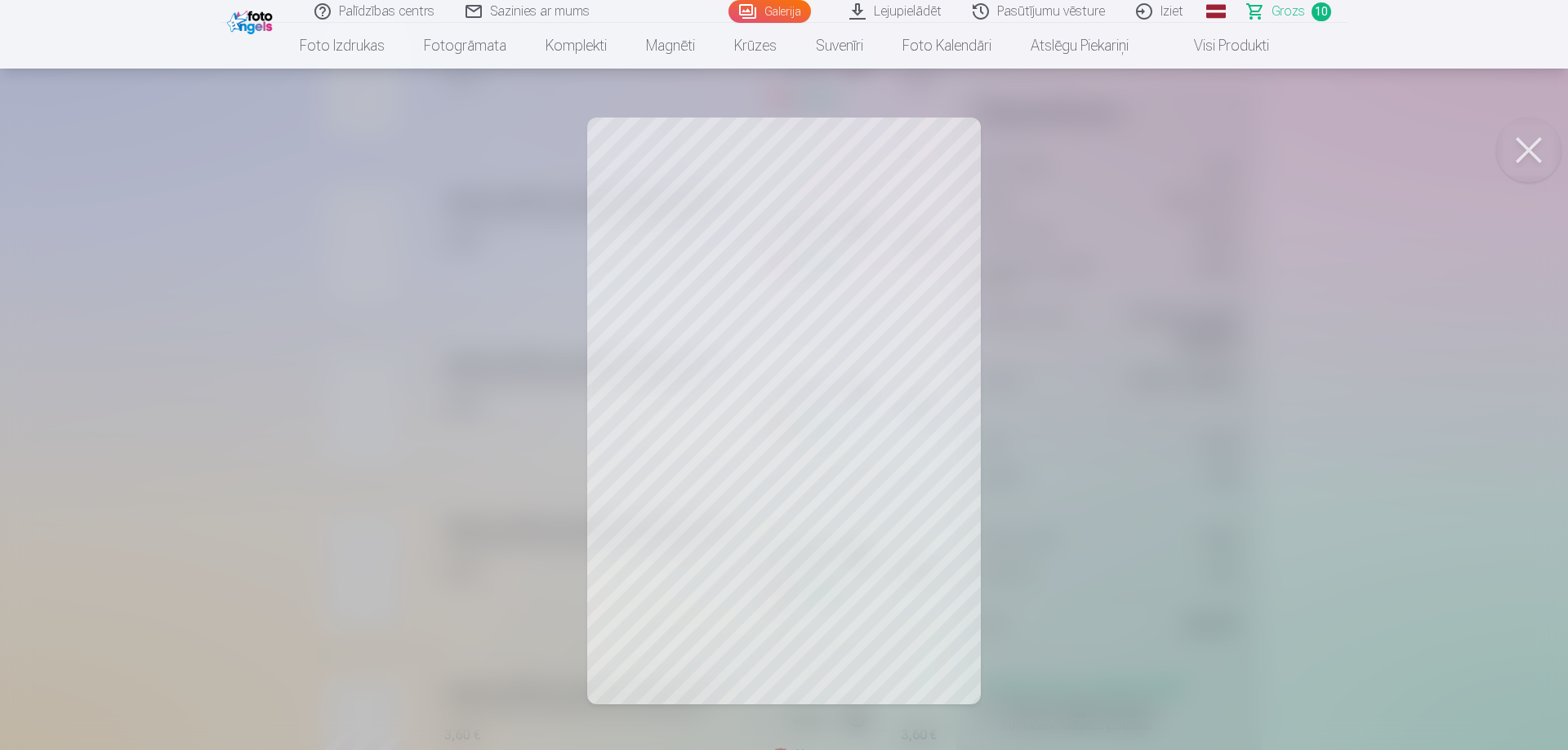
click at [1505, 150] on button at bounding box center [1528, 149] width 65 height 65
click at [1513, 149] on button at bounding box center [1528, 149] width 65 height 65
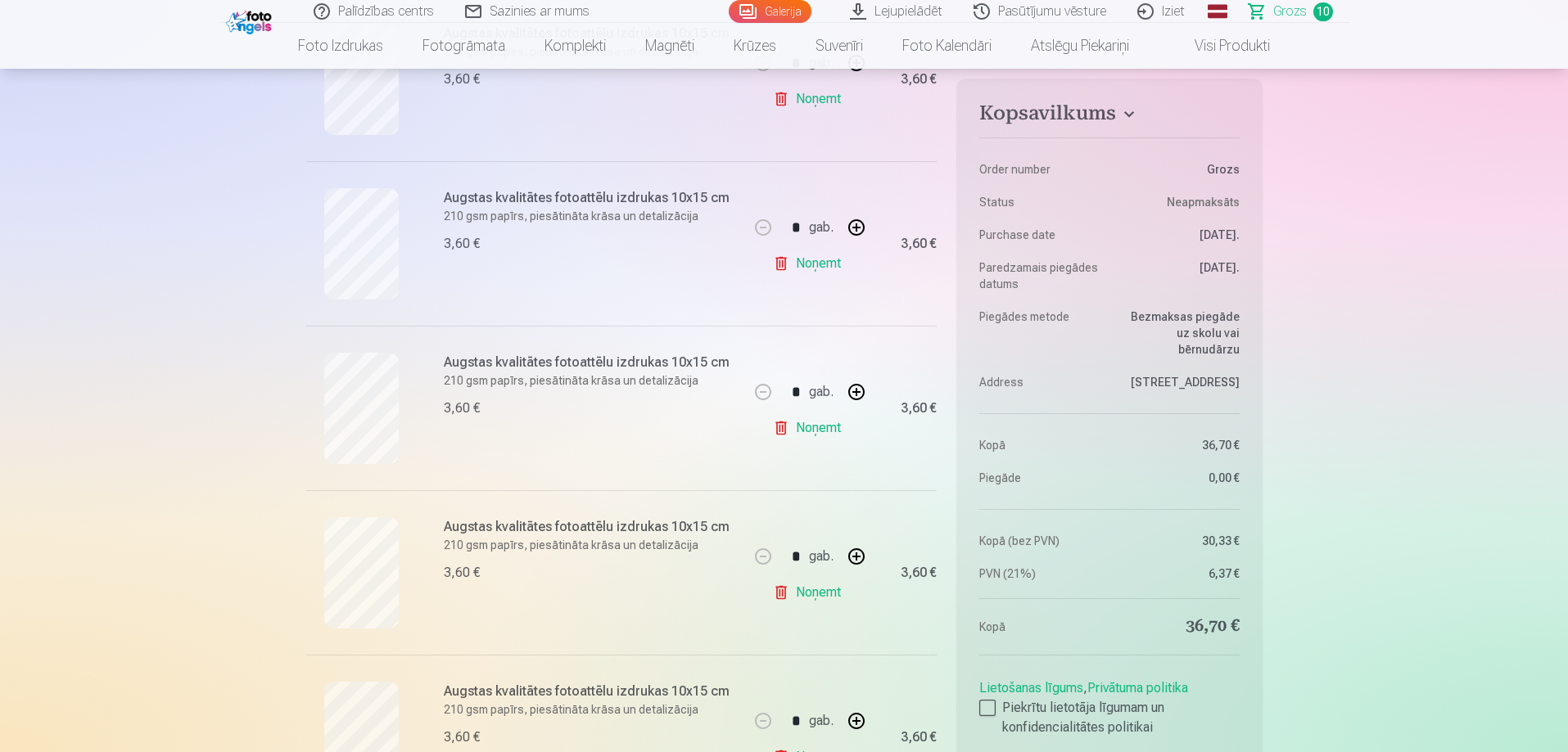
click at [801, 263] on link "Noņemt" at bounding box center [809, 263] width 74 height 33
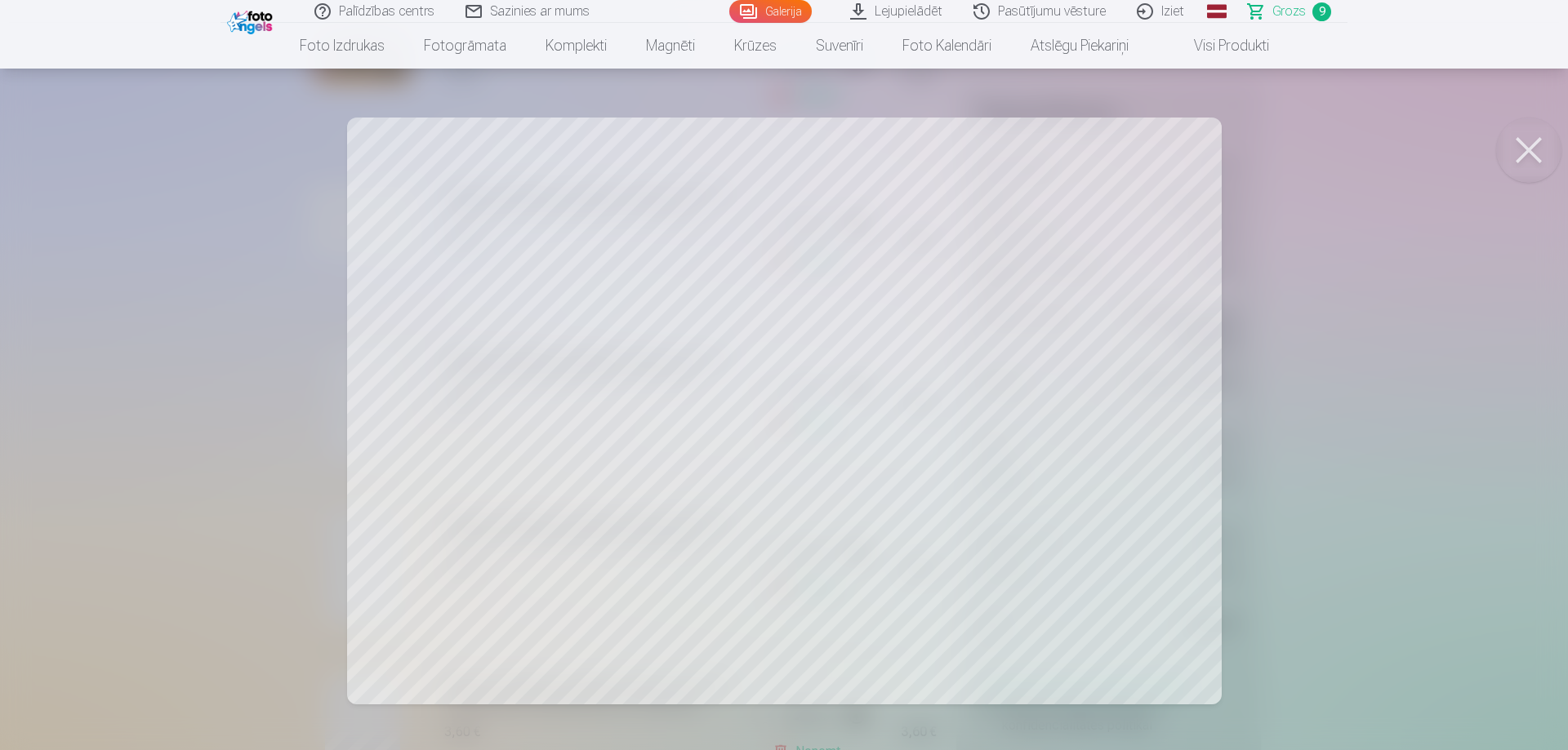
click at [1531, 157] on button at bounding box center [1528, 149] width 65 height 65
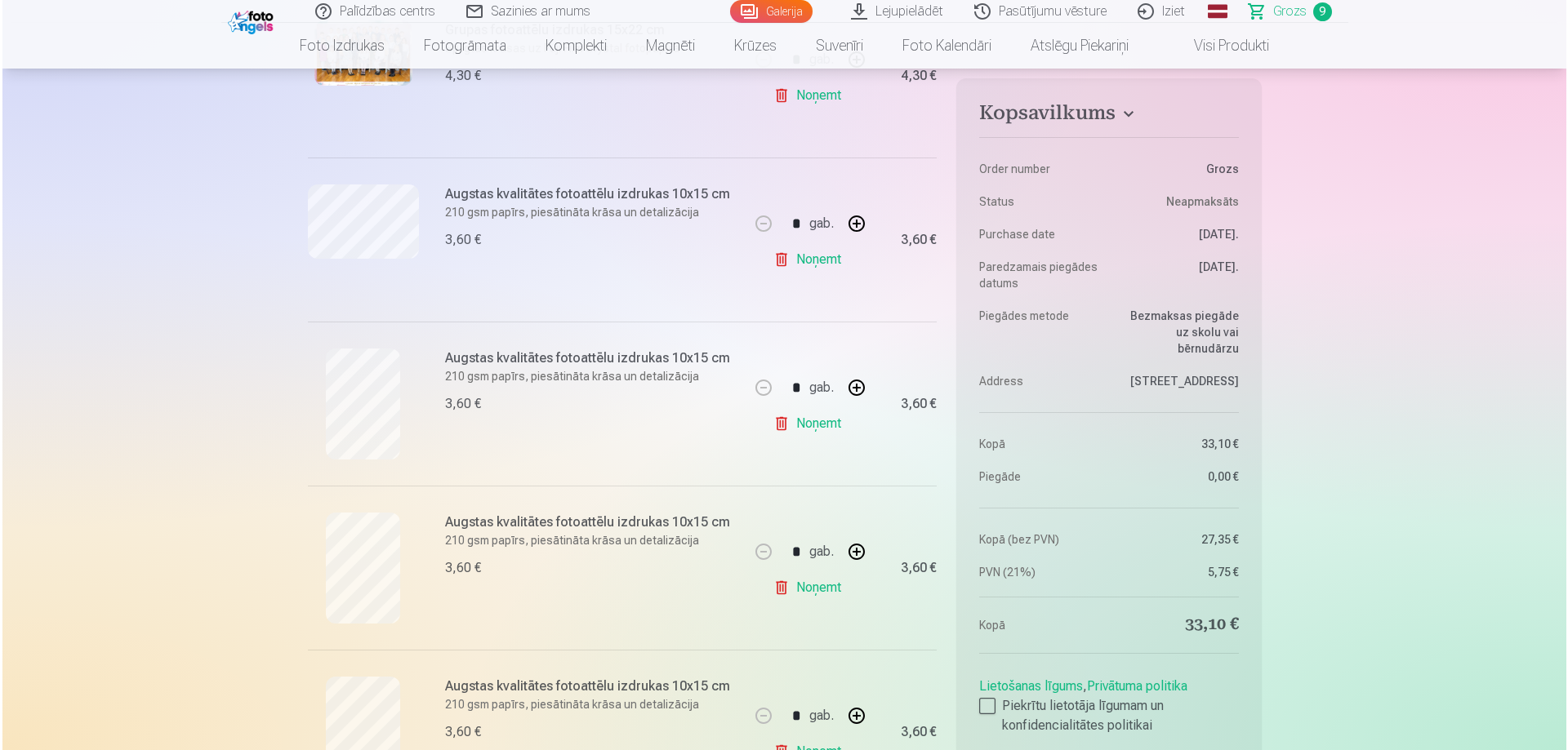
scroll to position [163, 0]
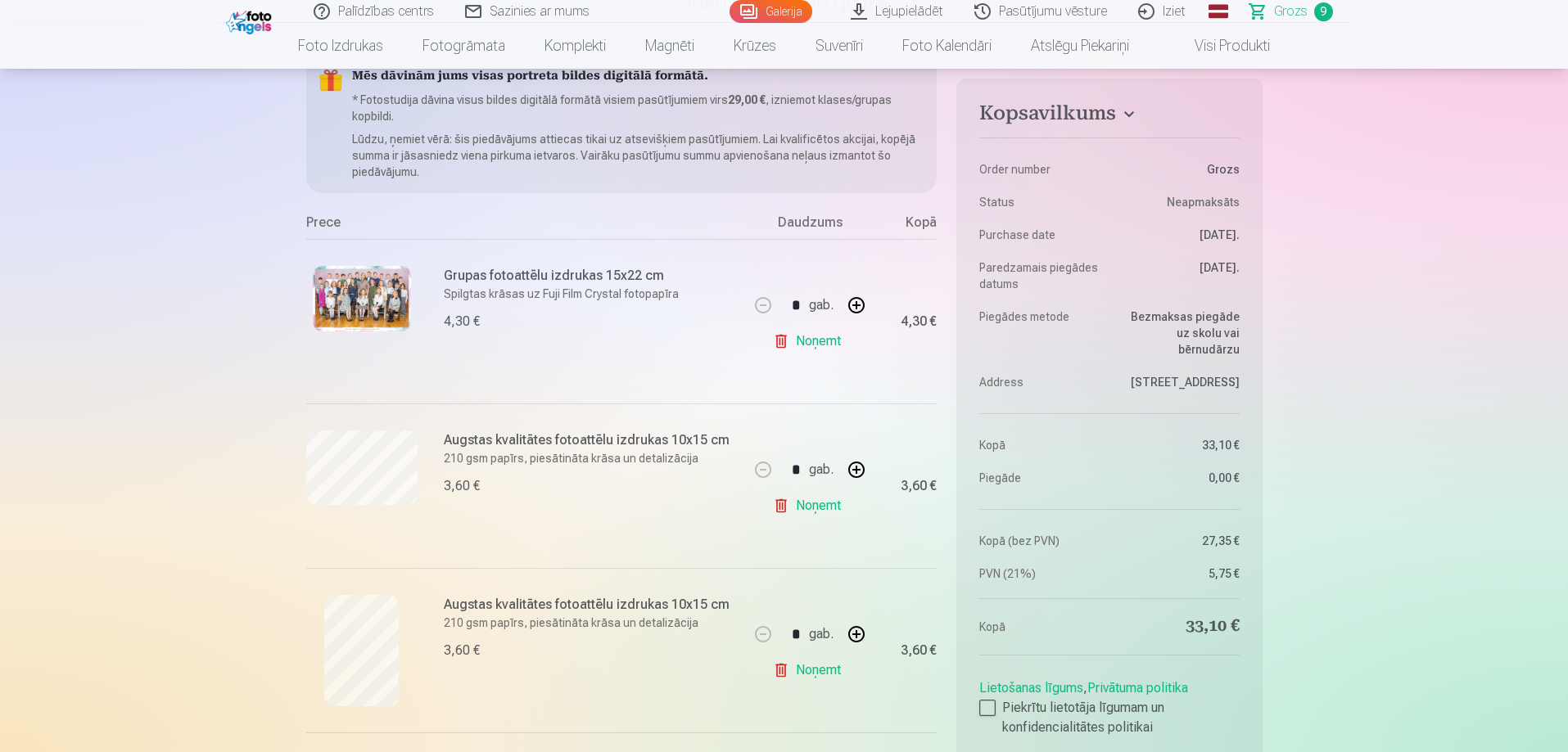
click at [386, 293] on img at bounding box center [361, 298] width 98 height 65
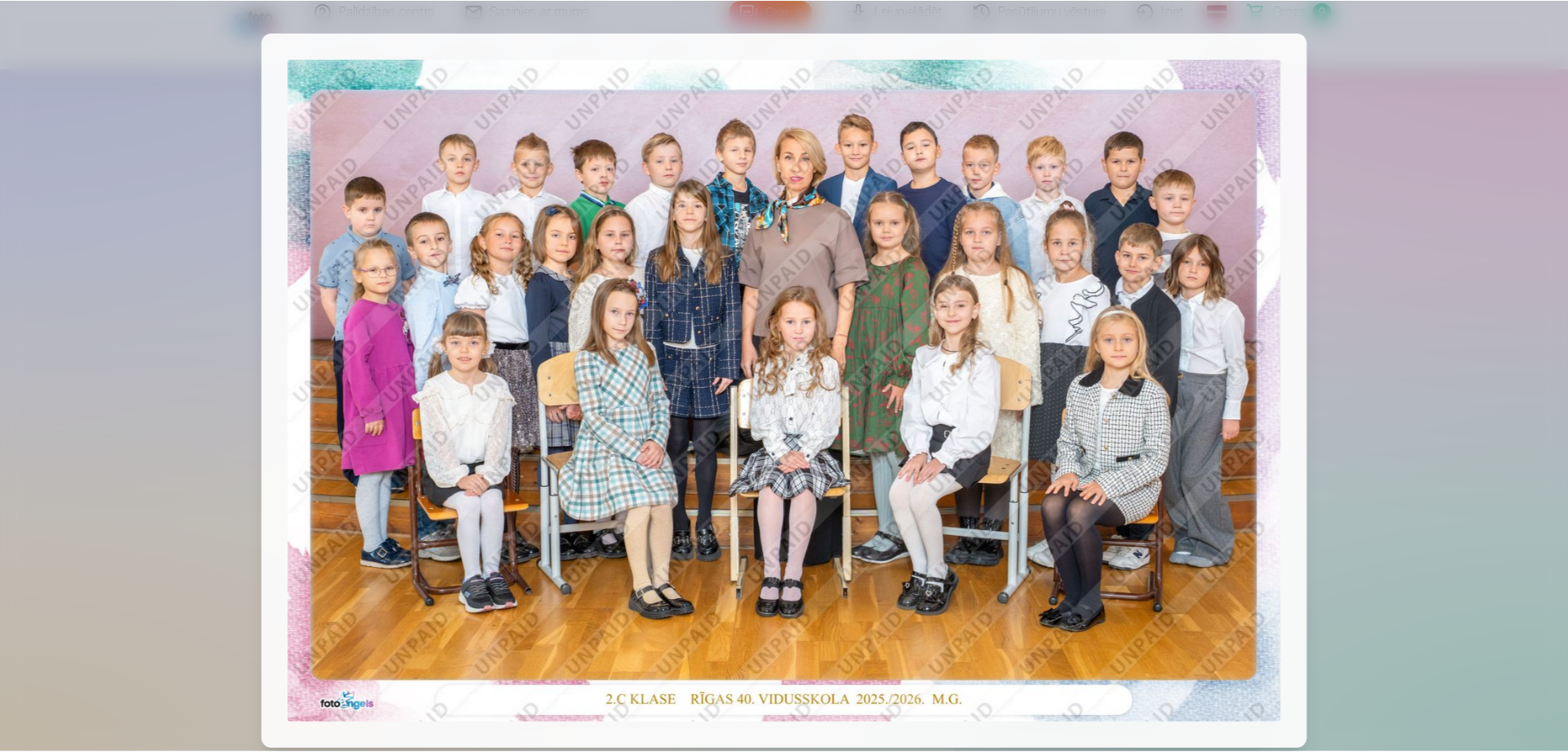
scroll to position [6119, 0]
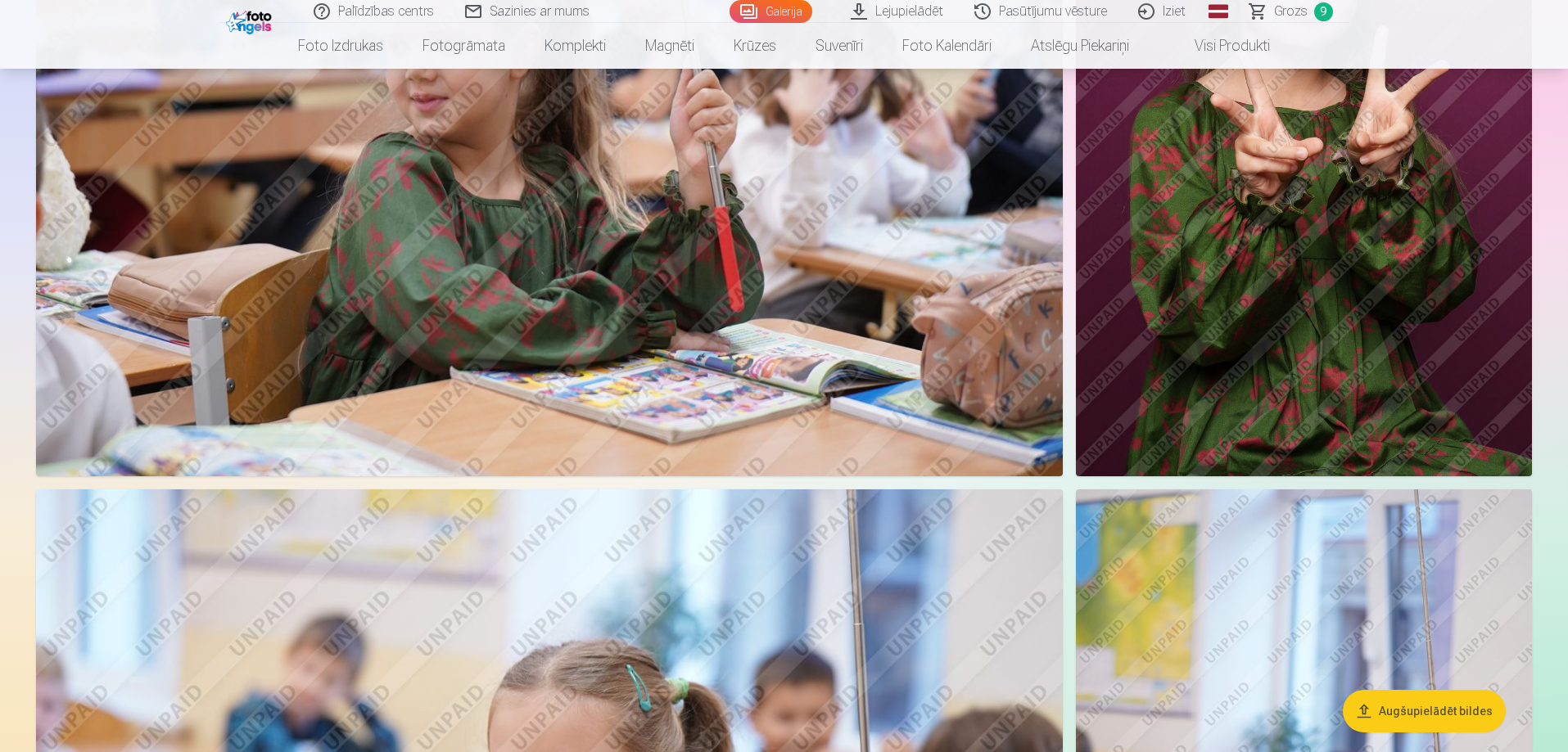
click at [1293, 10] on span "Grozs" at bounding box center [1291, 12] width 34 height 20
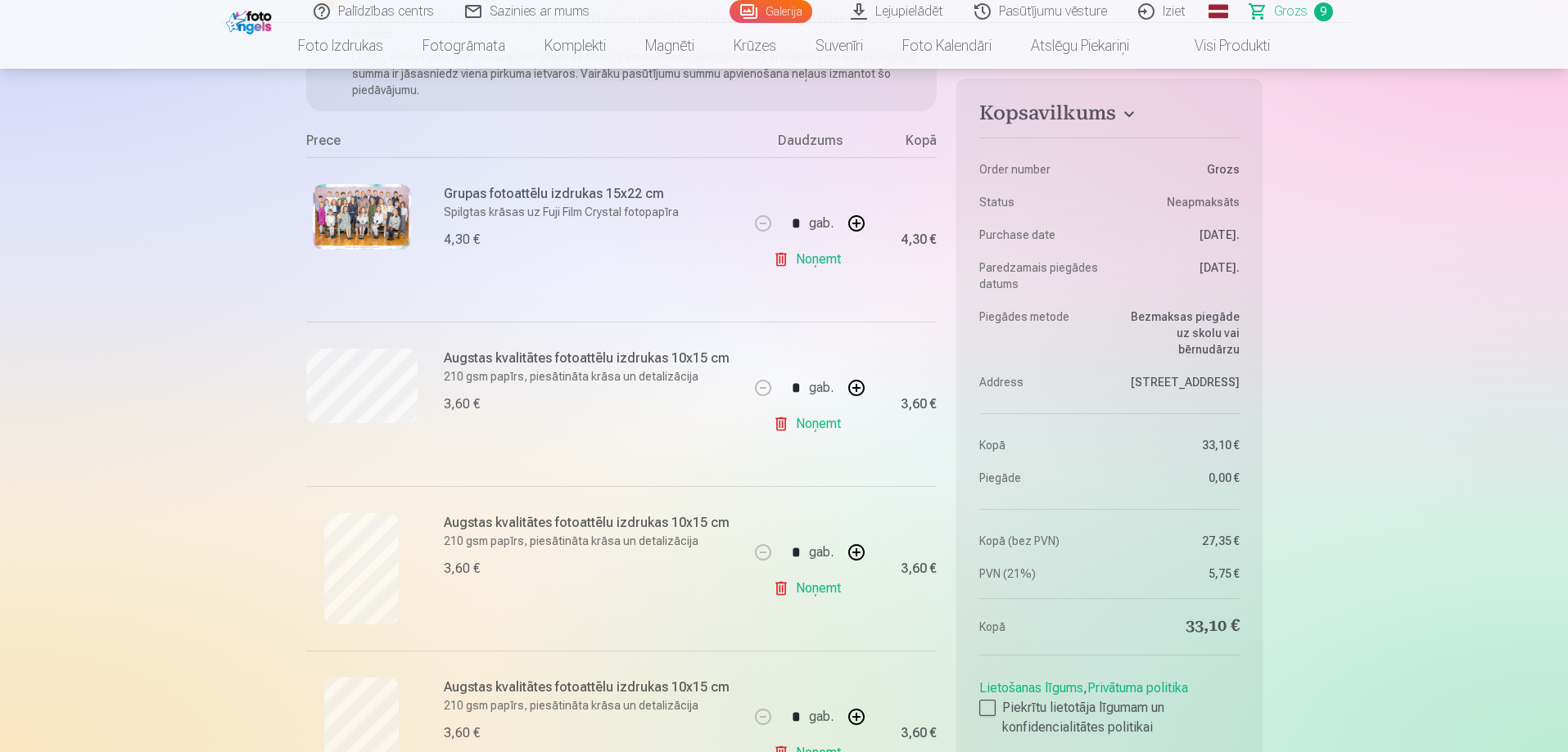
scroll to position [491, 0]
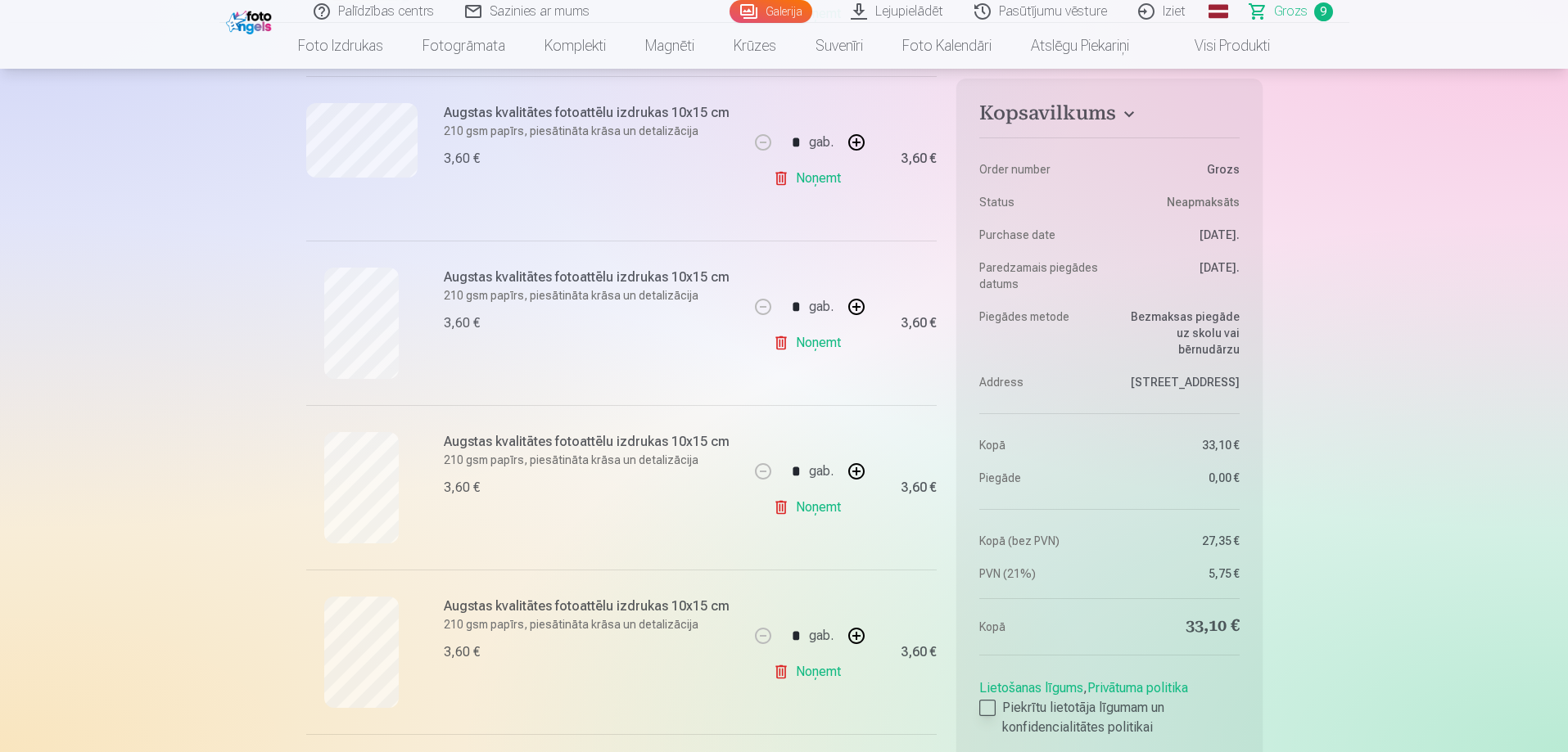
click at [986, 701] on div at bounding box center [987, 707] width 16 height 16
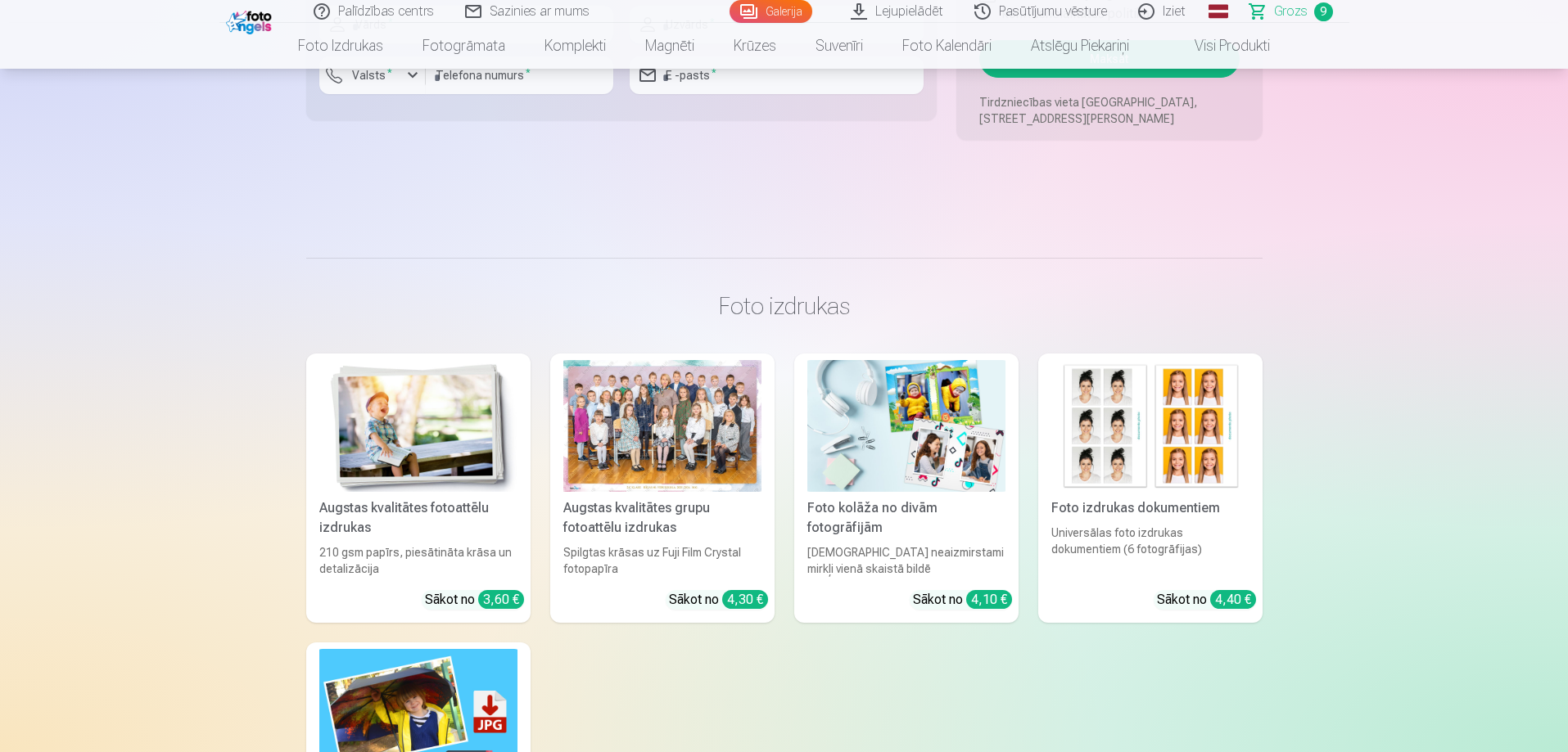
scroll to position [2232, 0]
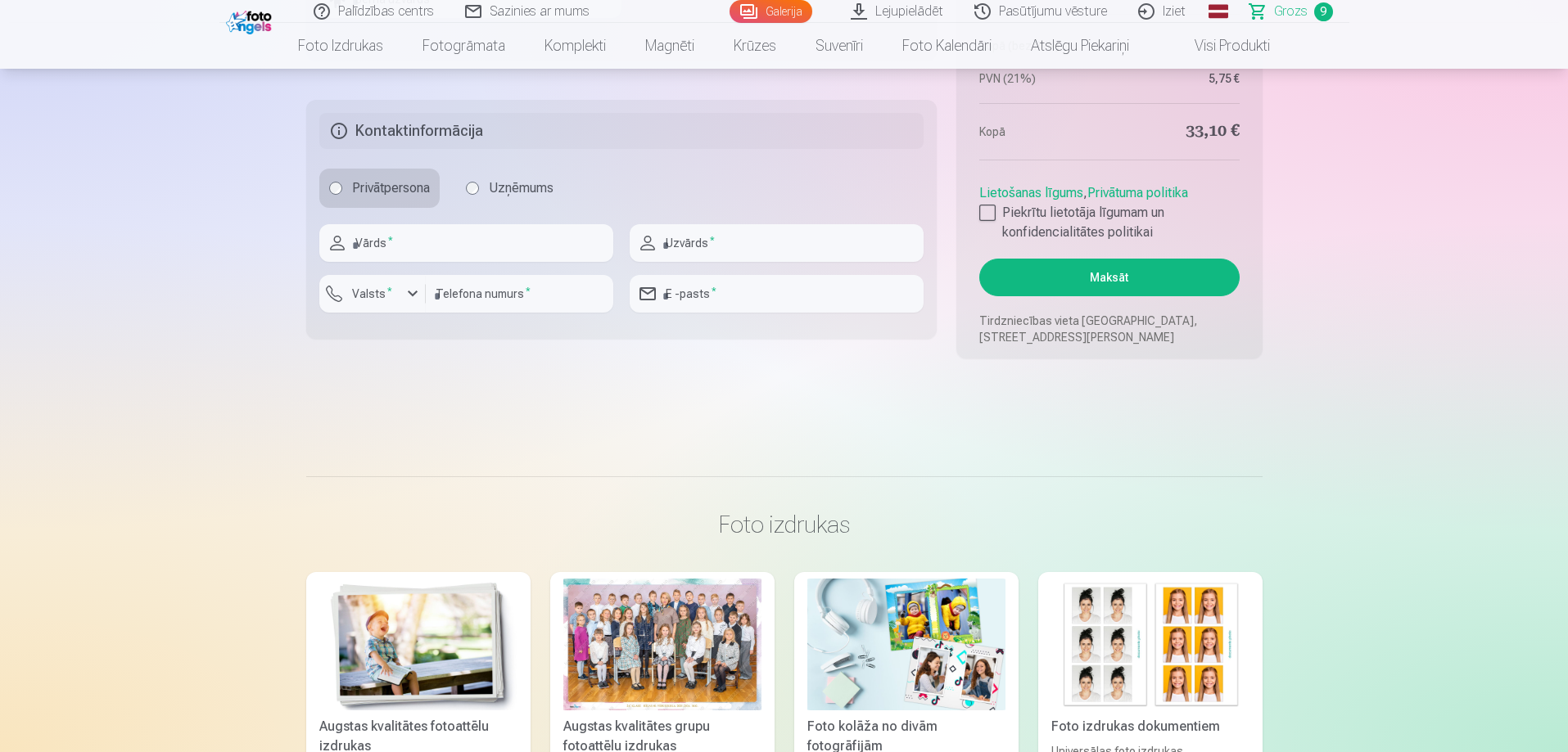
click at [1135, 272] on button "Maksāt" at bounding box center [1108, 277] width 260 height 37
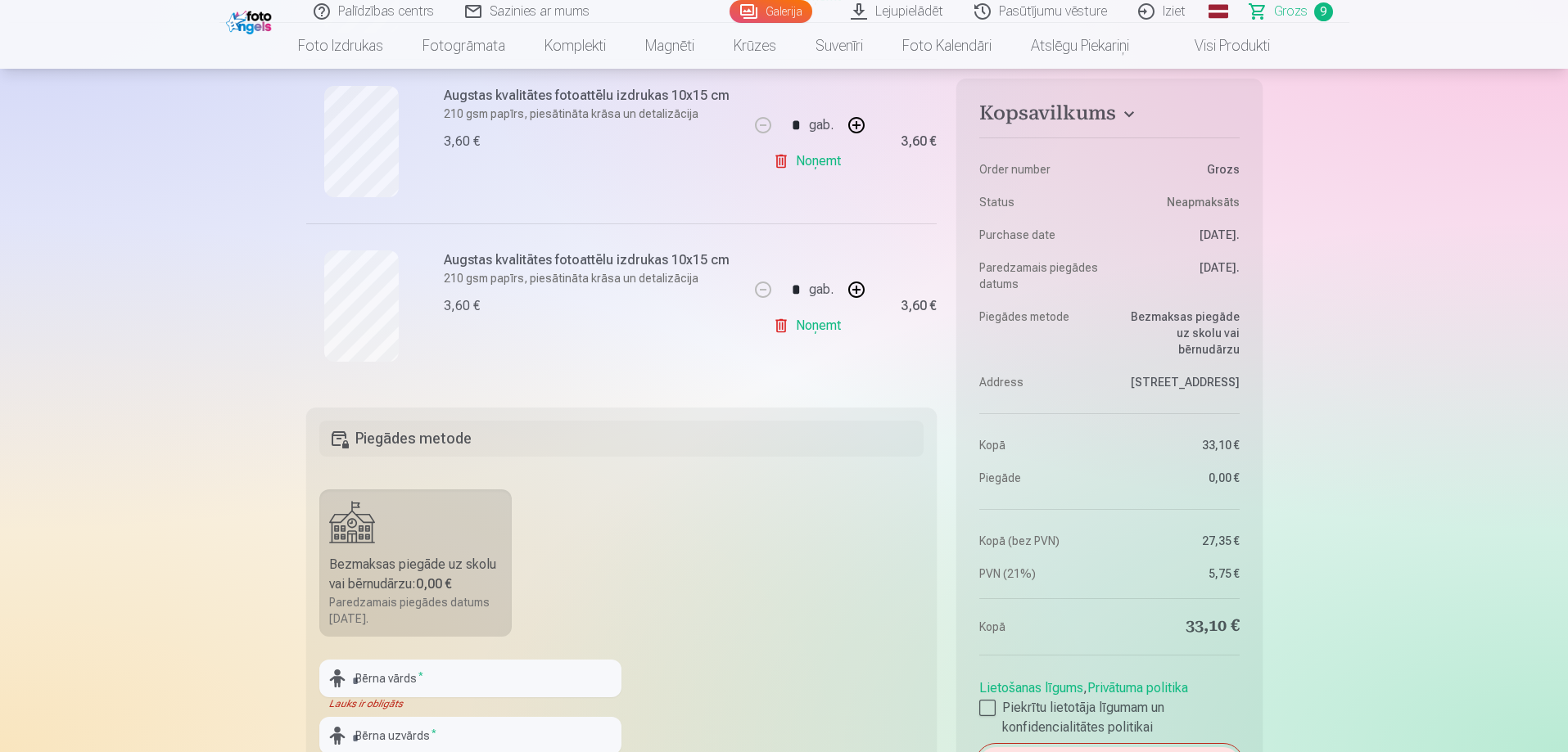
scroll to position [1740, 0]
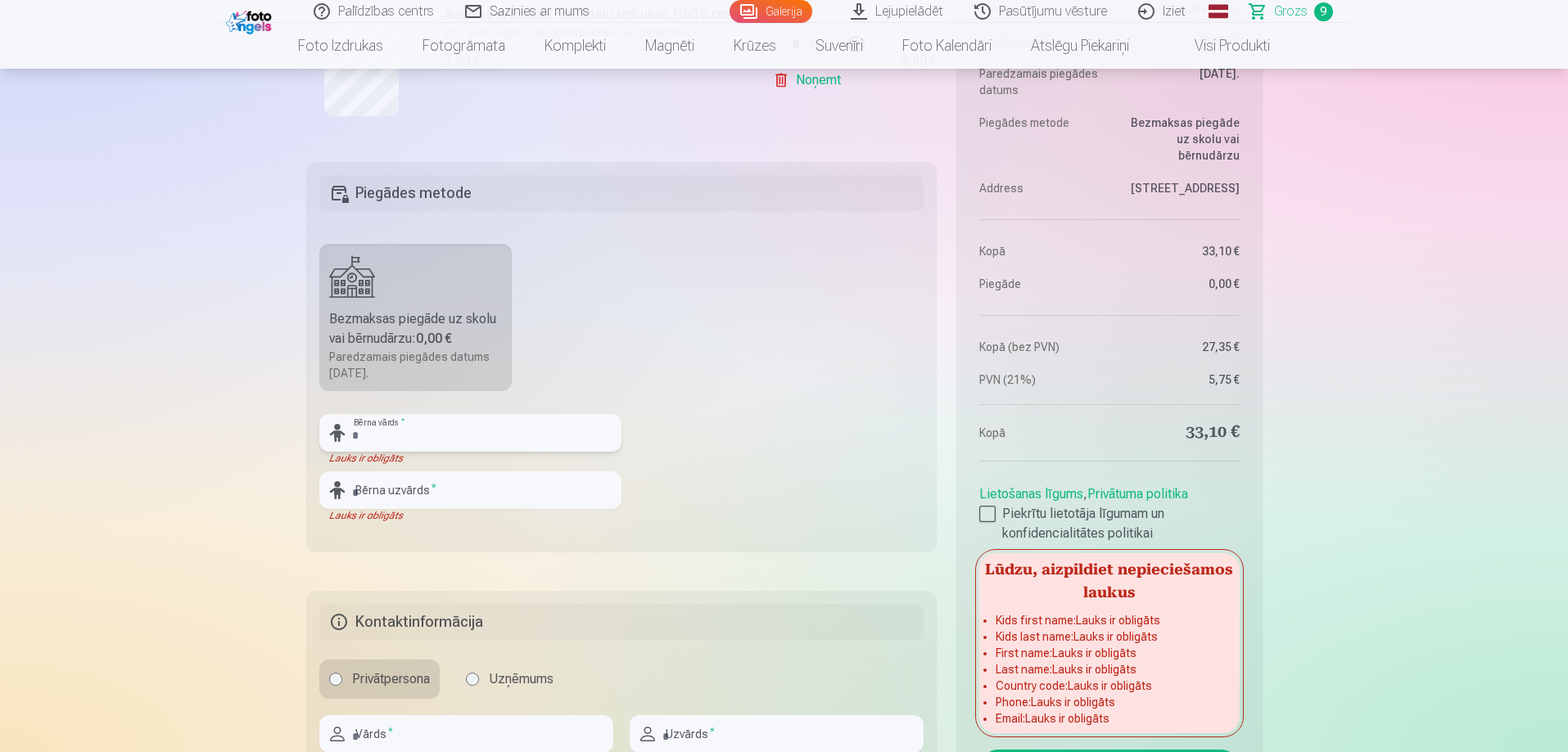
click at [439, 436] on input "text" at bounding box center [470, 433] width 303 height 37
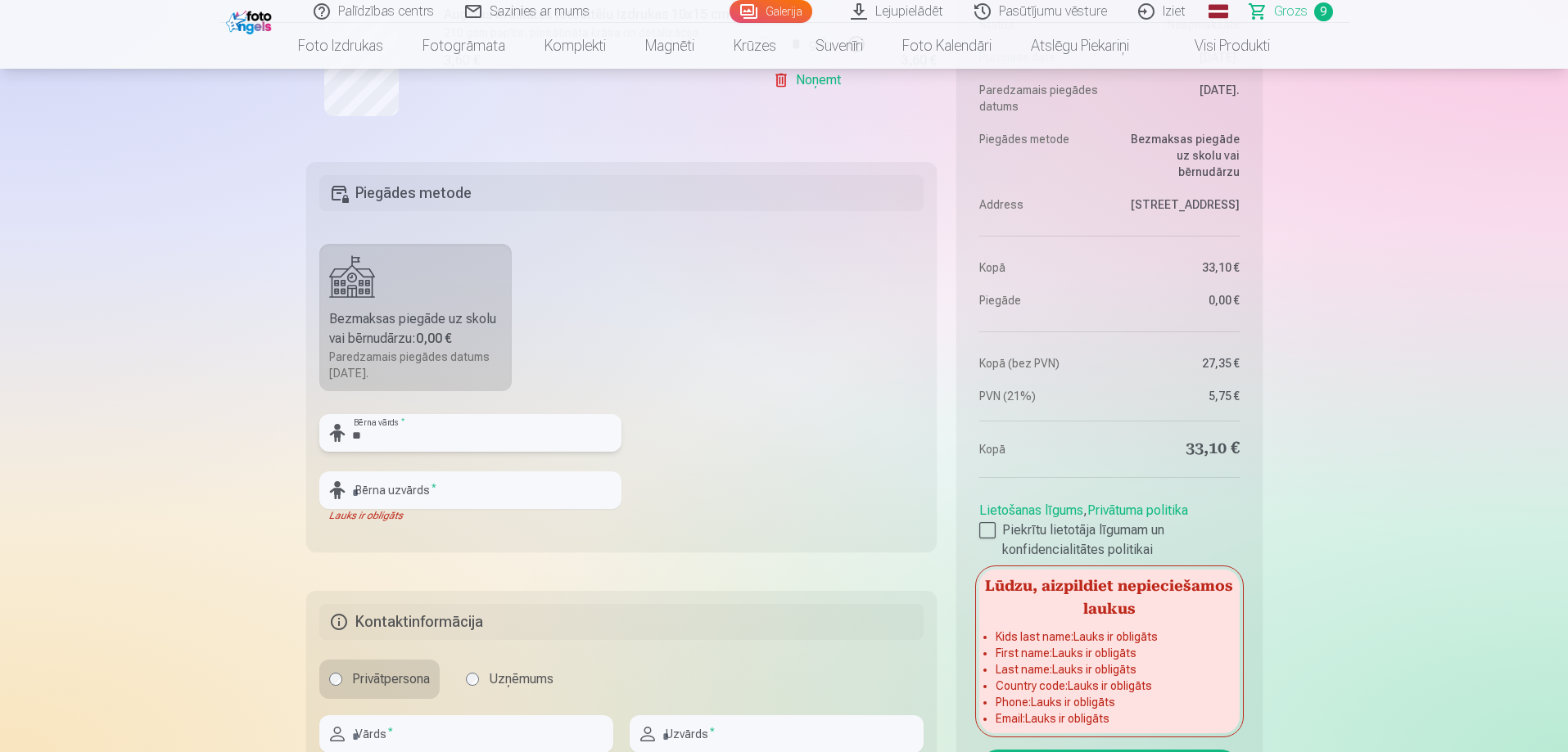
type input "*"
click at [442, 492] on input "text" at bounding box center [470, 490] width 303 height 37
drag, startPoint x: 419, startPoint y: 436, endPoint x: 386, endPoint y: 444, distance: 34.0
click at [389, 442] on input "**********" at bounding box center [470, 433] width 303 height 37
type input "******"
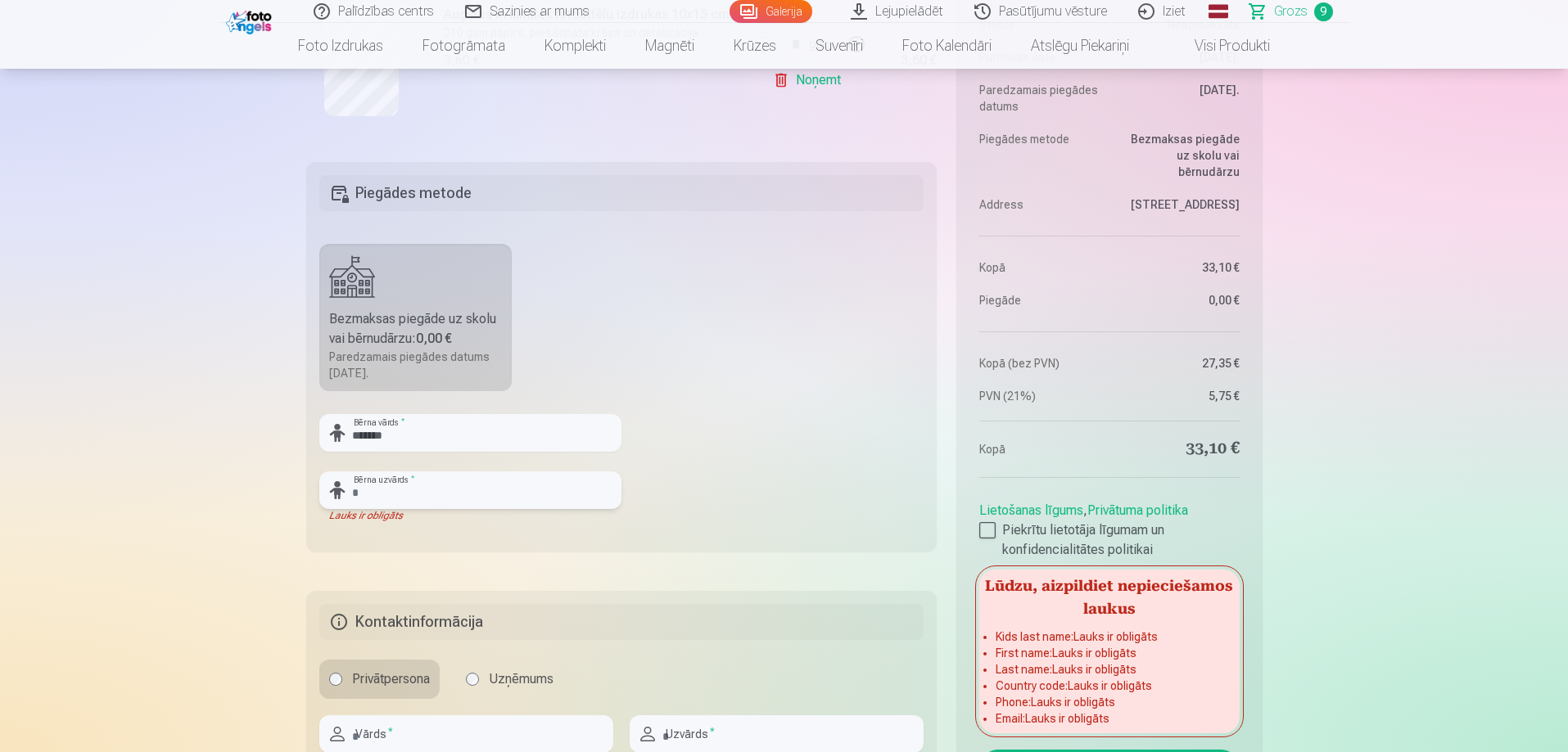
click at [451, 486] on input "text" at bounding box center [470, 490] width 303 height 37
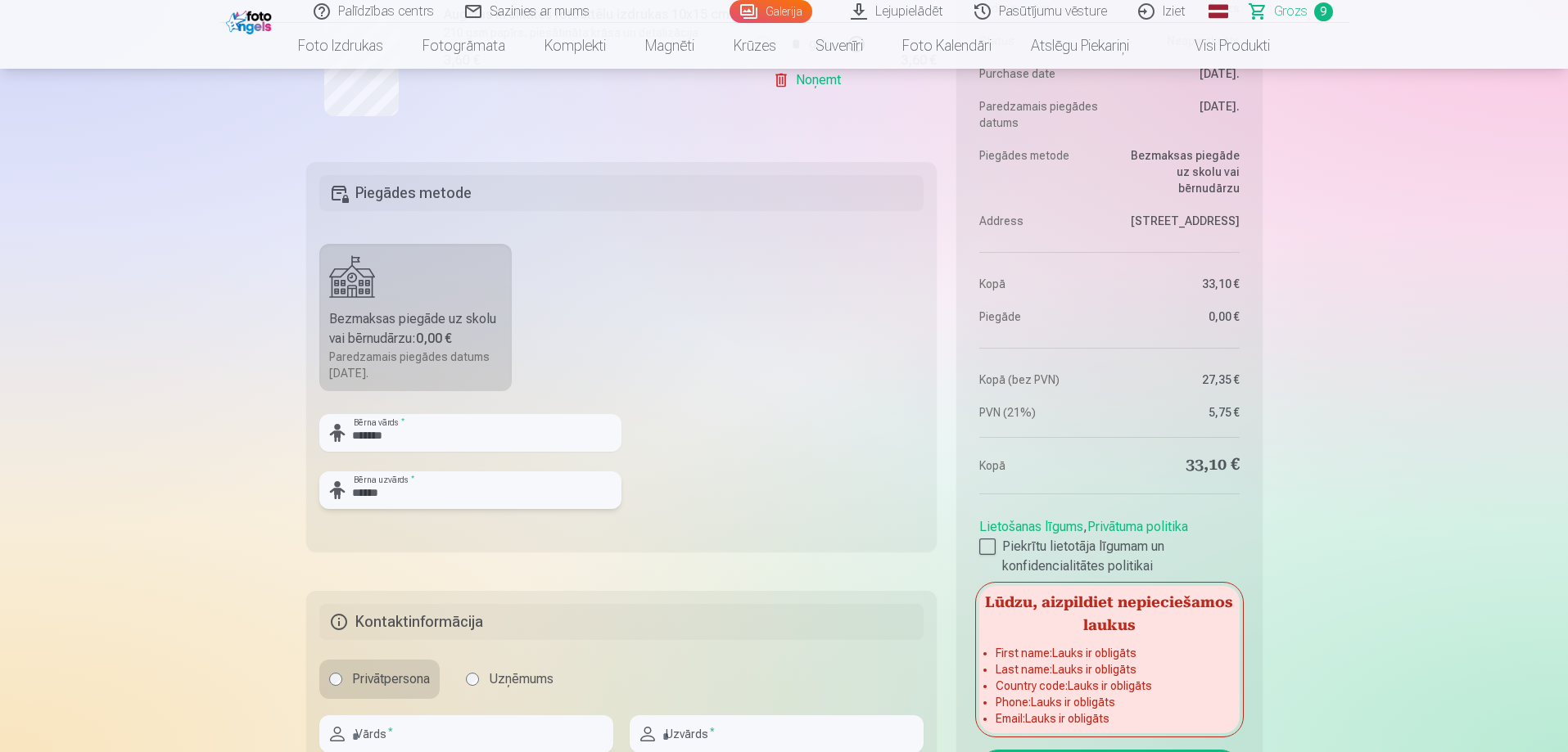
type input "******"
click at [716, 533] on fieldset "Piegādes metode Bezmaksas piegāde uz skolu vai bērnudārzu : 0,00 € Paredzamais …" at bounding box center [621, 357] width 631 height 390
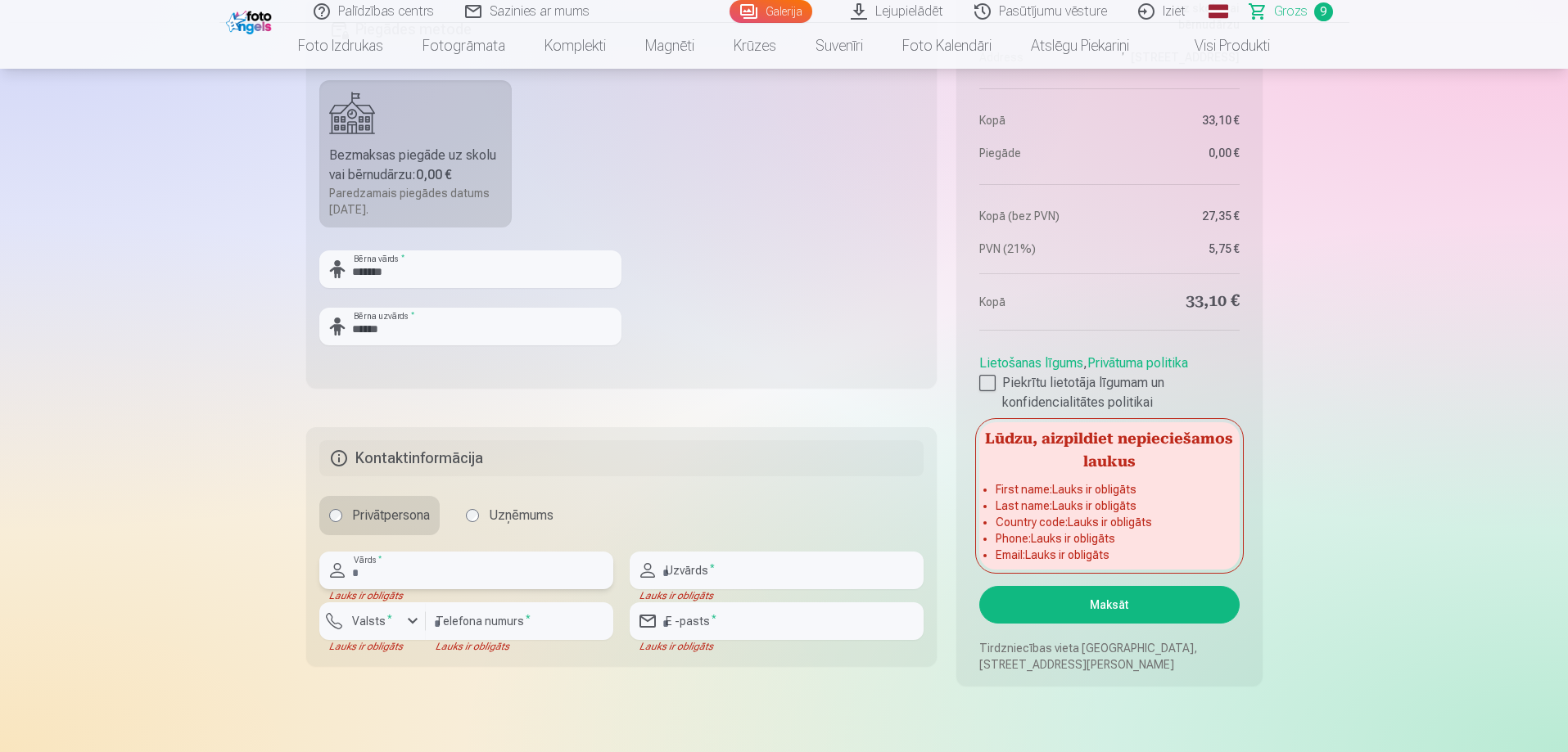
click at [447, 576] on input "text" at bounding box center [466, 570] width 294 height 37
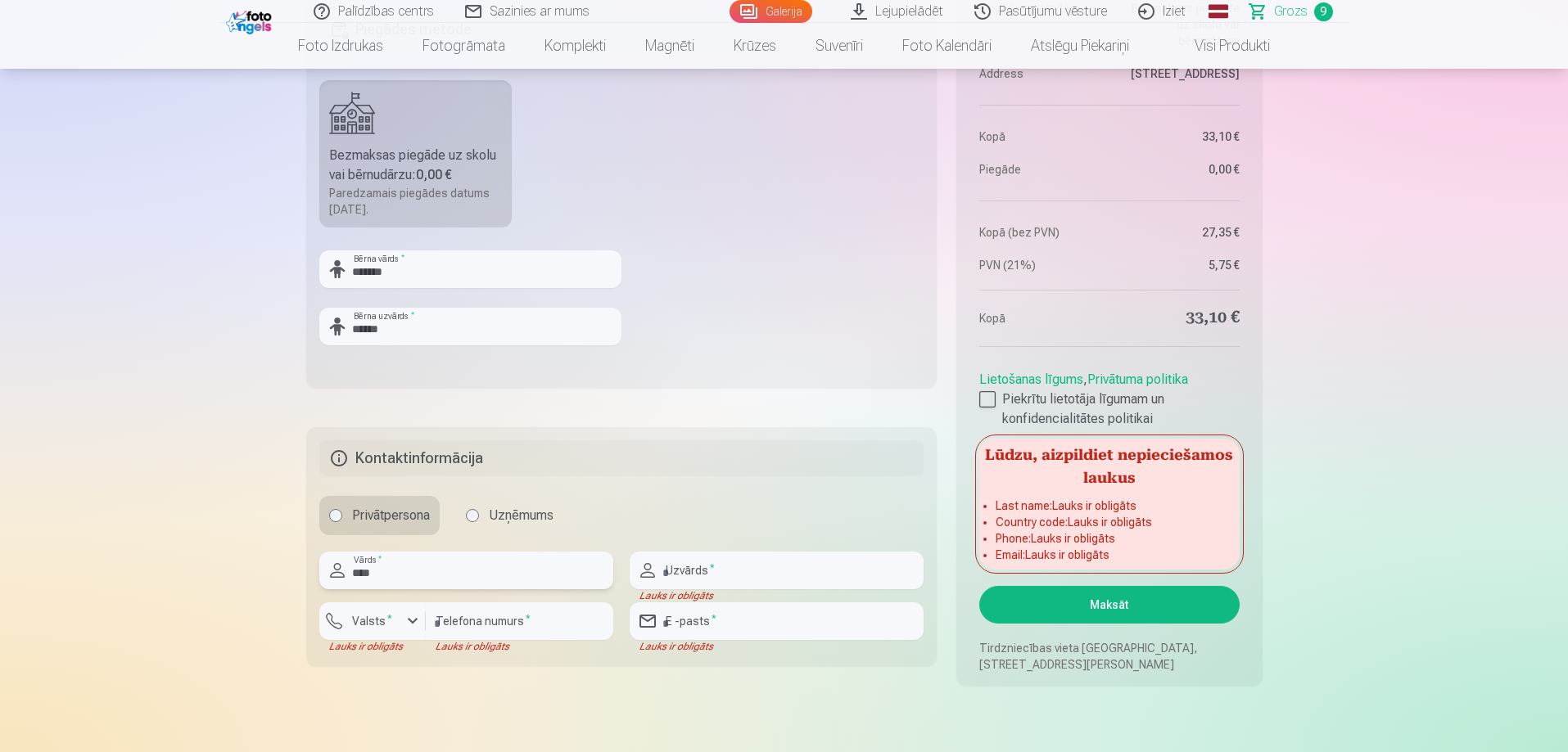
type input "****"
click at [801, 578] on input "text" at bounding box center [776, 570] width 294 height 37
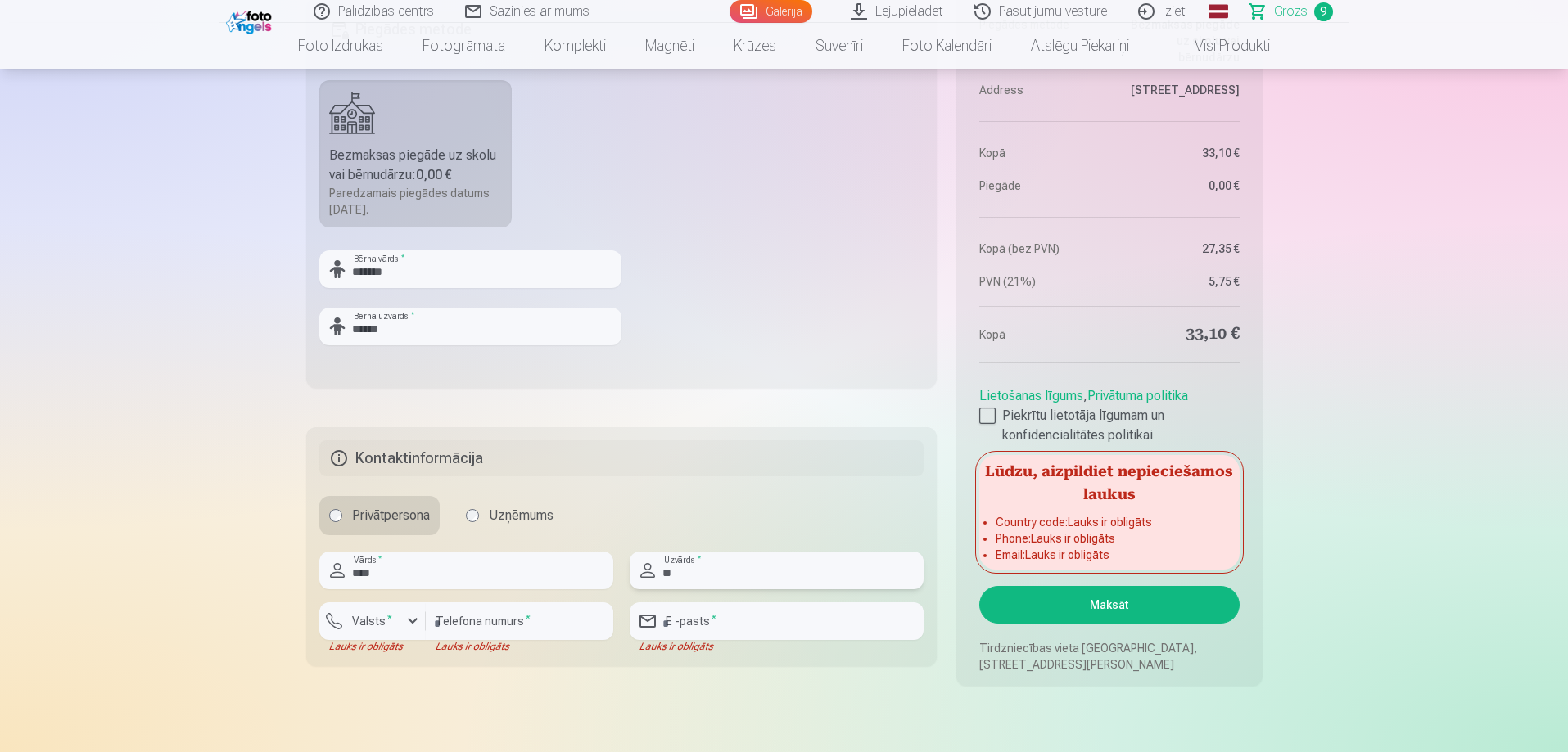
type input "**********"
click at [411, 623] on div "button" at bounding box center [412, 621] width 20 height 20
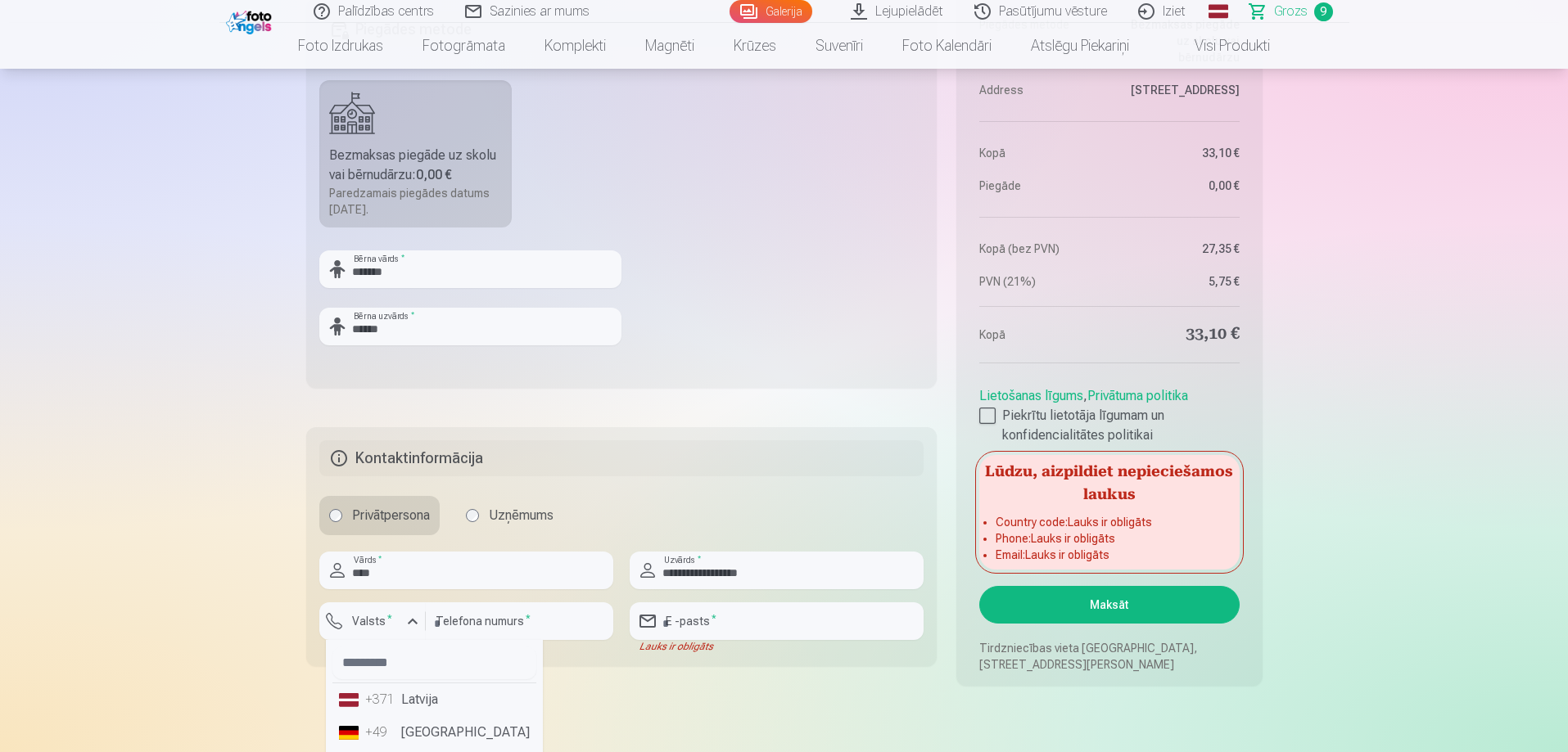
click at [411, 704] on li "+371 Latvija" at bounding box center [434, 699] width 203 height 33
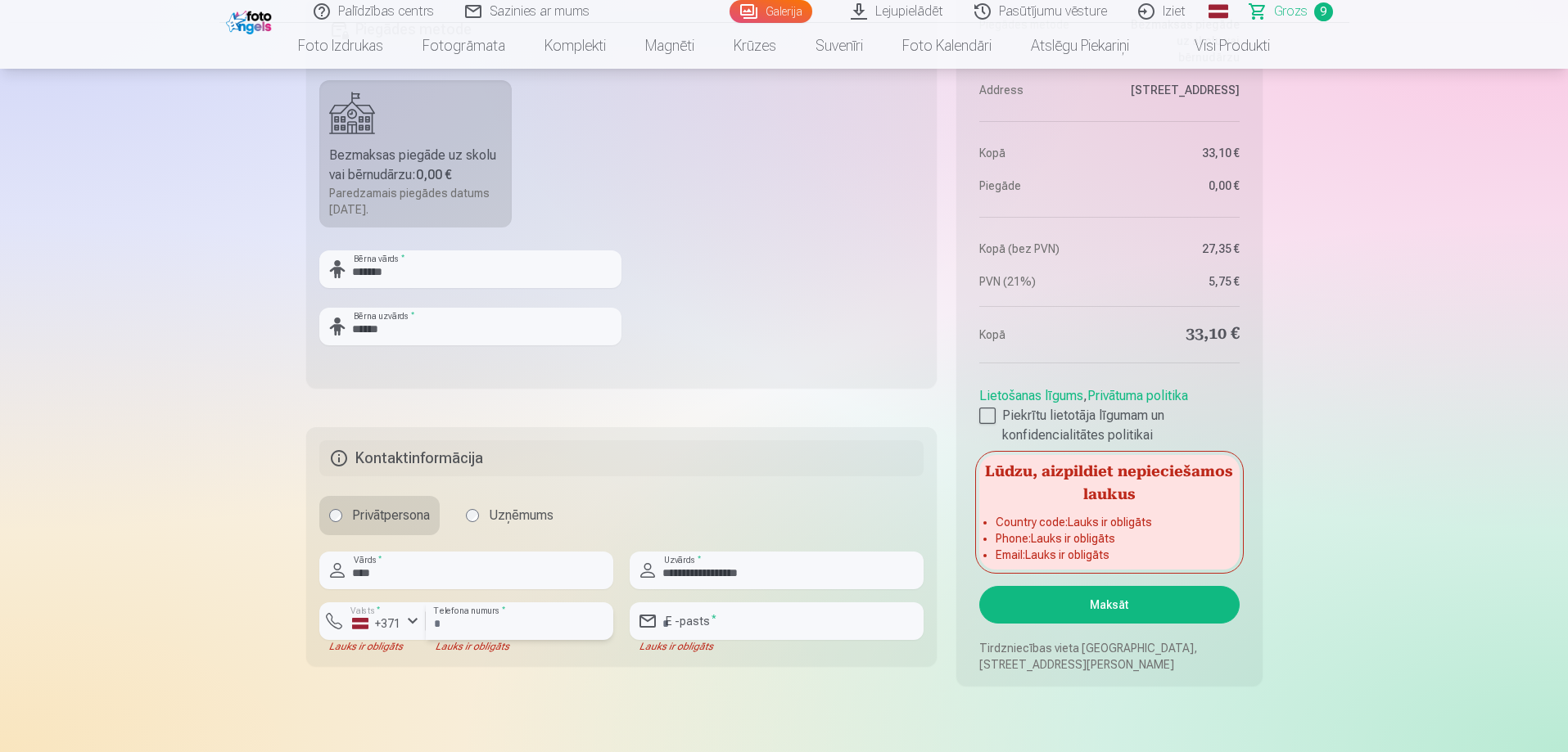
click at [505, 626] on input "number" at bounding box center [519, 621] width 187 height 37
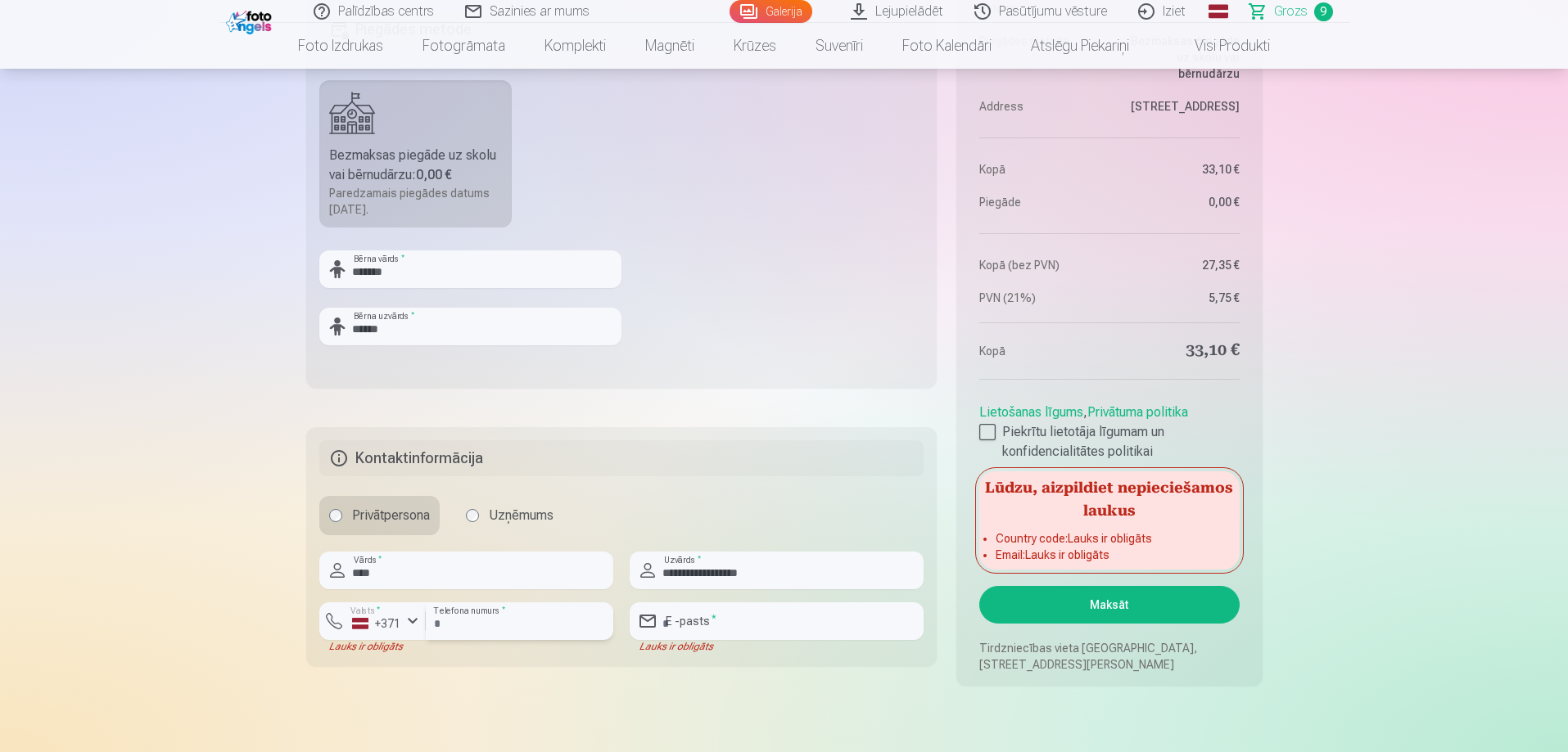
type input "********"
drag, startPoint x: 714, startPoint y: 621, endPoint x: 671, endPoint y: 599, distance: 48.3
click at [715, 620] on input "email" at bounding box center [776, 621] width 294 height 37
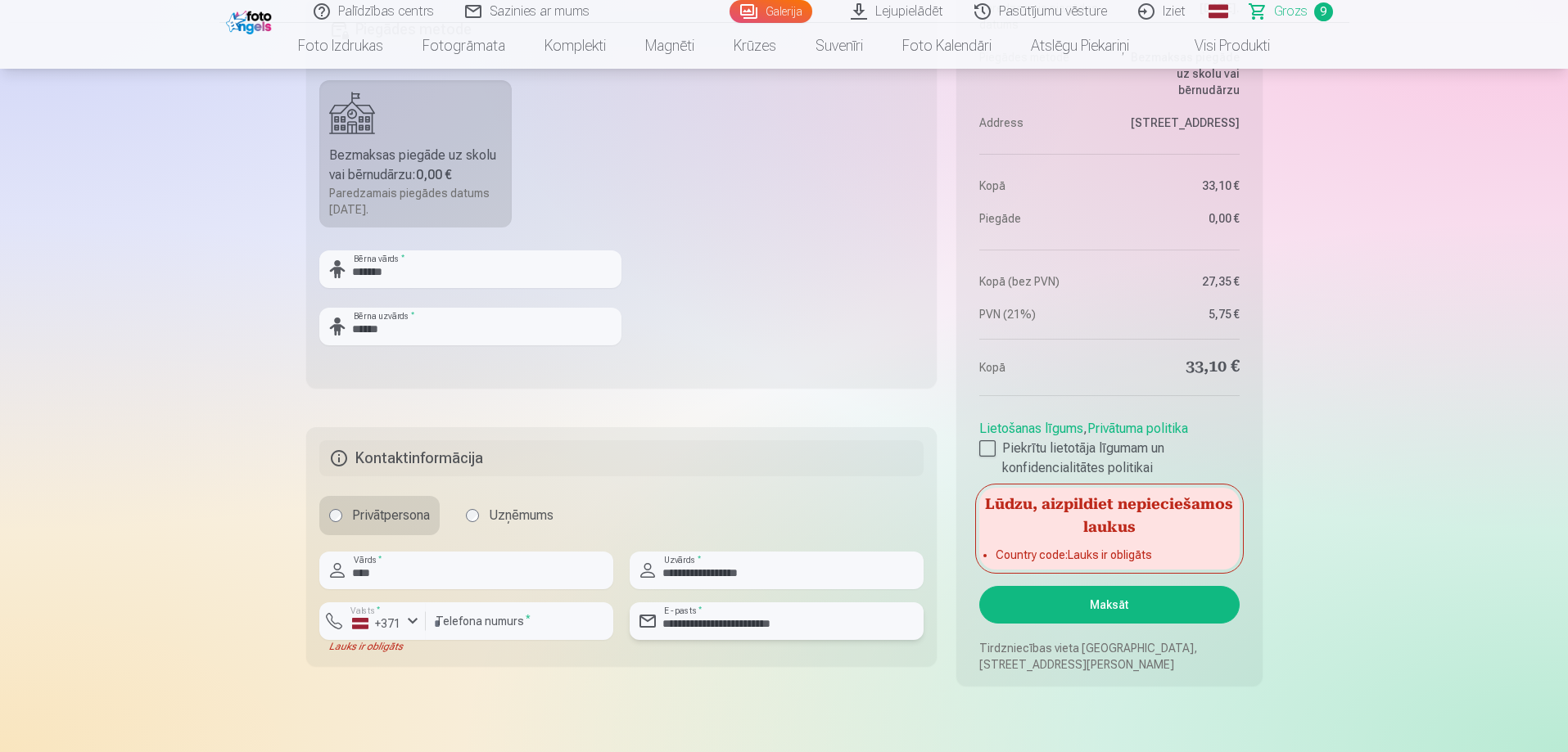
type input "**********"
click at [753, 657] on fieldset "**********" at bounding box center [621, 547] width 631 height 239
click at [1095, 610] on button "Maksāt" at bounding box center [1108, 605] width 260 height 37
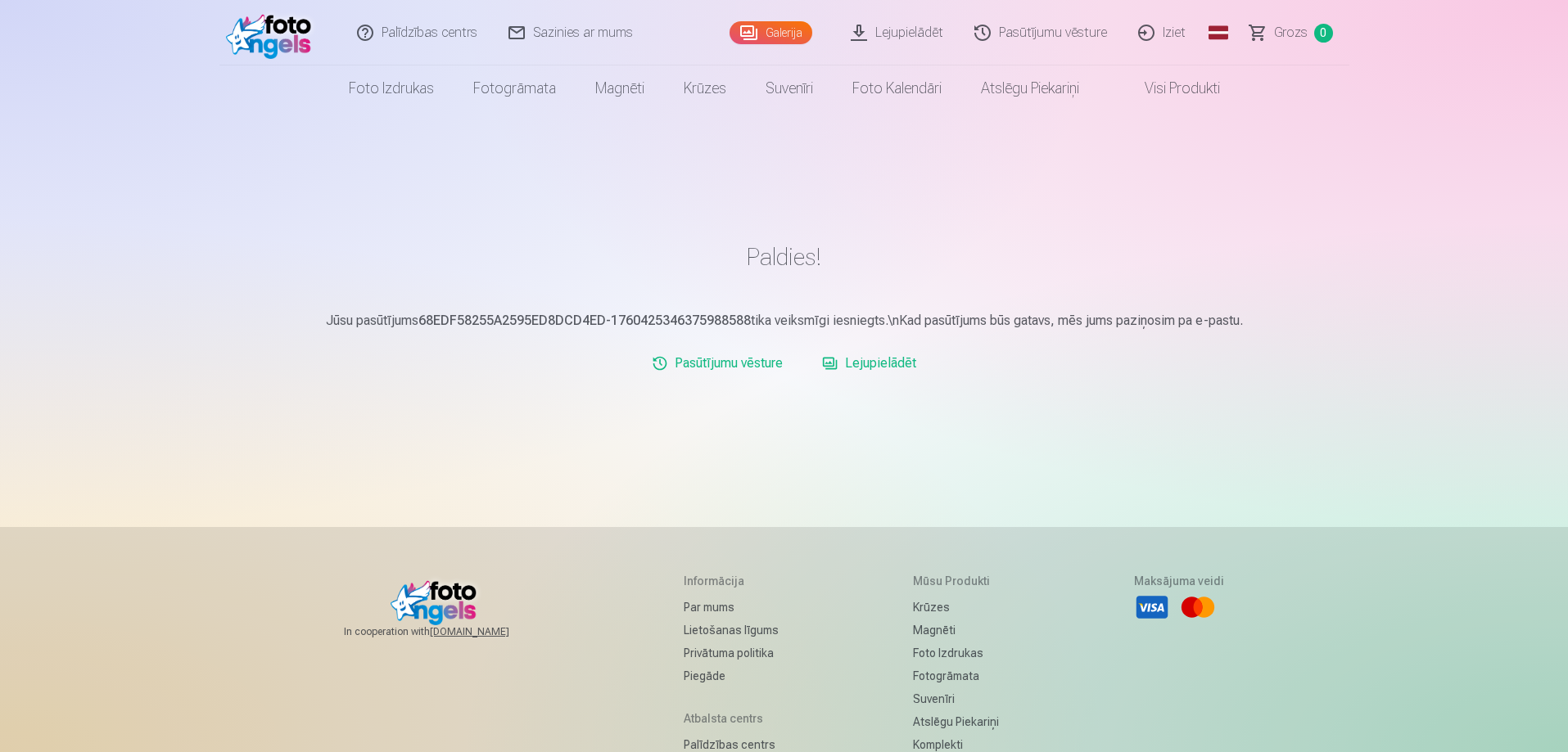
click at [859, 362] on link "Lejupielādēt" at bounding box center [869, 363] width 107 height 33
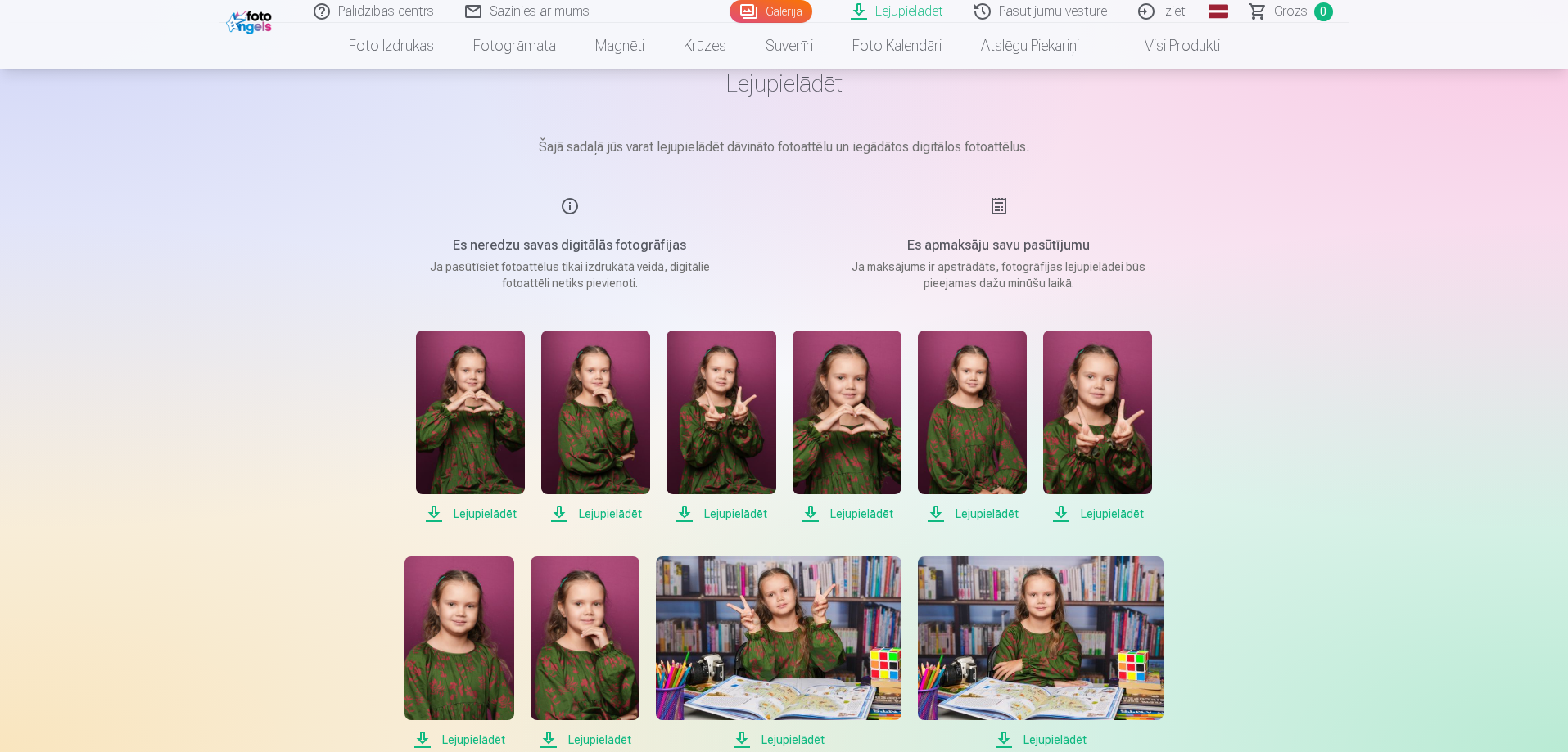
scroll to position [327, 0]
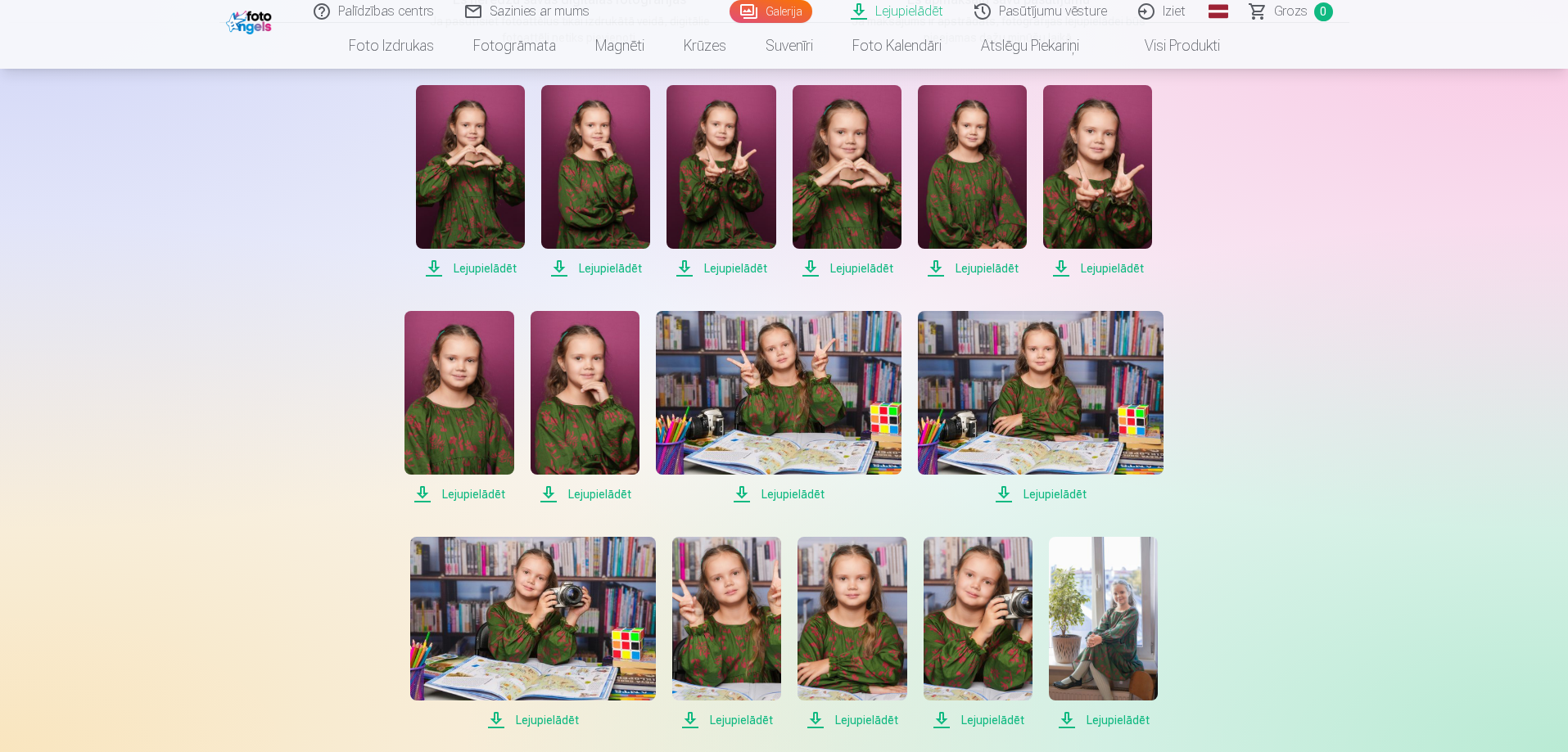
click at [618, 259] on span "Lejupielādēt" at bounding box center [595, 269] width 109 height 20
drag, startPoint x: 1524, startPoint y: 2, endPoint x: 1509, endPoint y: 168, distance: 166.7
